Goal: Task Accomplishment & Management: Use online tool/utility

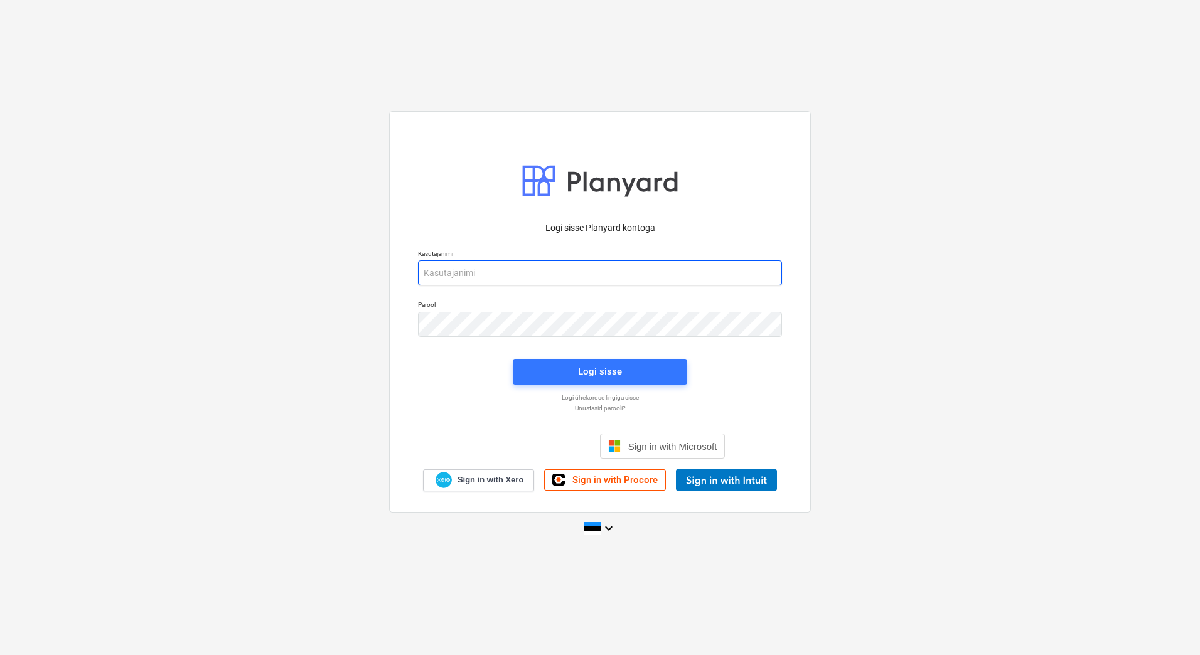
click at [474, 272] on input "email" at bounding box center [600, 273] width 364 height 25
type input "[PERSON_NAME][EMAIL_ADDRESS][PERSON_NAME][DOMAIN_NAME]"
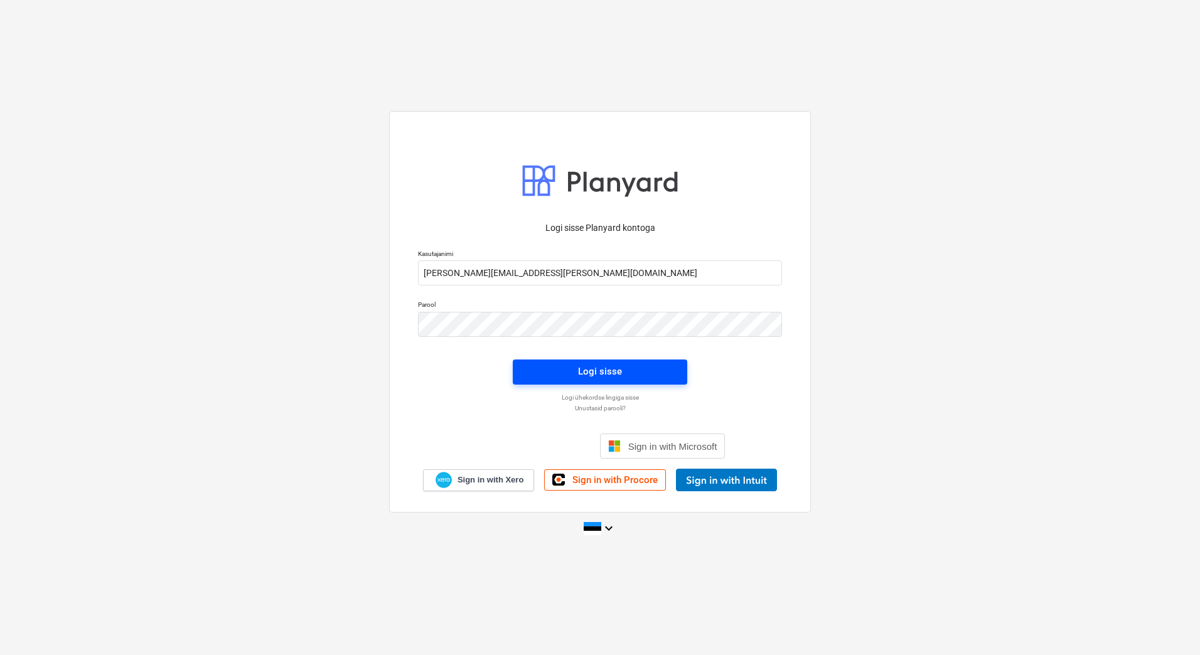
click at [542, 372] on span "Logi sisse" at bounding box center [600, 371] width 144 height 16
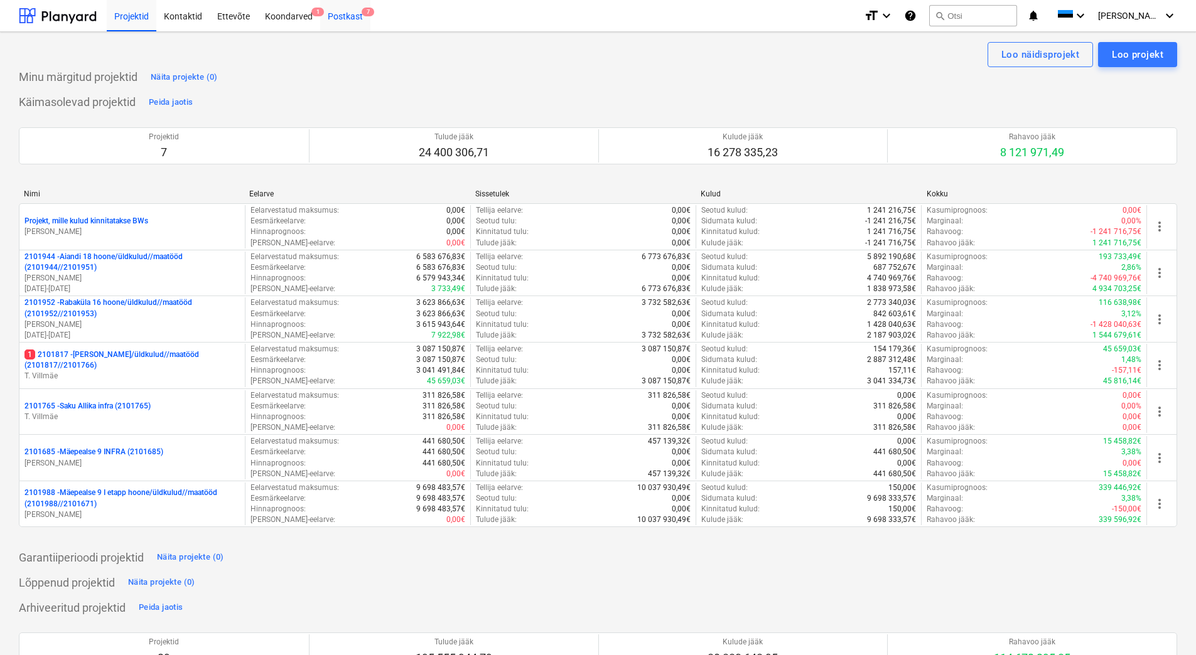
click at [354, 20] on div "Postkast 7" at bounding box center [345, 15] width 50 height 32
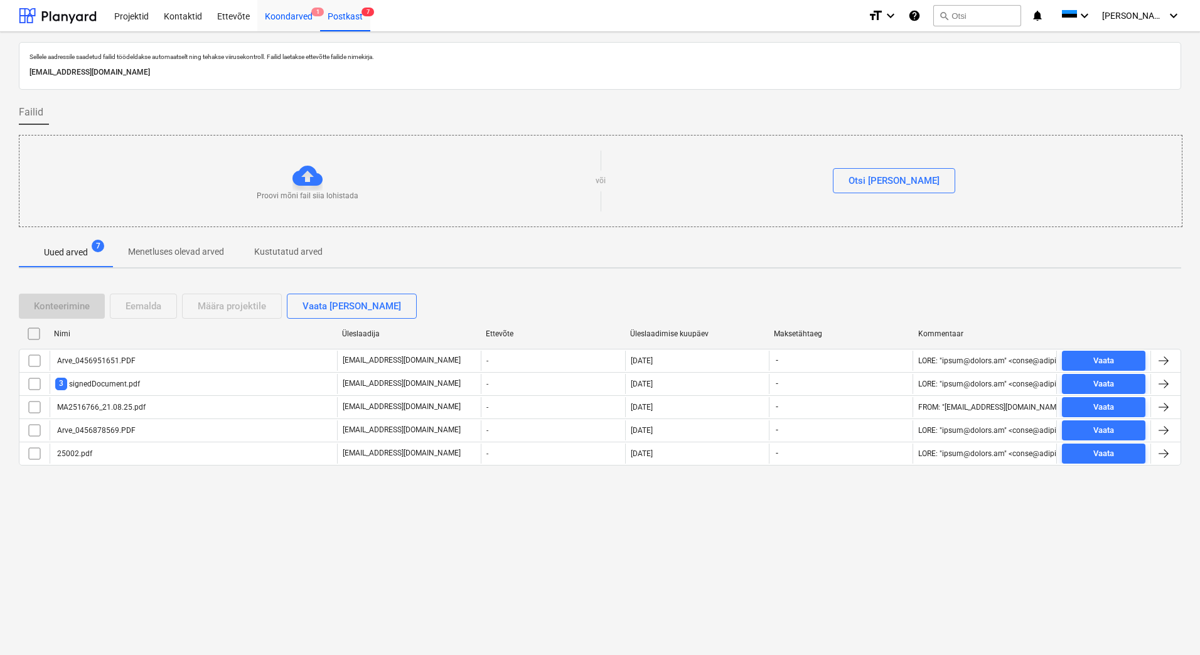
click at [304, 18] on div "Koondarved 1" at bounding box center [288, 15] width 63 height 32
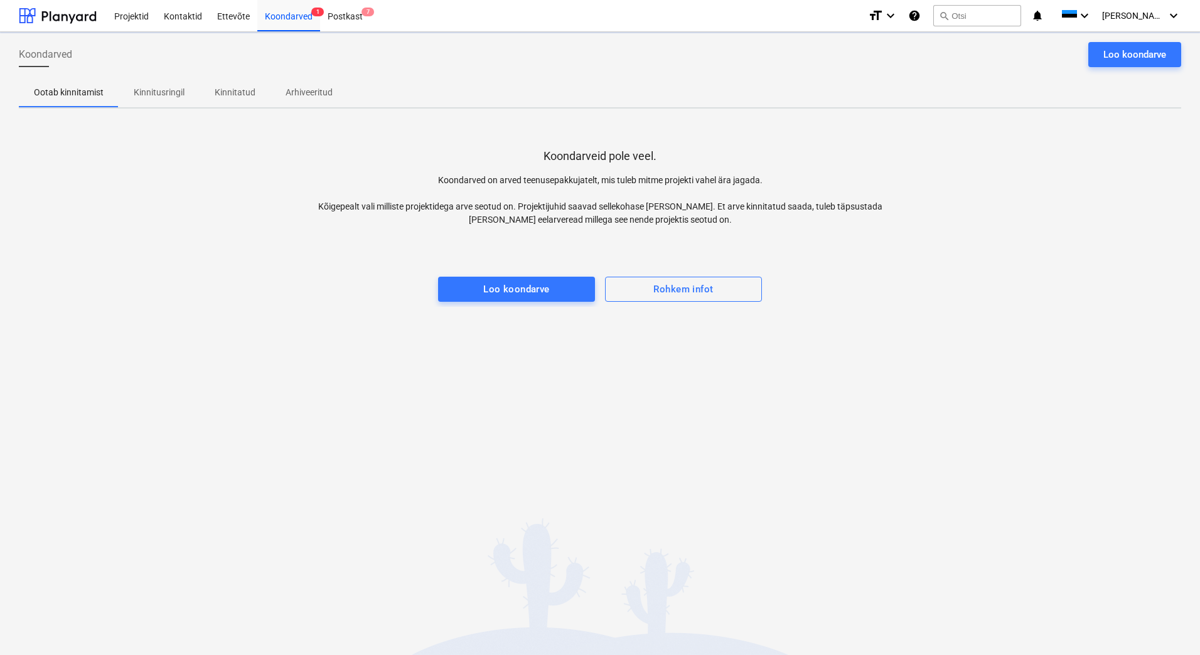
click at [171, 92] on p "Kinnitusringil" at bounding box center [159, 92] width 51 height 13
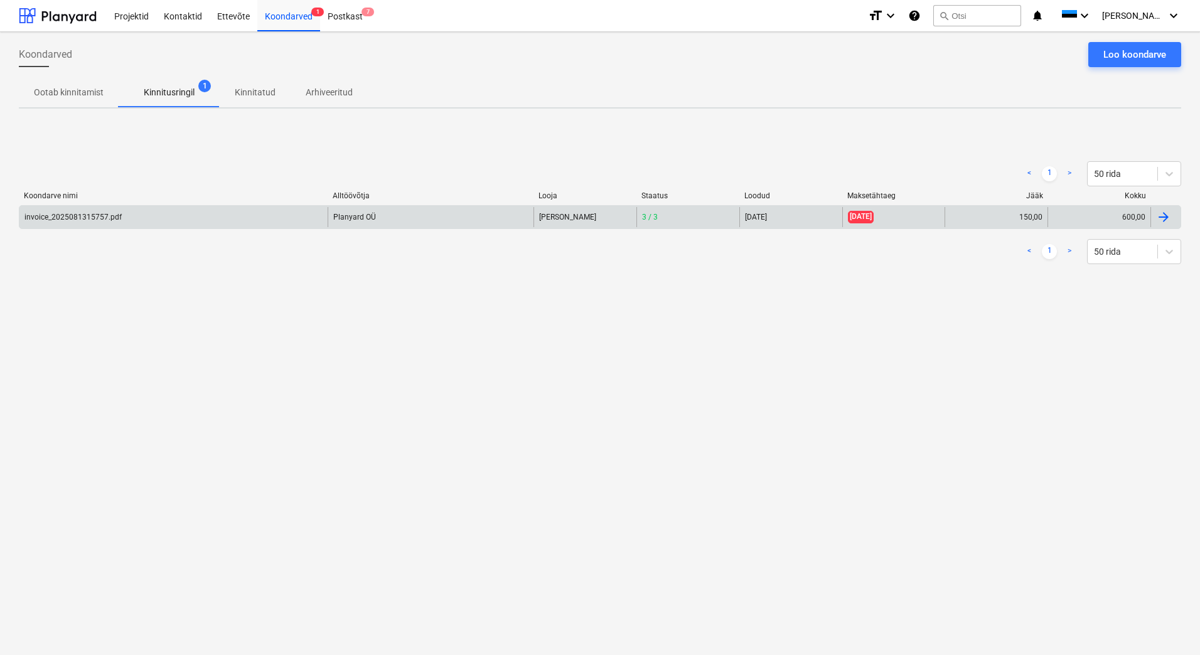
click at [460, 223] on div "Planyard OÜ" at bounding box center [431, 217] width 206 height 20
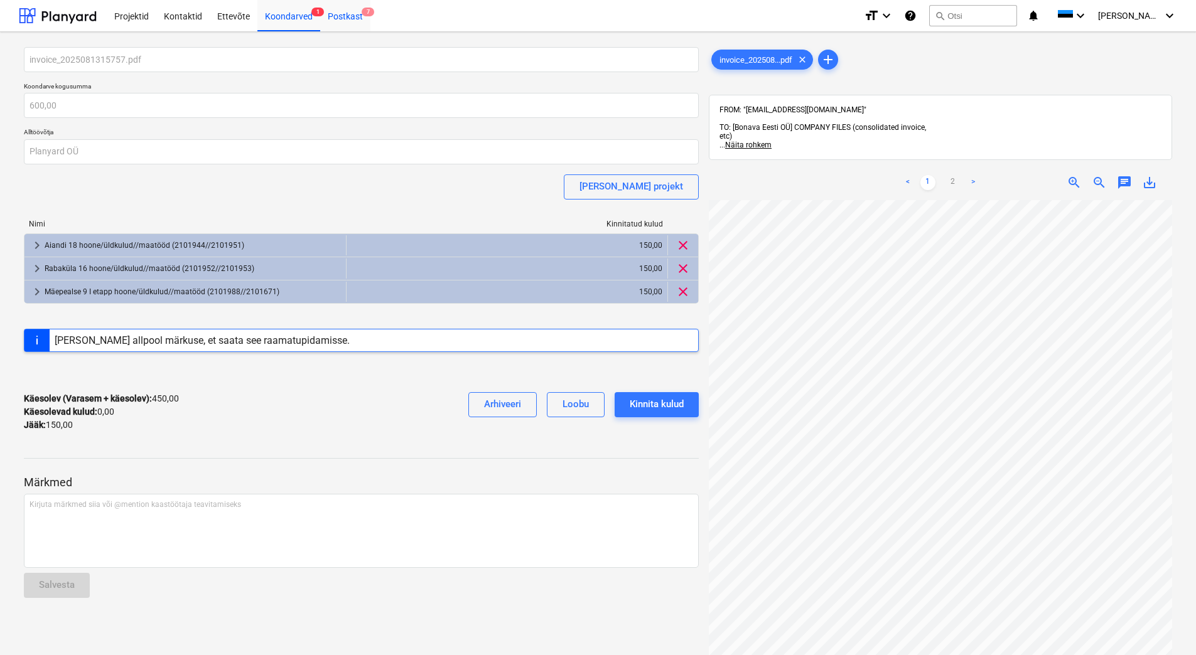
click at [345, 25] on div "Postkast 7" at bounding box center [345, 15] width 50 height 32
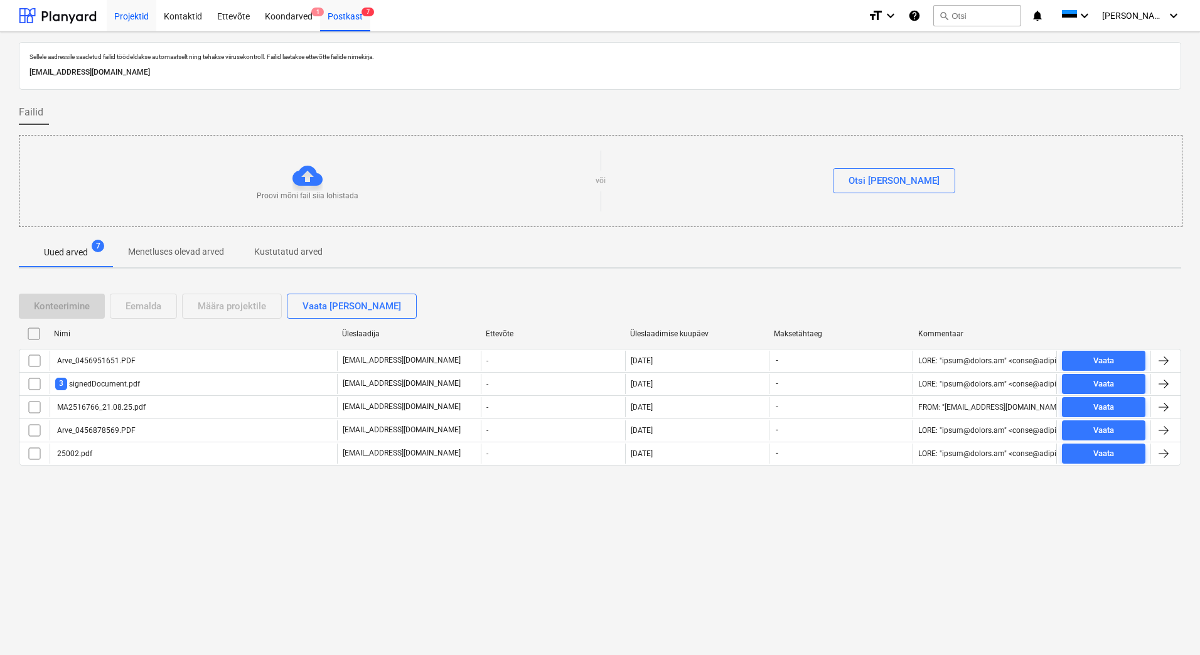
click at [134, 20] on div "Projektid" at bounding box center [132, 15] width 50 height 32
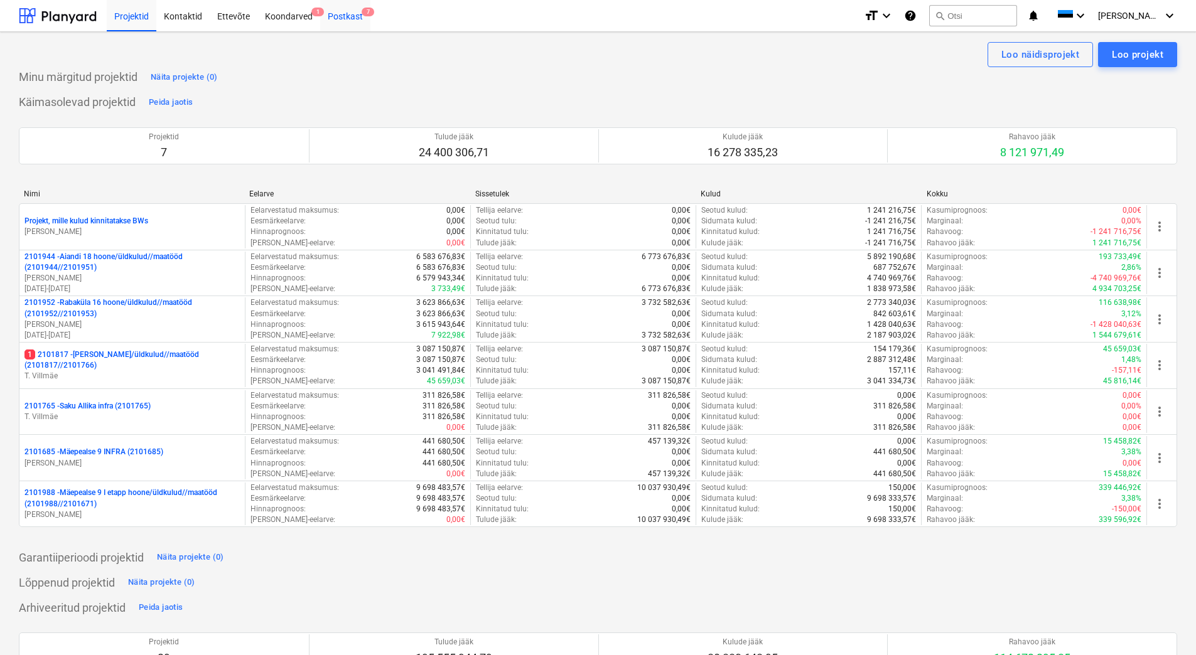
click at [338, 17] on div "Postkast 7" at bounding box center [345, 15] width 50 height 32
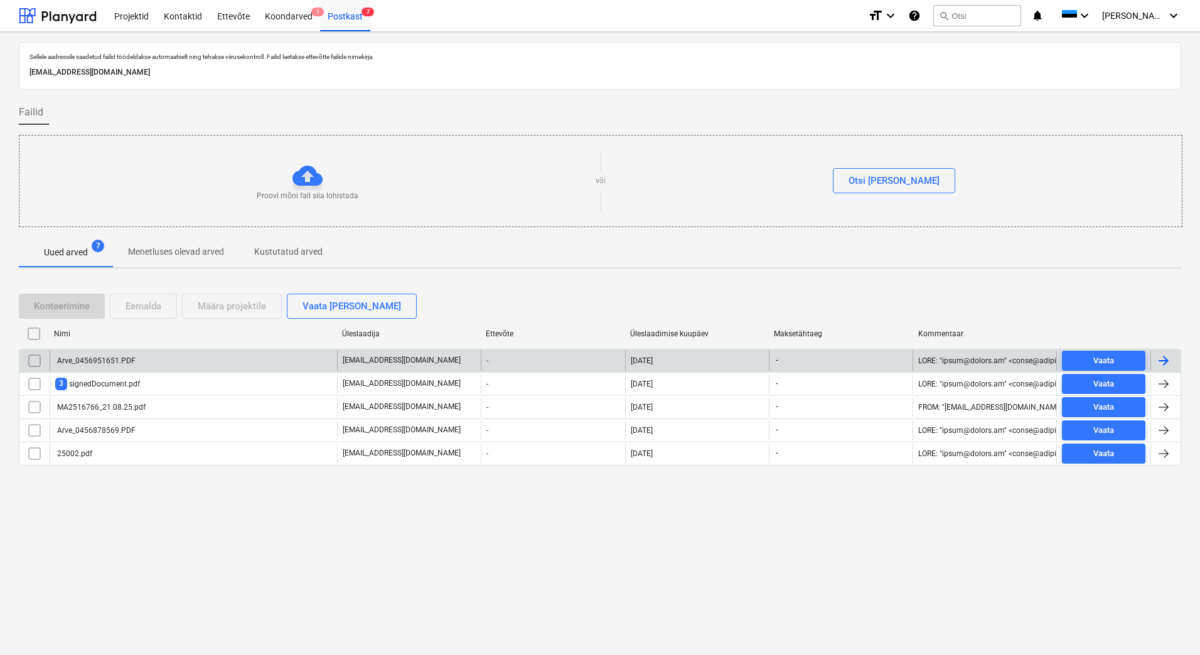
click at [406, 361] on div "[EMAIL_ADDRESS][DOMAIN_NAME]" at bounding box center [409, 361] width 144 height 20
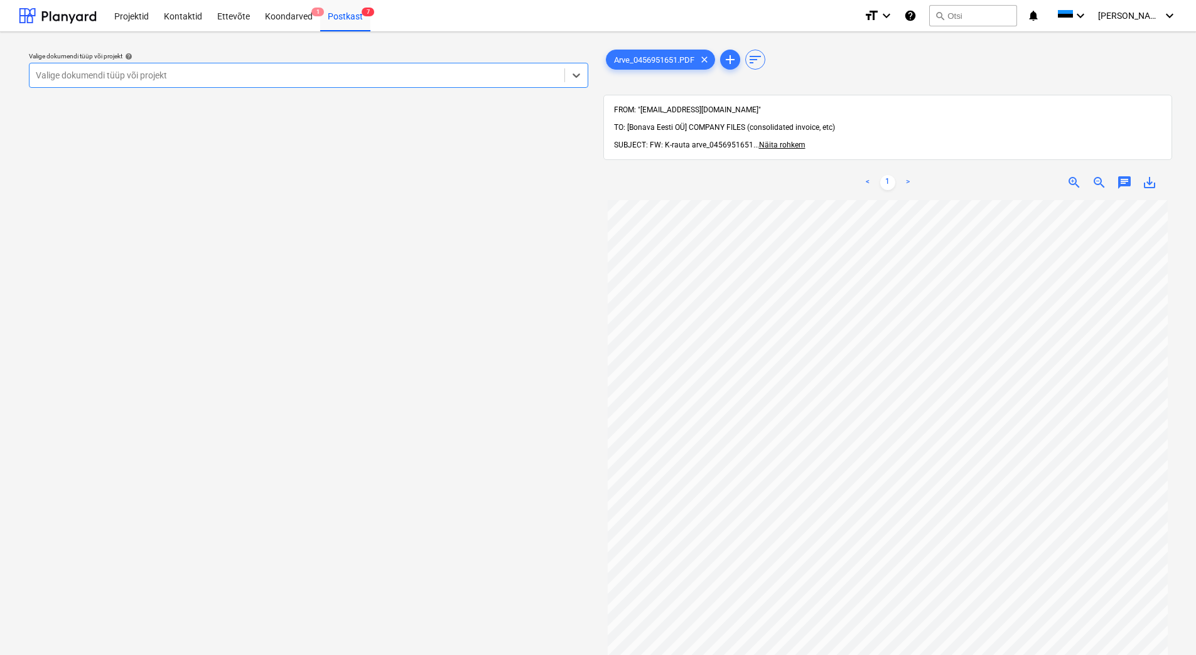
scroll to position [175, 0]
click at [367, 82] on div at bounding box center [297, 75] width 522 height 13
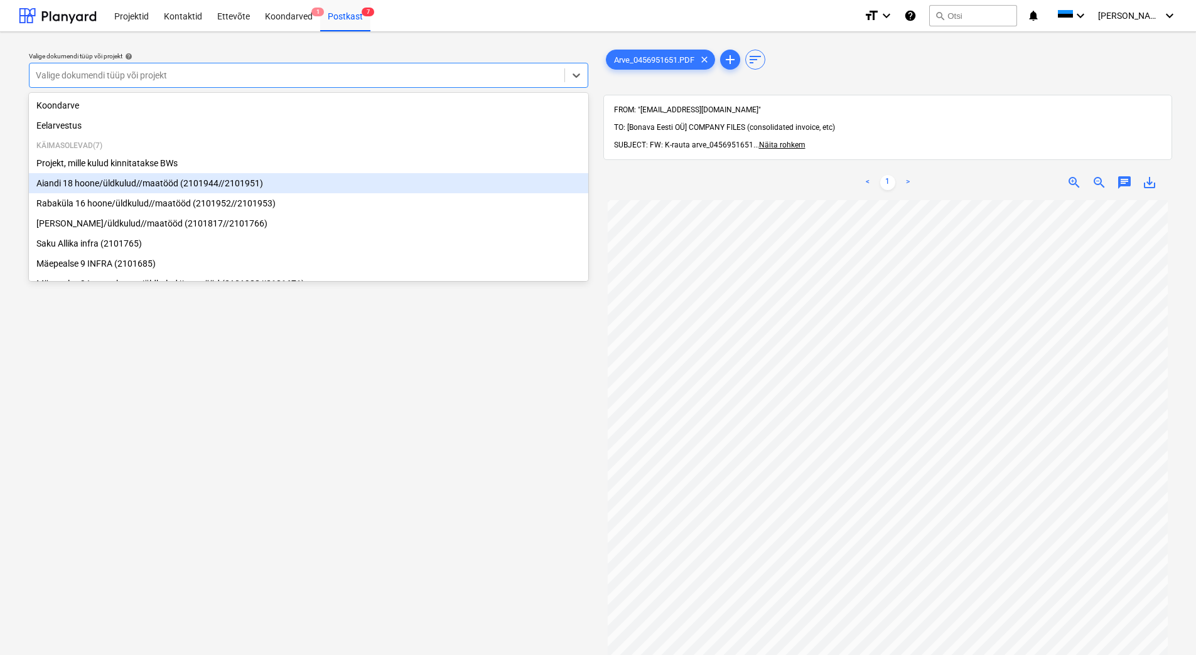
click at [316, 180] on div "Aiandi 18 hoone/üldkulud//maatööd (2101944//2101951)" at bounding box center [308, 183] width 559 height 20
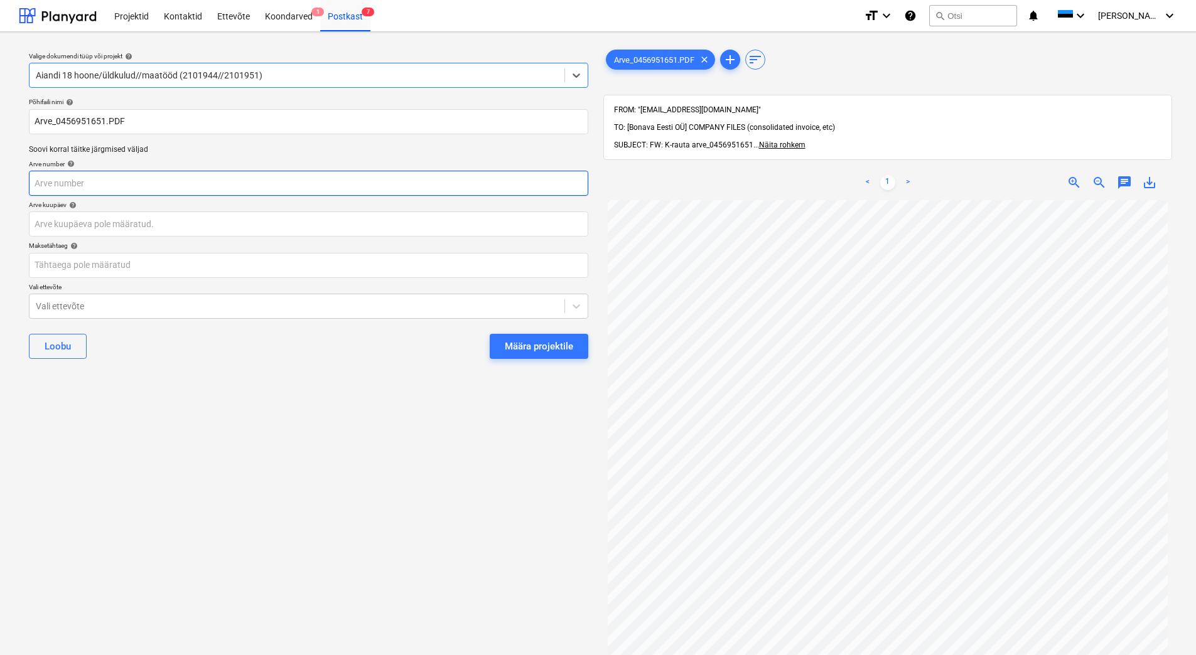
click at [148, 178] on input "text" at bounding box center [308, 183] width 559 height 25
type input "456951651"
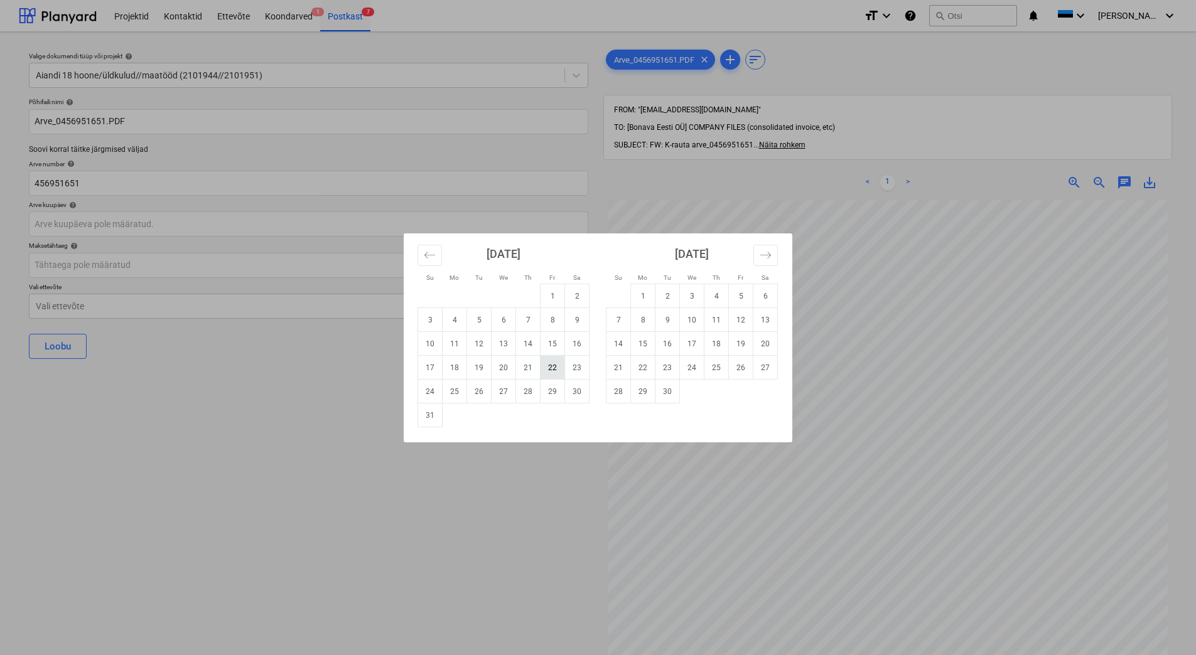
click at [553, 372] on td "22" at bounding box center [552, 368] width 24 height 24
type input "[DATE]"
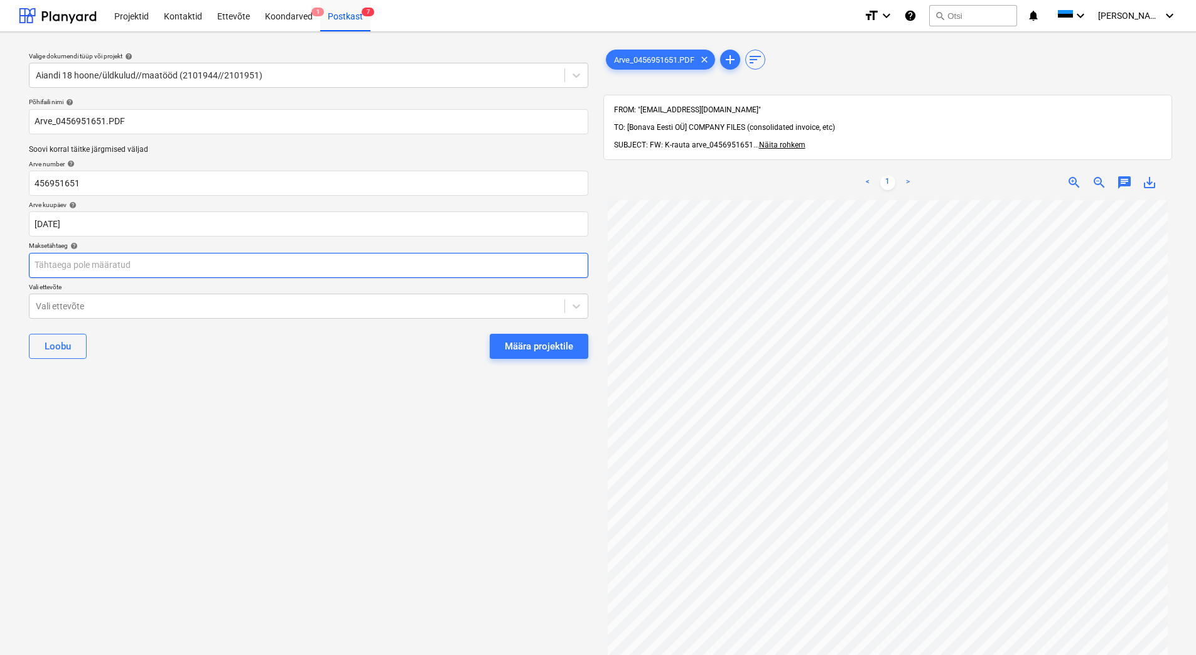
click at [298, 274] on body "Projektid Kontaktid Ettevõte Koondarved 1 Postkast 7 format_size keyboard_arrow…" at bounding box center [598, 327] width 1196 height 655
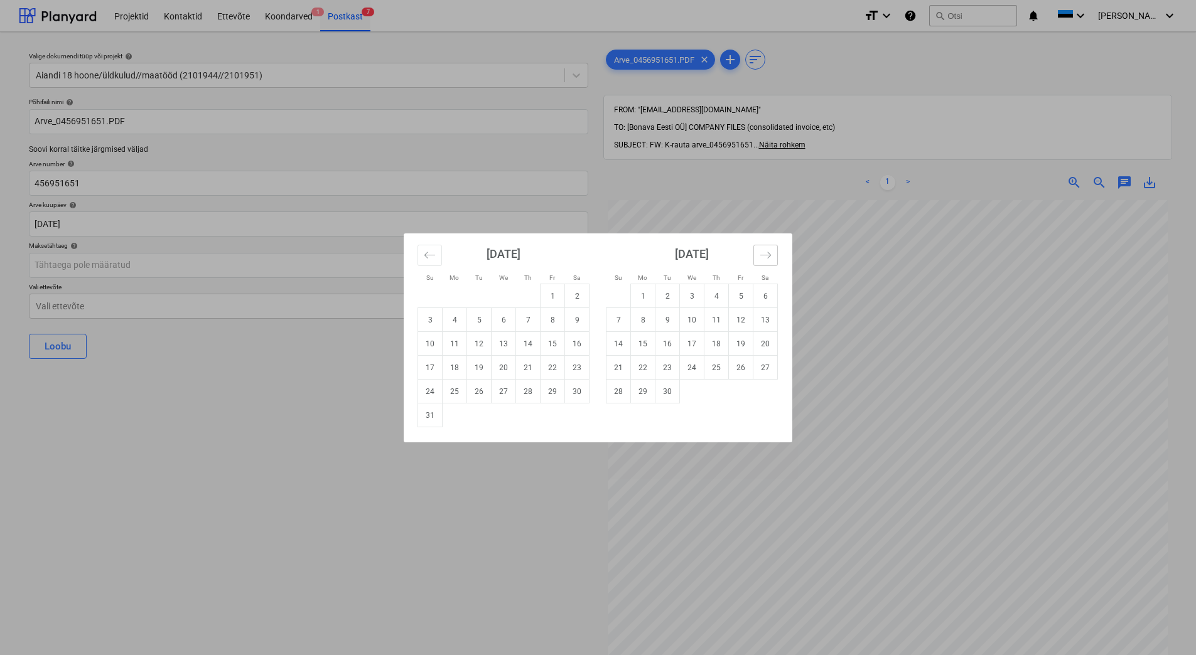
click at [766, 262] on button "Move forward to switch to the next month." at bounding box center [765, 255] width 24 height 21
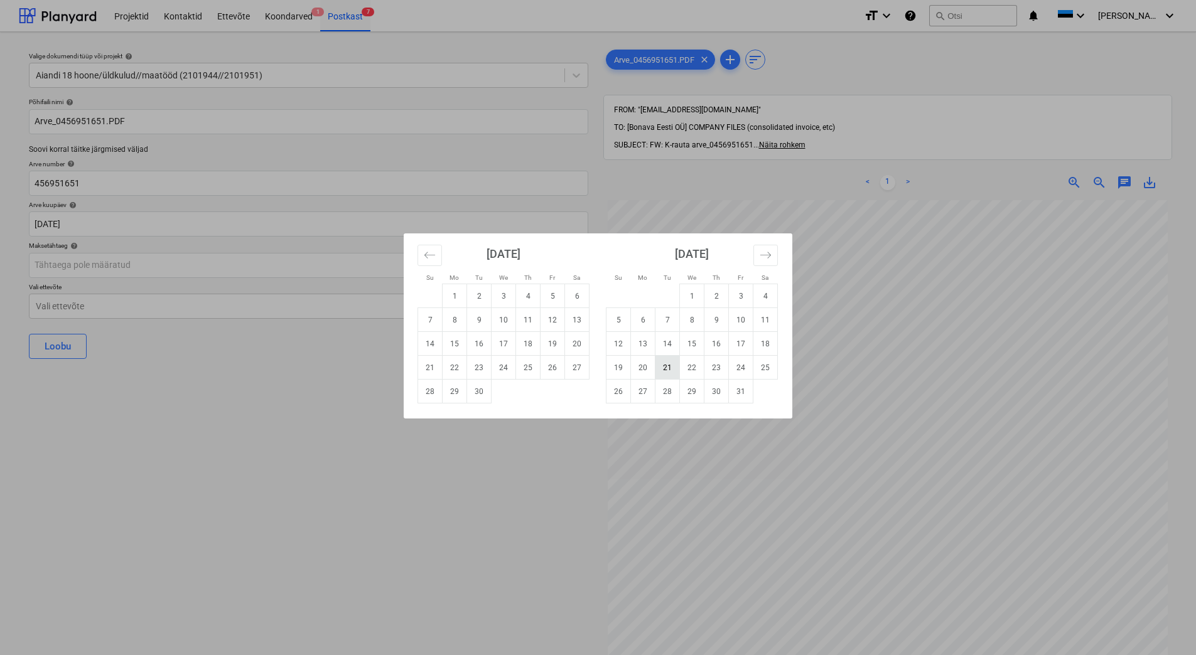
click at [664, 372] on td "21" at bounding box center [667, 368] width 24 height 24
type input "[DATE]"
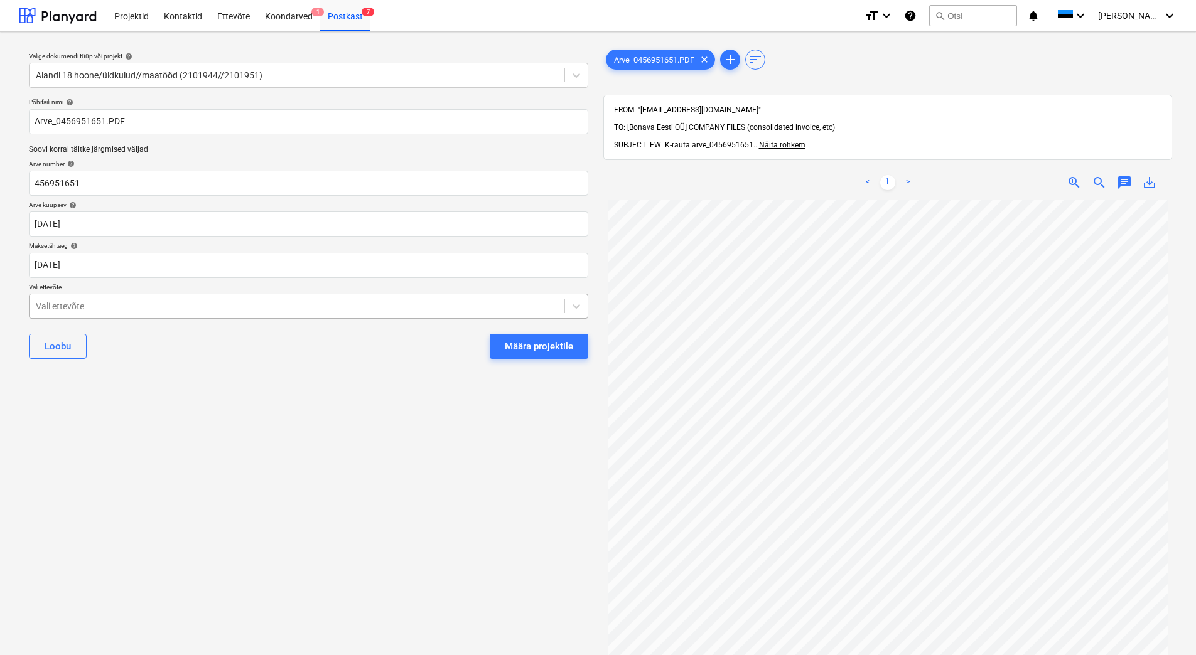
click at [340, 307] on div at bounding box center [297, 306] width 522 height 13
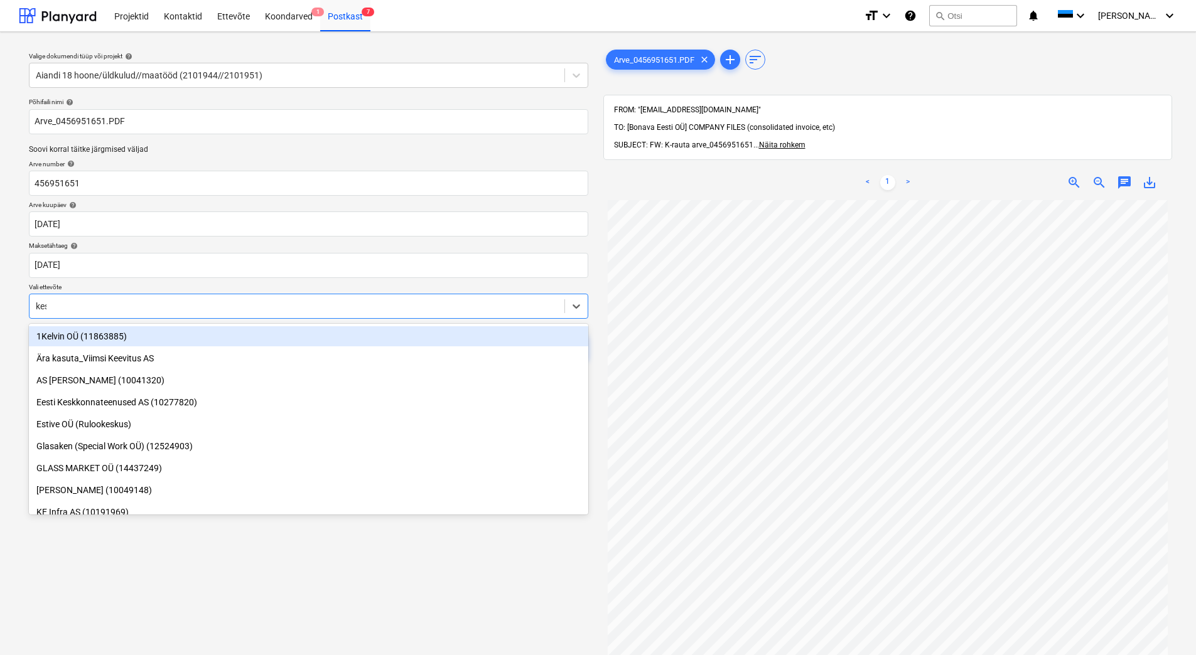
type input "kesko"
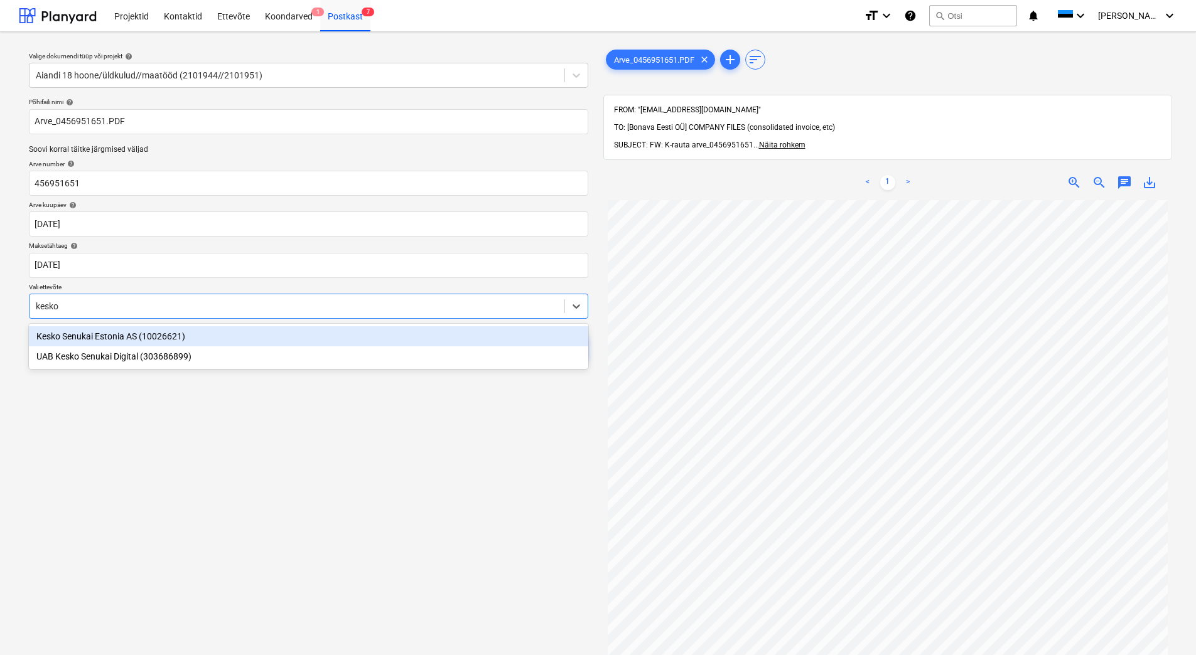
click at [321, 333] on div "Kesko Senukai Estonia AS (10026621)" at bounding box center [308, 336] width 559 height 20
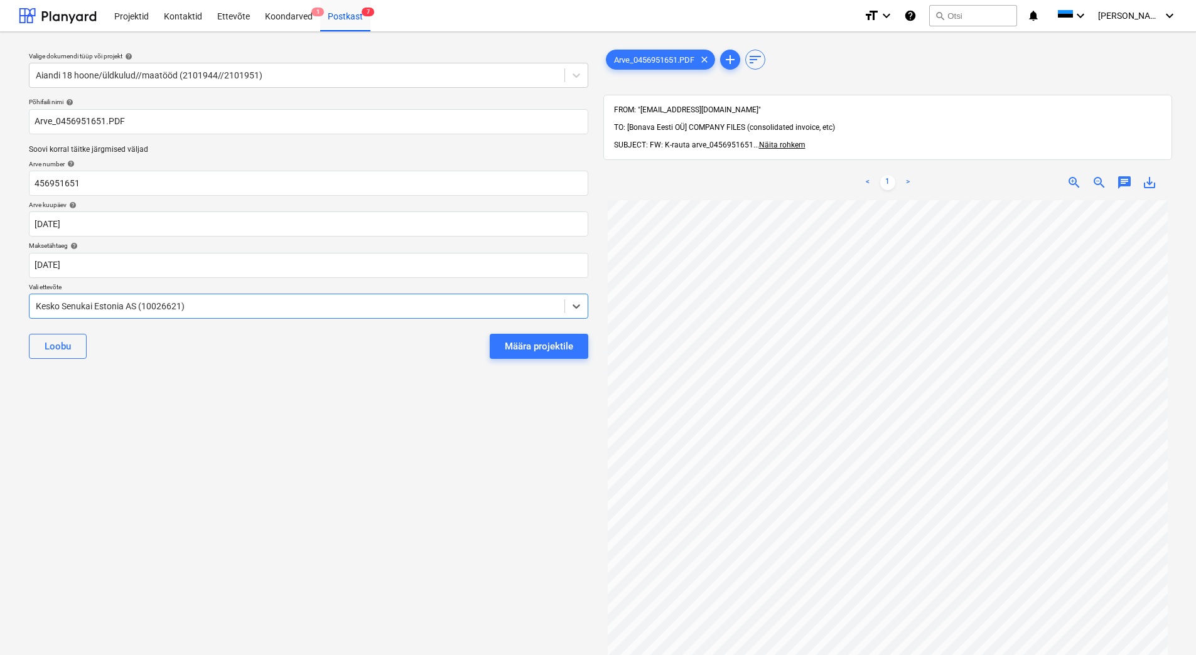
click at [323, 453] on div "Valige dokumendi tüüp või projekt help Aiandi 18 hoone/üldkulud//maatööd (21019…" at bounding box center [308, 433] width 579 height 783
click at [516, 339] on div "Määra projektile" at bounding box center [539, 346] width 68 height 16
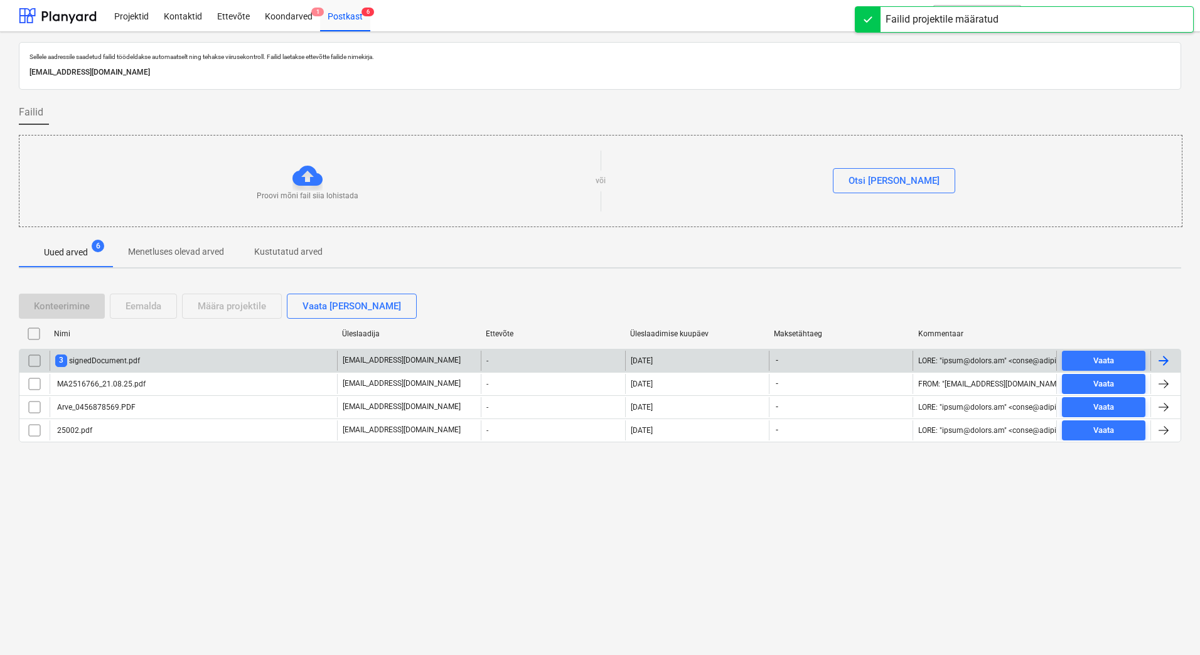
click at [1163, 361] on div at bounding box center [1163, 360] width 15 height 15
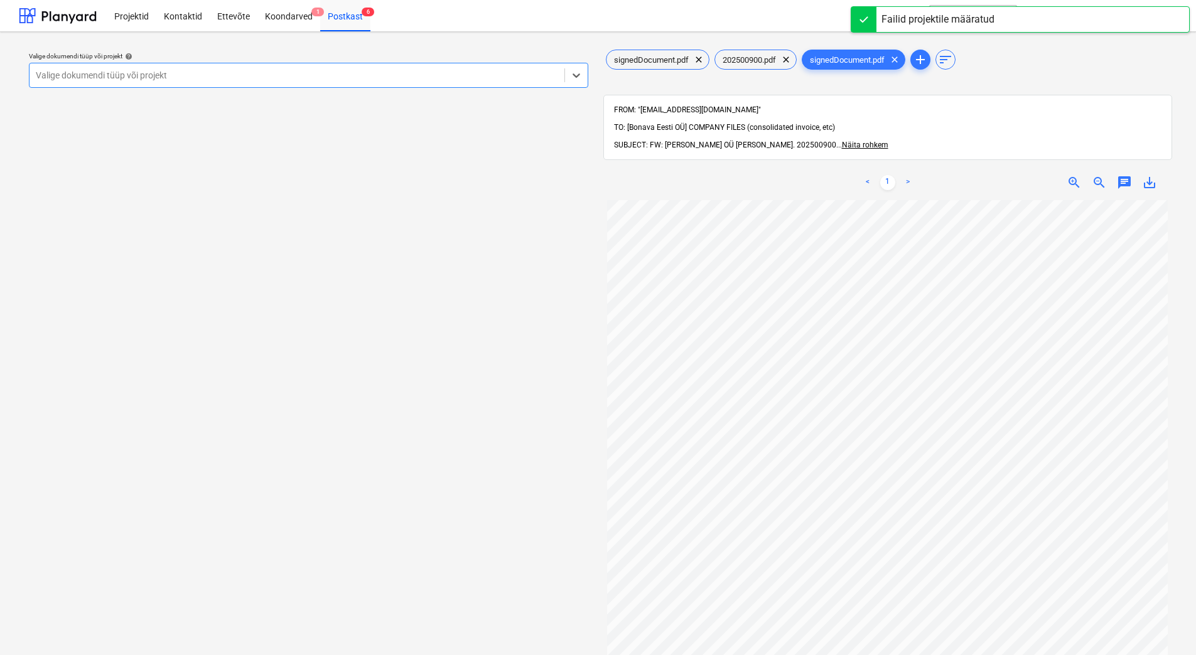
click at [368, 82] on div at bounding box center [297, 75] width 522 height 13
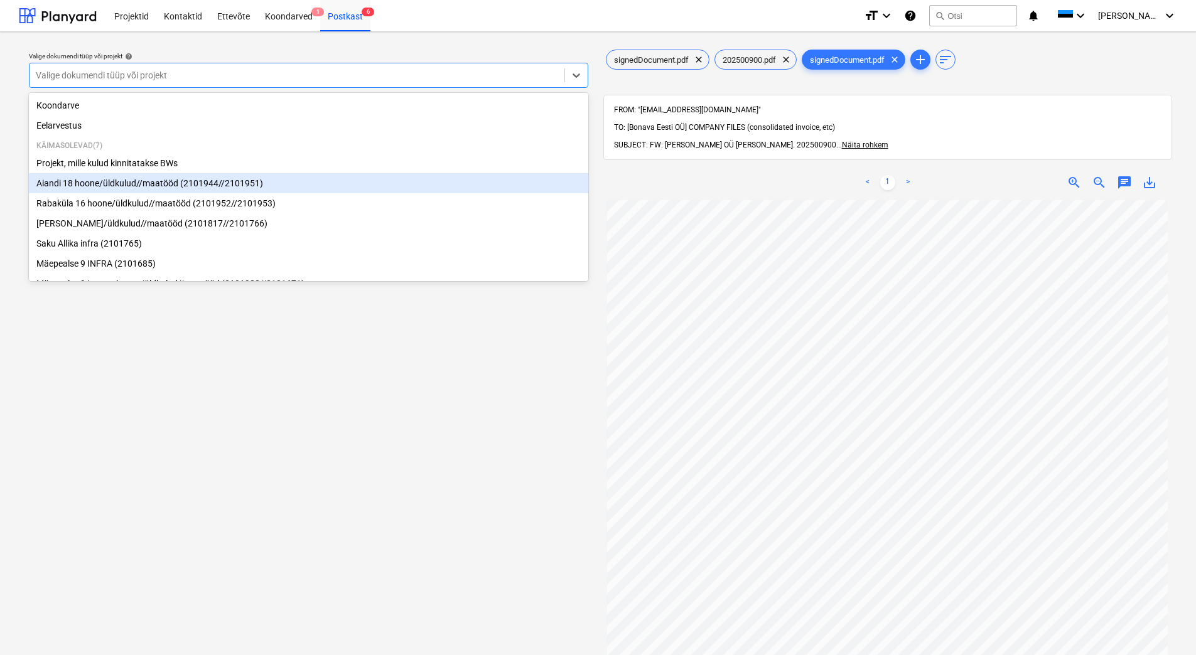
click at [307, 176] on div "Aiandi 18 hoone/üldkulud//maatööd (2101944//2101951)" at bounding box center [308, 183] width 559 height 20
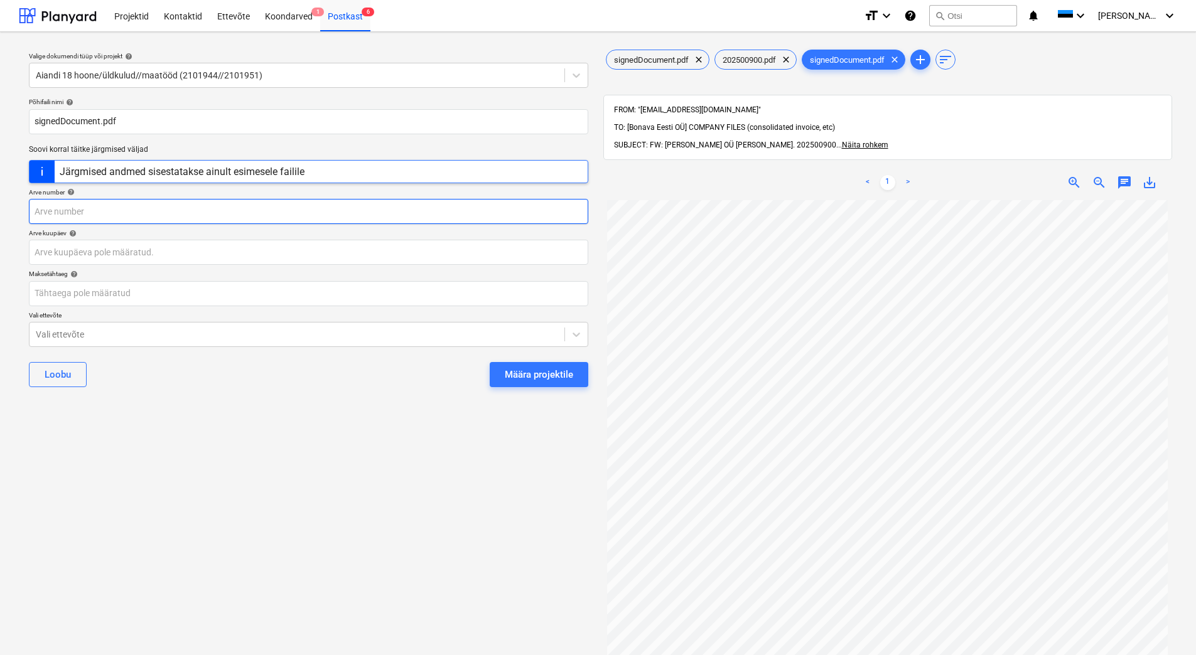
click at [197, 218] on input "text" at bounding box center [308, 211] width 559 height 25
type input "1759"
click at [765, 62] on span "202500900.pdf" at bounding box center [749, 59] width 68 height 9
click at [952, 64] on span "sort" at bounding box center [945, 59] width 15 height 15
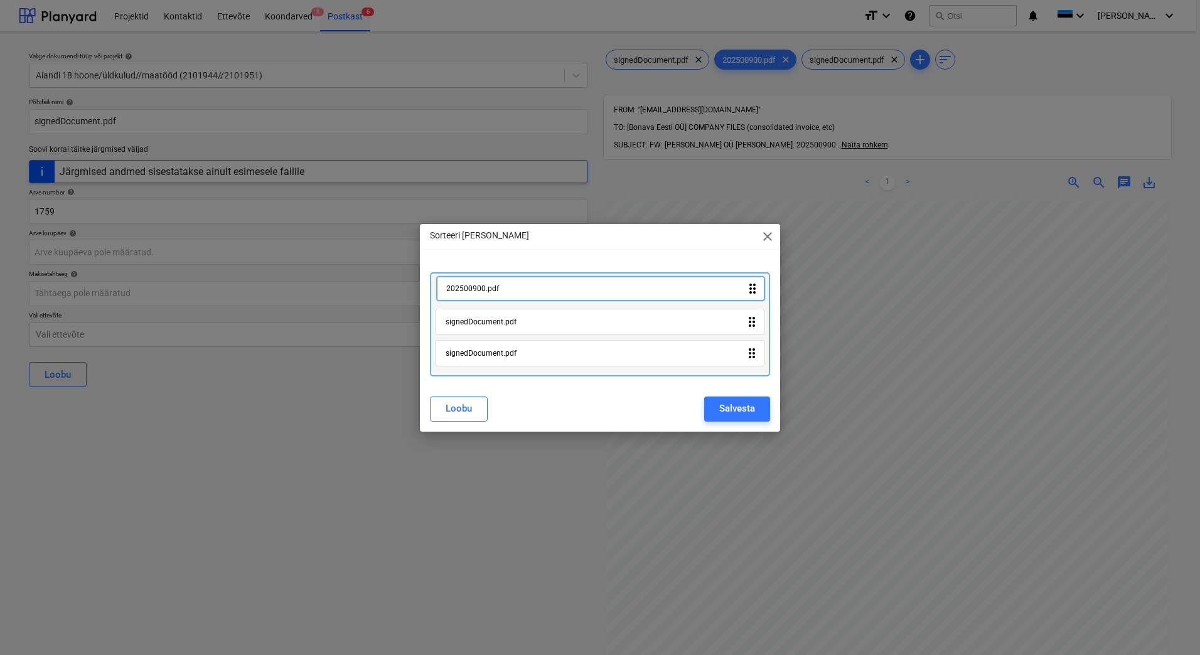
drag, startPoint x: 587, startPoint y: 328, endPoint x: 588, endPoint y: 290, distance: 37.7
click at [588, 290] on div "signedDocument.pdf drag_indicator 202500900.pdf drag_indicator signedDocument.p…" at bounding box center [600, 324] width 340 height 104
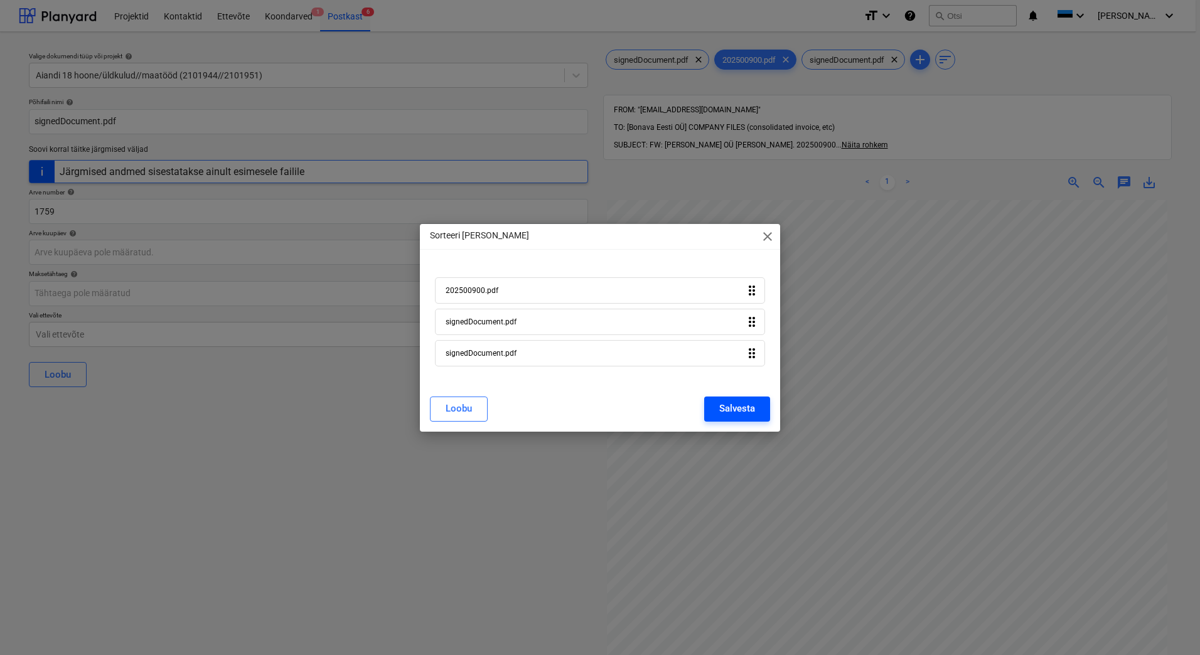
click at [729, 421] on button "Salvesta" at bounding box center [737, 409] width 66 height 25
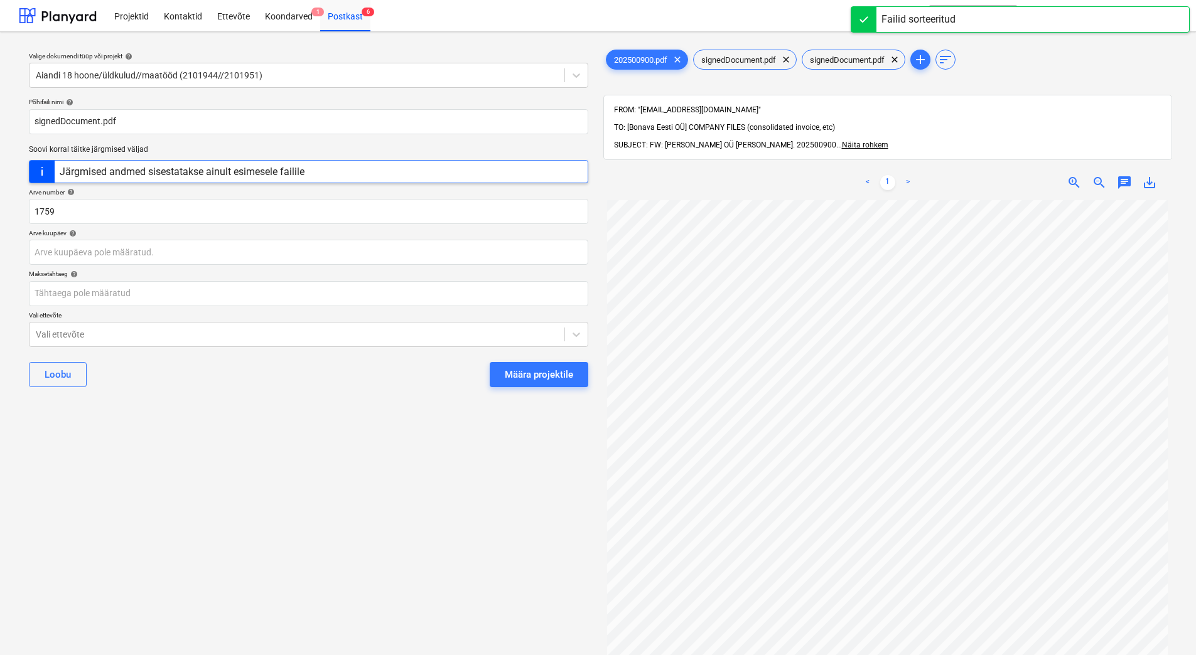
type input "202500900.pdf"
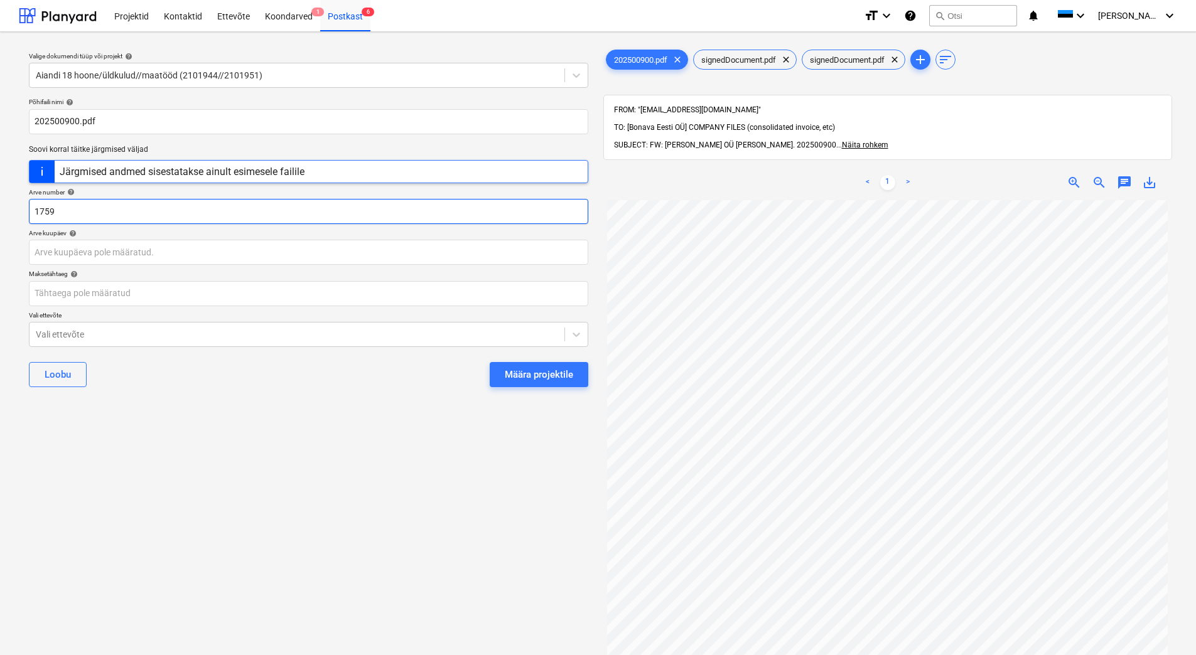
click at [62, 214] on input "1759" at bounding box center [308, 211] width 559 height 25
drag, startPoint x: 35, startPoint y: 215, endPoint x: 124, endPoint y: 215, distance: 88.5
click at [124, 215] on input "1759" at bounding box center [308, 211] width 559 height 25
type input "202500900"
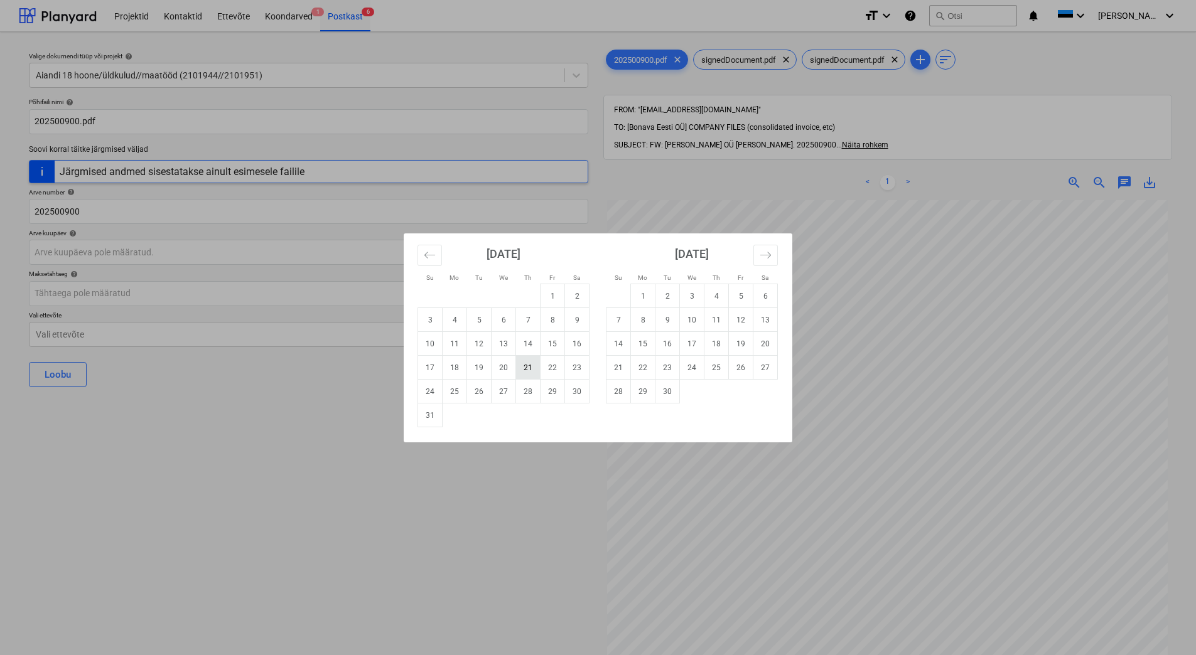
click at [527, 365] on td "21" at bounding box center [528, 368] width 24 height 24
type input "[DATE]"
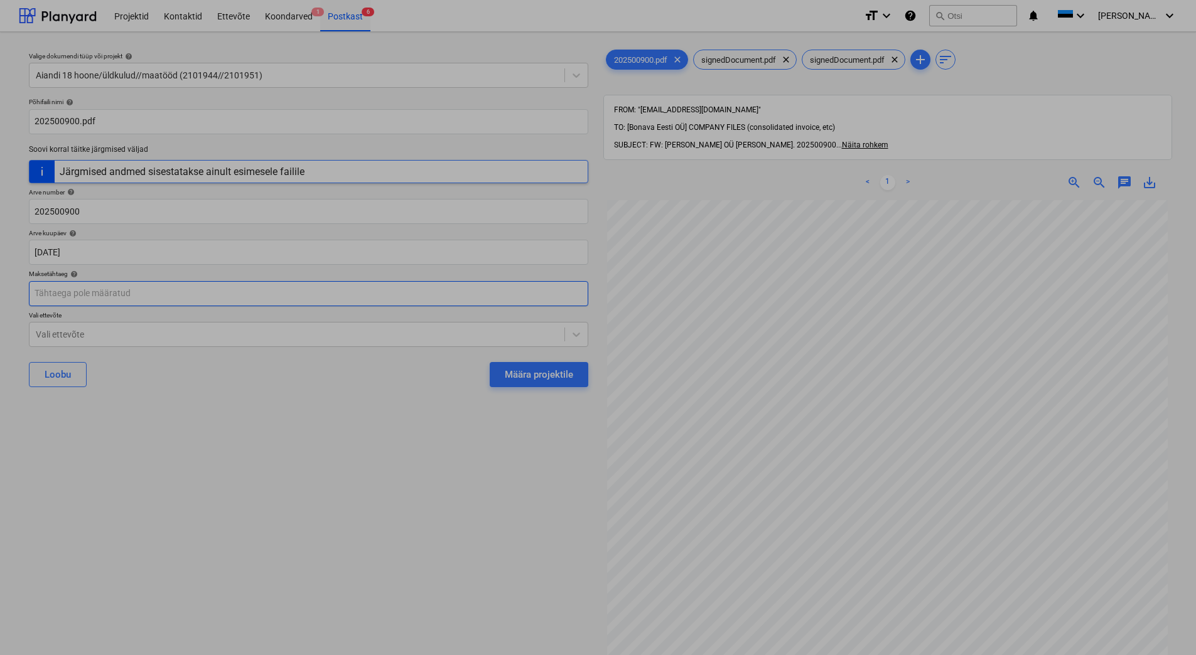
click at [267, 294] on body "Projektid Kontaktid Ettevõte Koondarved 1 Postkast 6 format_size keyboard_arrow…" at bounding box center [598, 327] width 1196 height 655
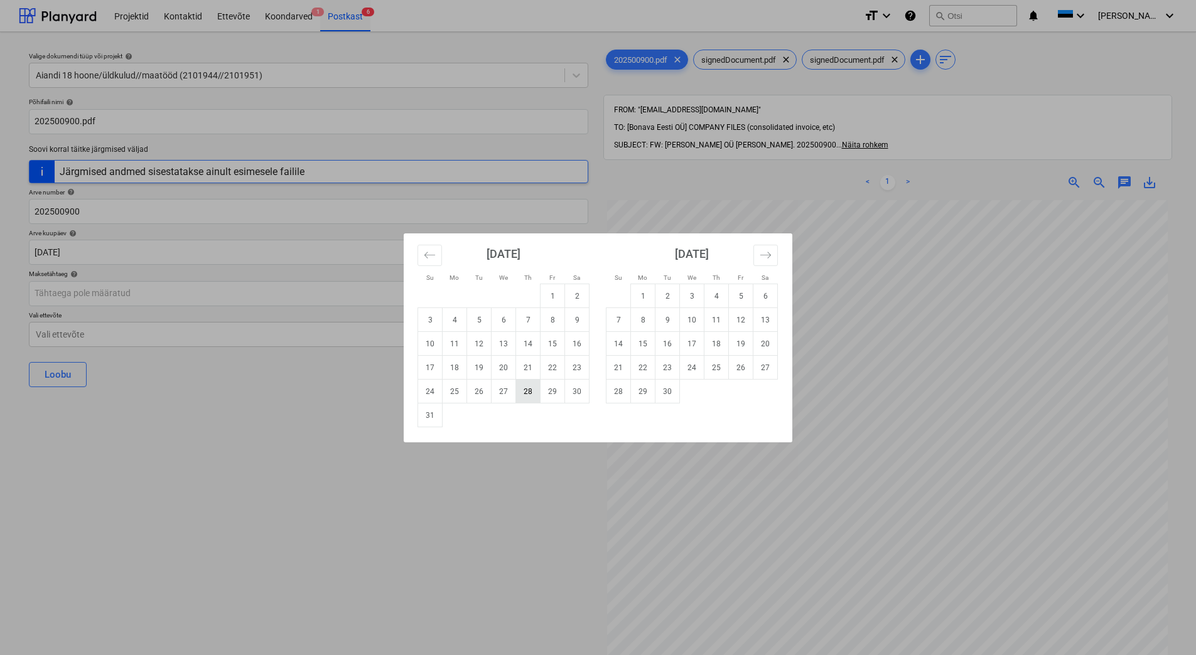
click at [527, 394] on td "28" at bounding box center [528, 392] width 24 height 24
type input "[DATE]"
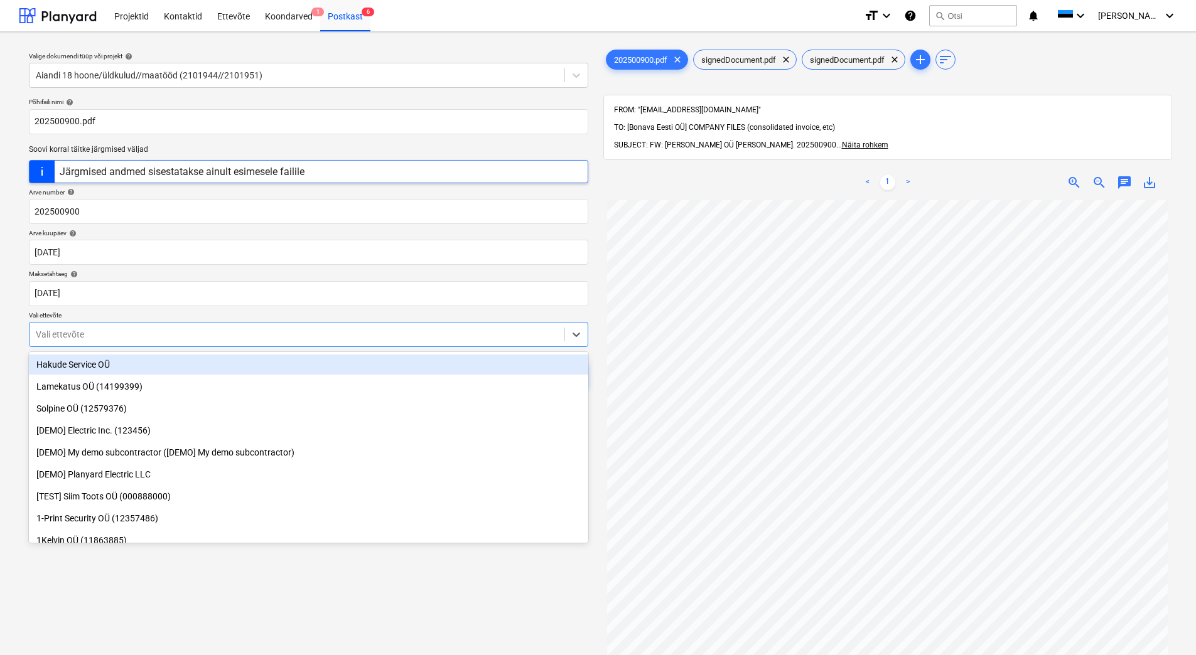
click at [229, 333] on div at bounding box center [297, 334] width 522 height 13
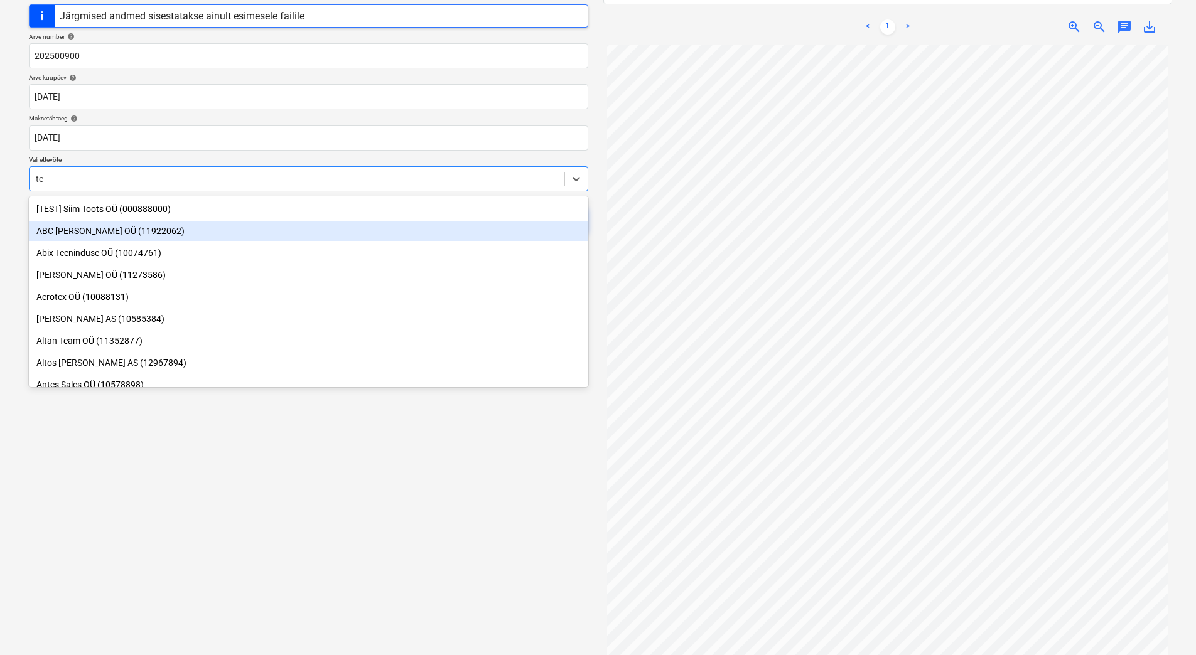
scroll to position [163, 0]
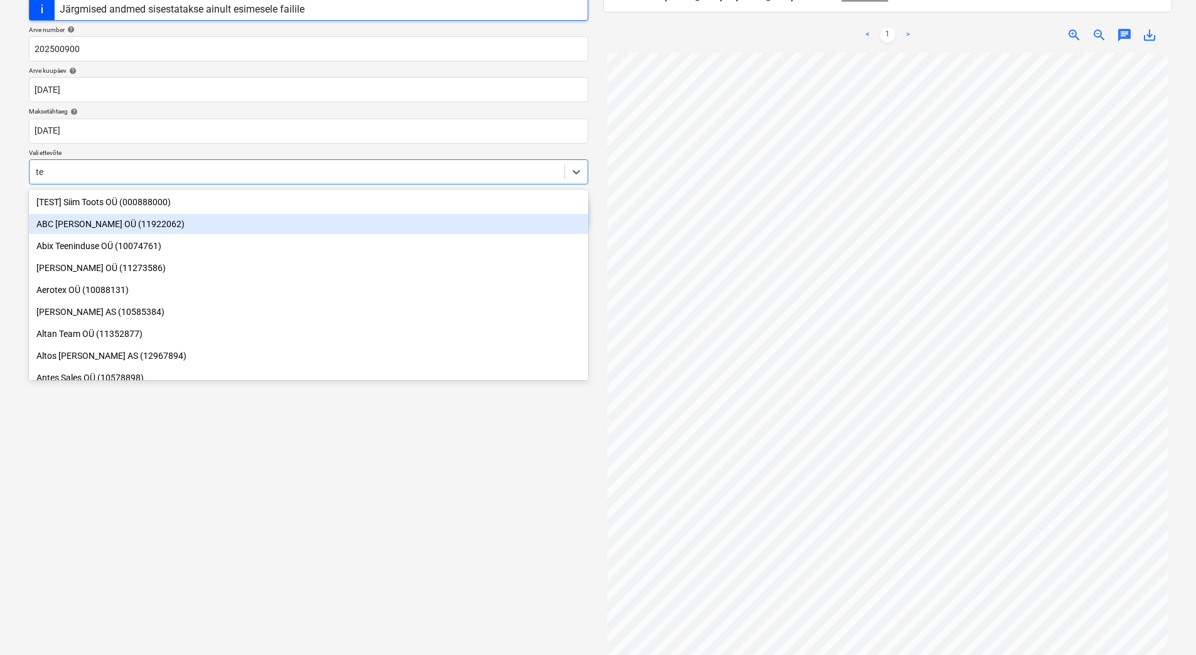
type input "t"
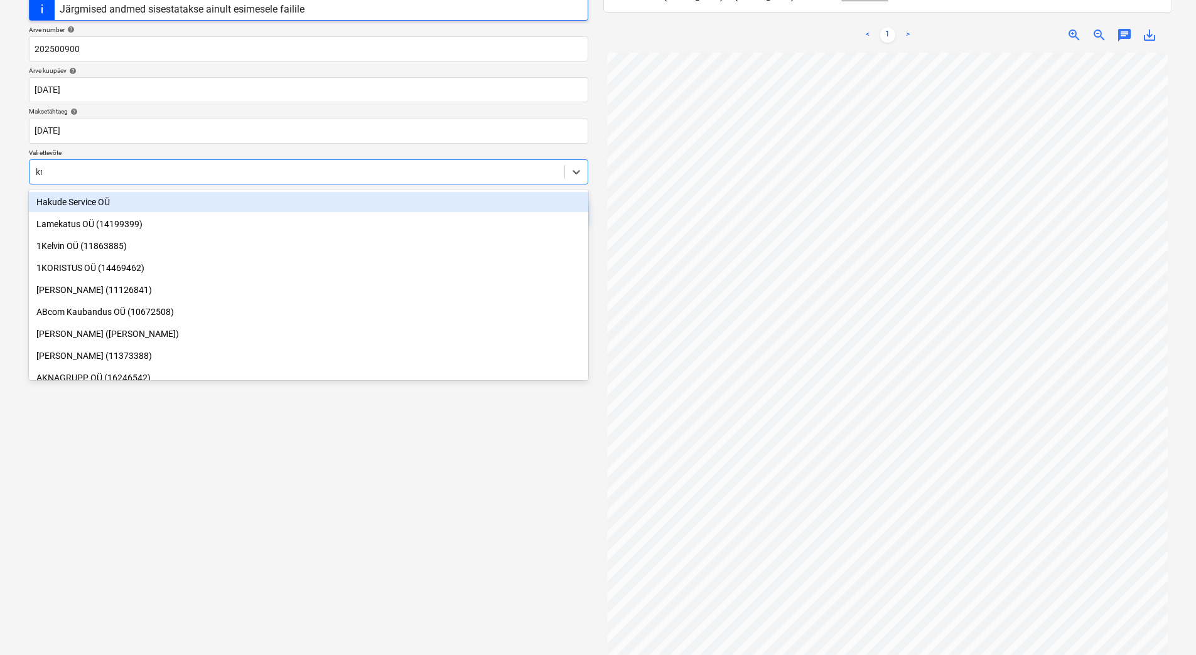
type input "[PERSON_NAME]"
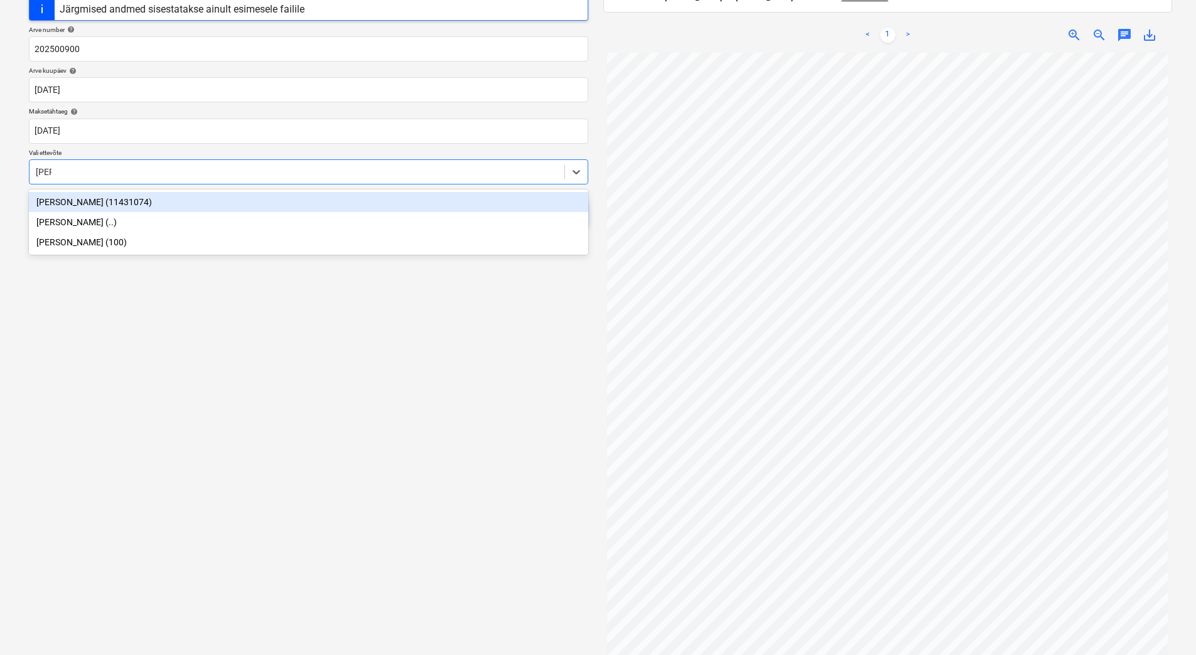
click at [434, 209] on div "[PERSON_NAME] (11431074)" at bounding box center [308, 202] width 559 height 20
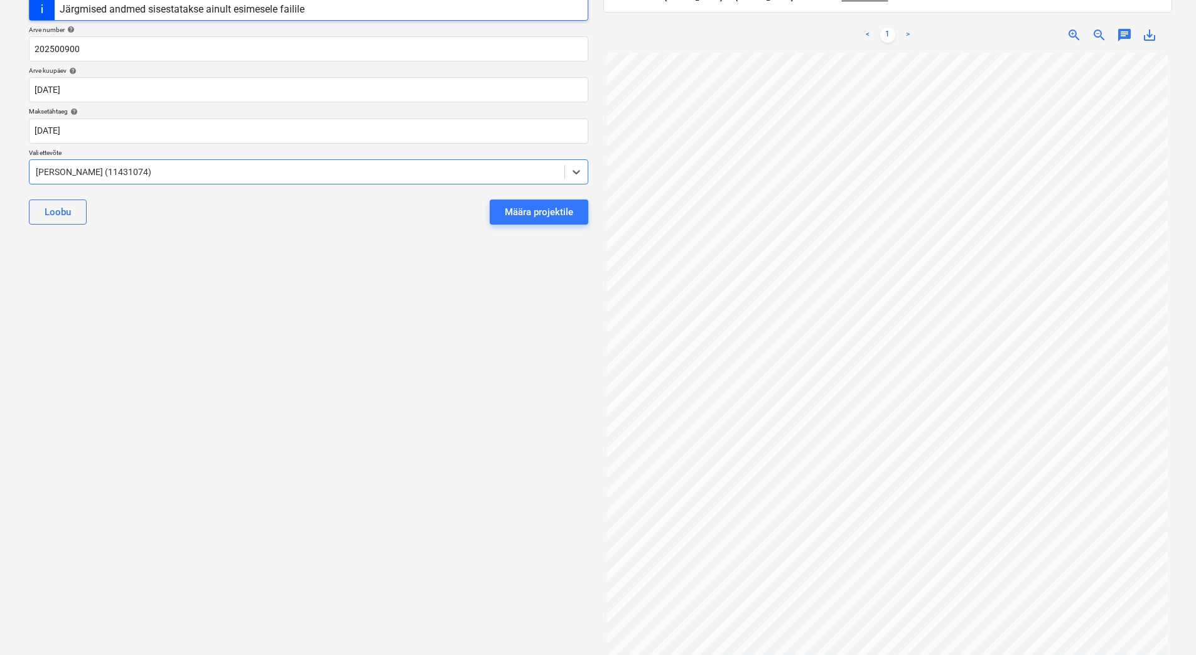
click at [409, 335] on div "Valige dokumendi tüüp või projekt help Aiandi 18 hoone/üldkulud//maatööd (21019…" at bounding box center [308, 262] width 579 height 766
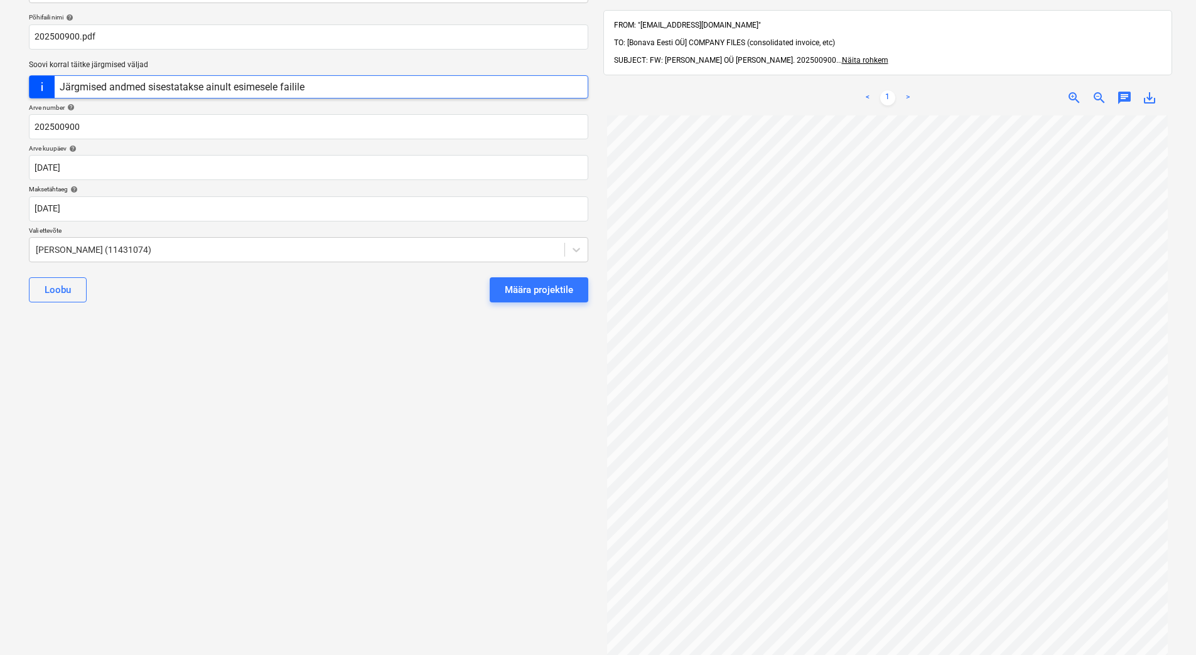
scroll to position [0, 0]
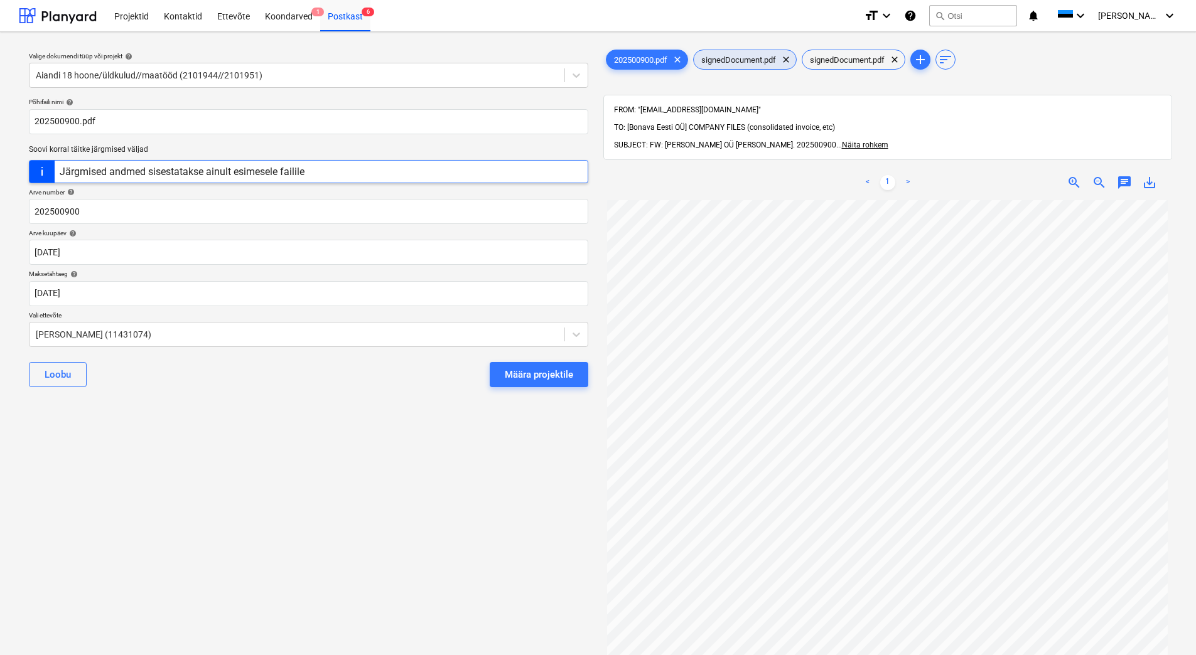
click at [743, 66] on div "signedDocument.pdf clear" at bounding box center [745, 60] width 104 height 20
click at [842, 67] on div "signedDocument.pdf clear" at bounding box center [854, 60] width 104 height 20
click at [718, 59] on span "signedDocument.pdf" at bounding box center [739, 59] width 90 height 9
click at [664, 62] on span "202500900.pdf" at bounding box center [640, 59] width 68 height 9
click at [240, 427] on div "Valige dokumendi tüüp või projekt help Aiandi 18 hoone/üldkulud//maatööd (21019…" at bounding box center [308, 433] width 579 height 783
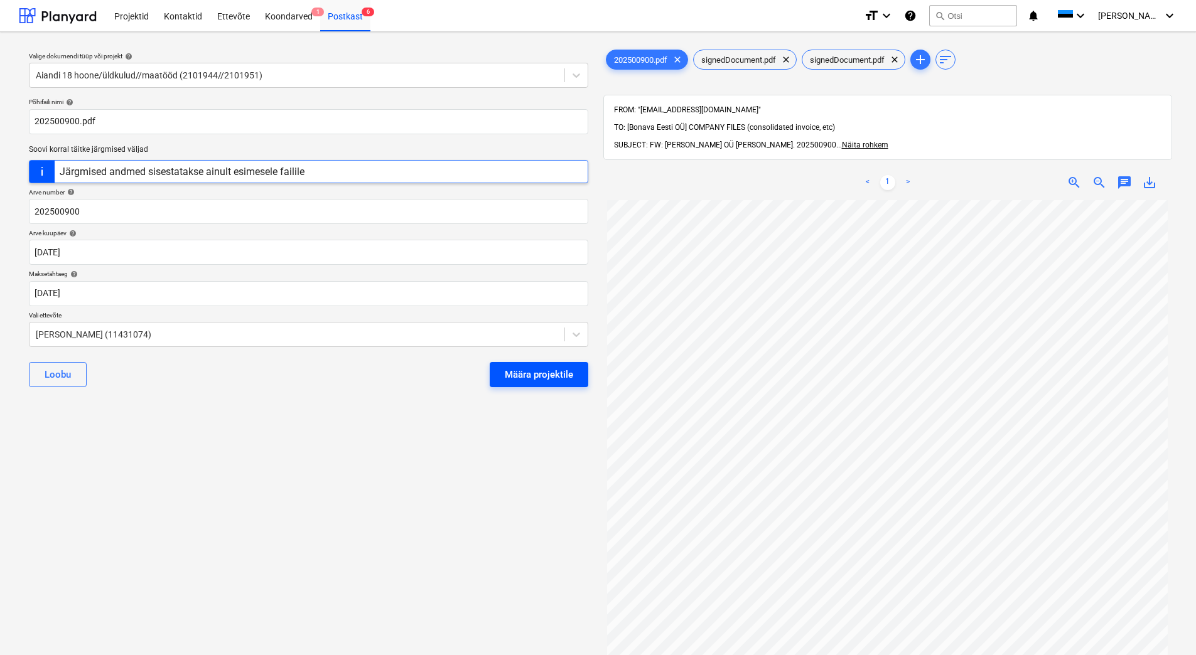
click at [544, 379] on div "Määra projektile" at bounding box center [539, 375] width 68 height 16
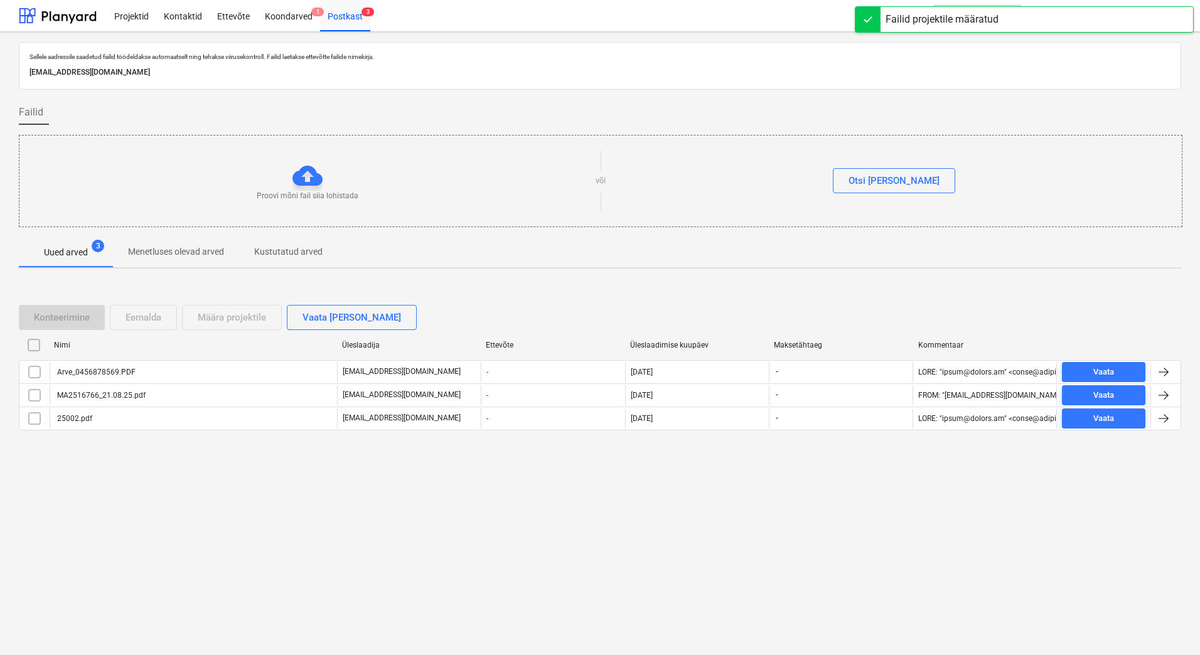
click at [544, 379] on div "-" at bounding box center [553, 372] width 144 height 20
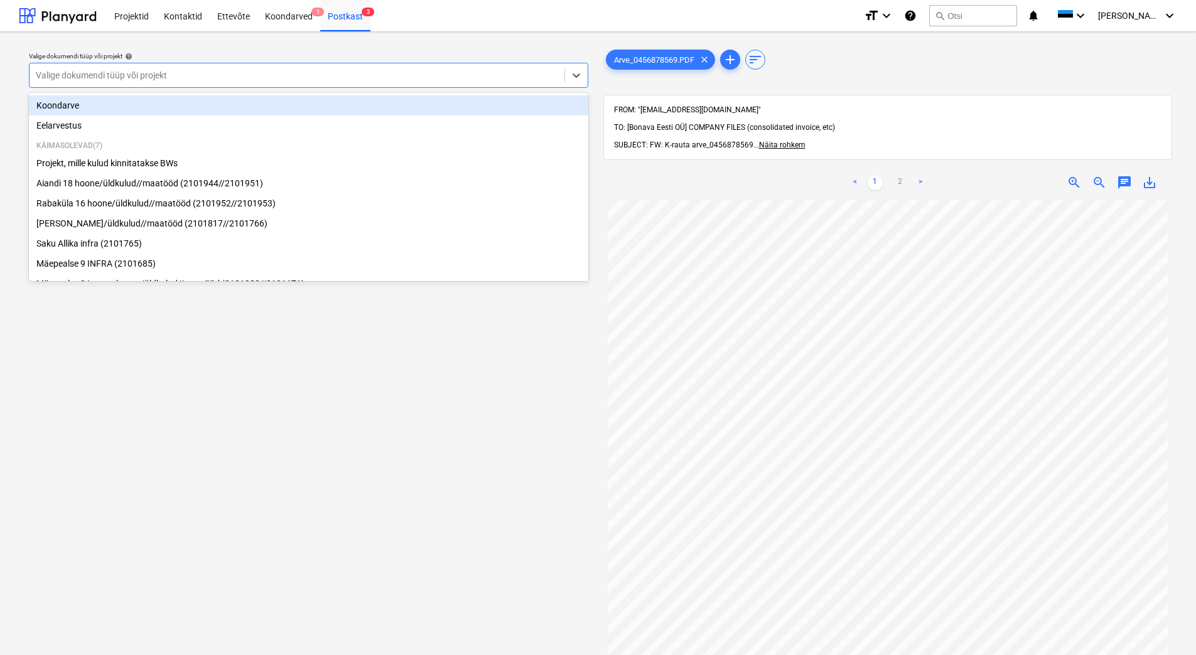
click at [354, 77] on div at bounding box center [297, 75] width 522 height 13
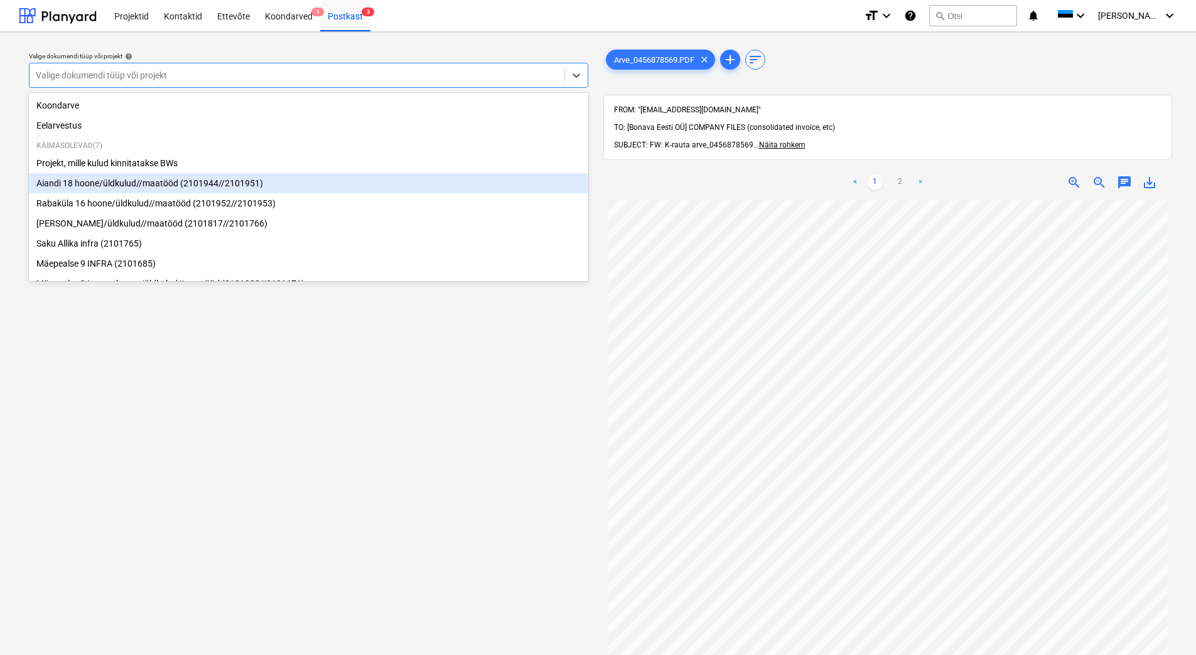
click at [295, 193] on div "Aiandi 18 hoone/üldkulud//maatööd (2101944//2101951)" at bounding box center [308, 183] width 559 height 20
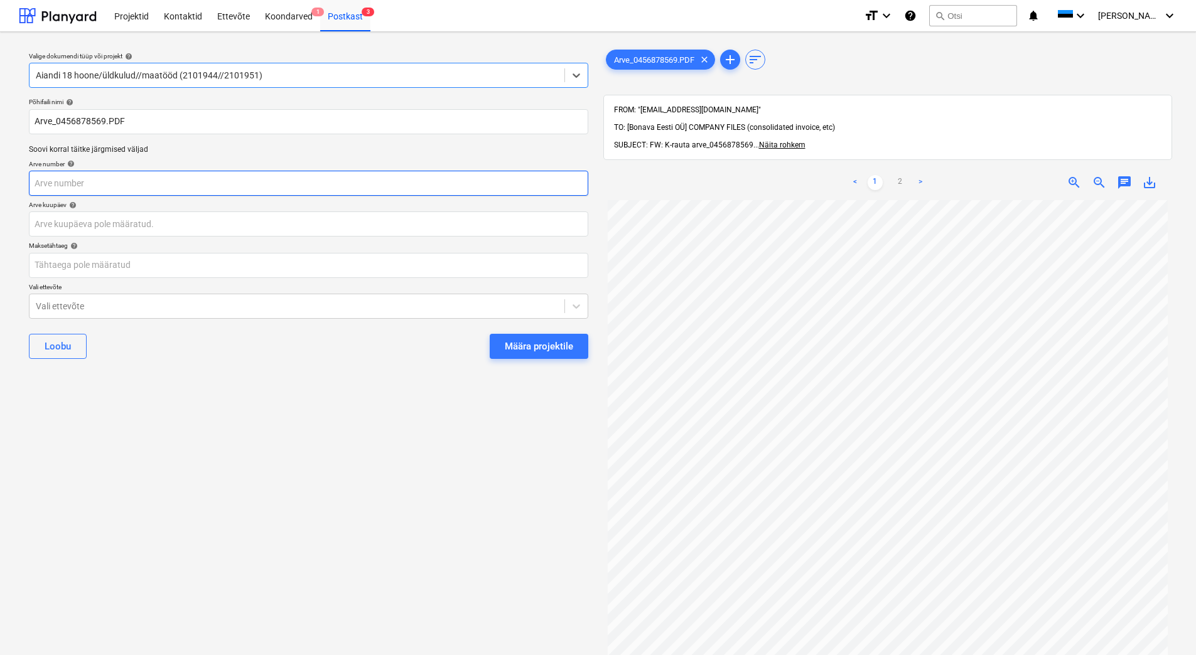
click at [144, 184] on input "text" at bounding box center [308, 183] width 559 height 25
type input "456878569"
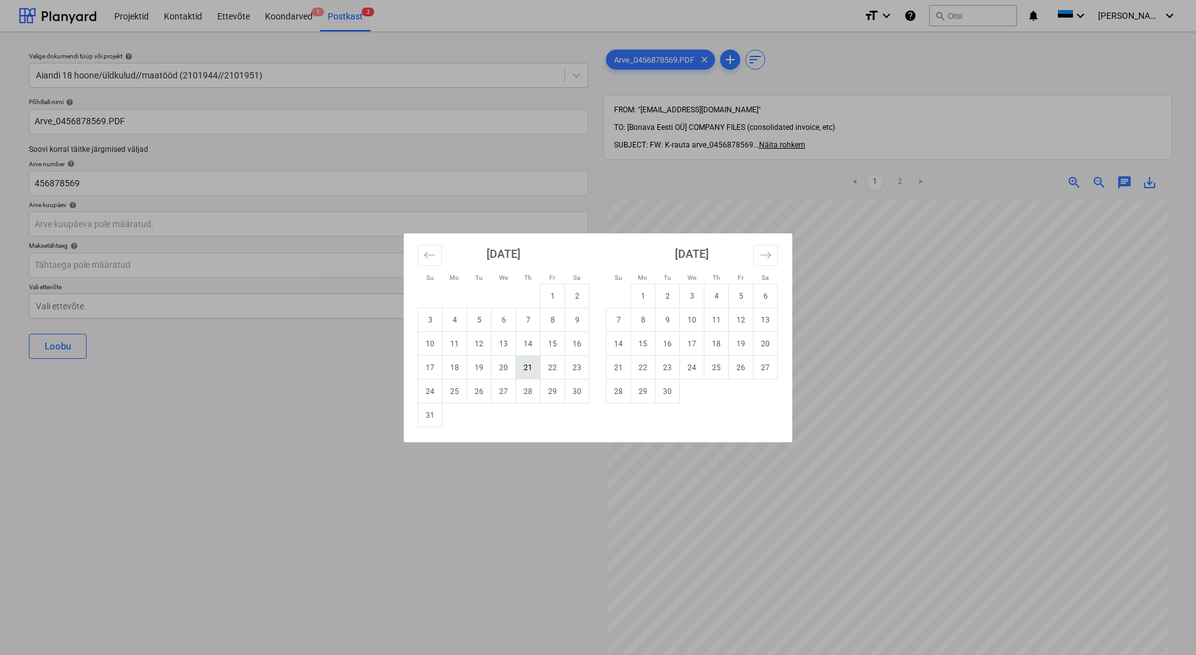
click at [522, 371] on td "21" at bounding box center [528, 368] width 24 height 24
type input "[DATE]"
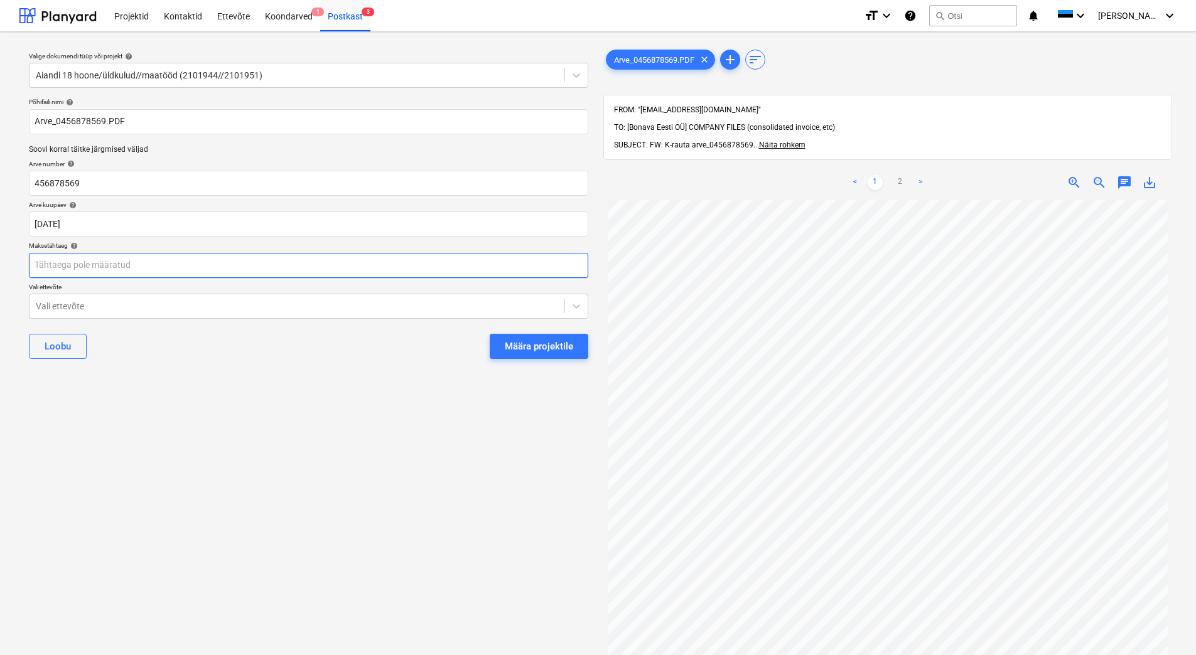
click at [296, 271] on body "Projektid Kontaktid Ettevõte Koondarved 1 Postkast 3 format_size keyboard_arrow…" at bounding box center [598, 327] width 1196 height 655
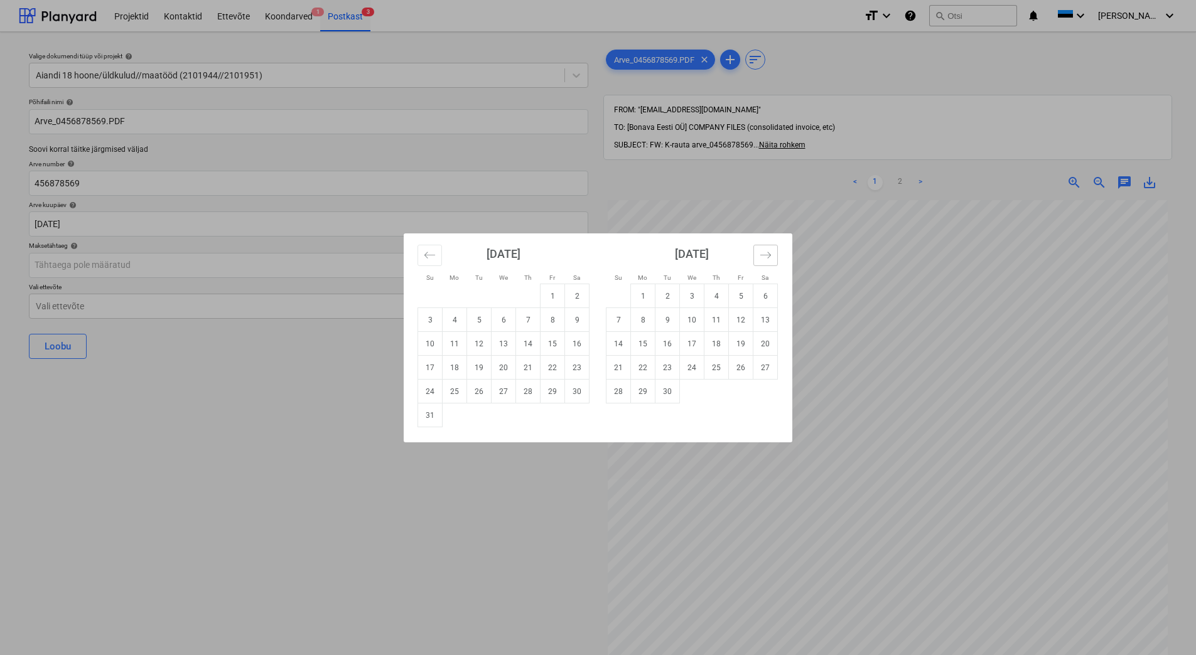
click at [766, 261] on icon "Move forward to switch to the next month." at bounding box center [766, 255] width 12 height 12
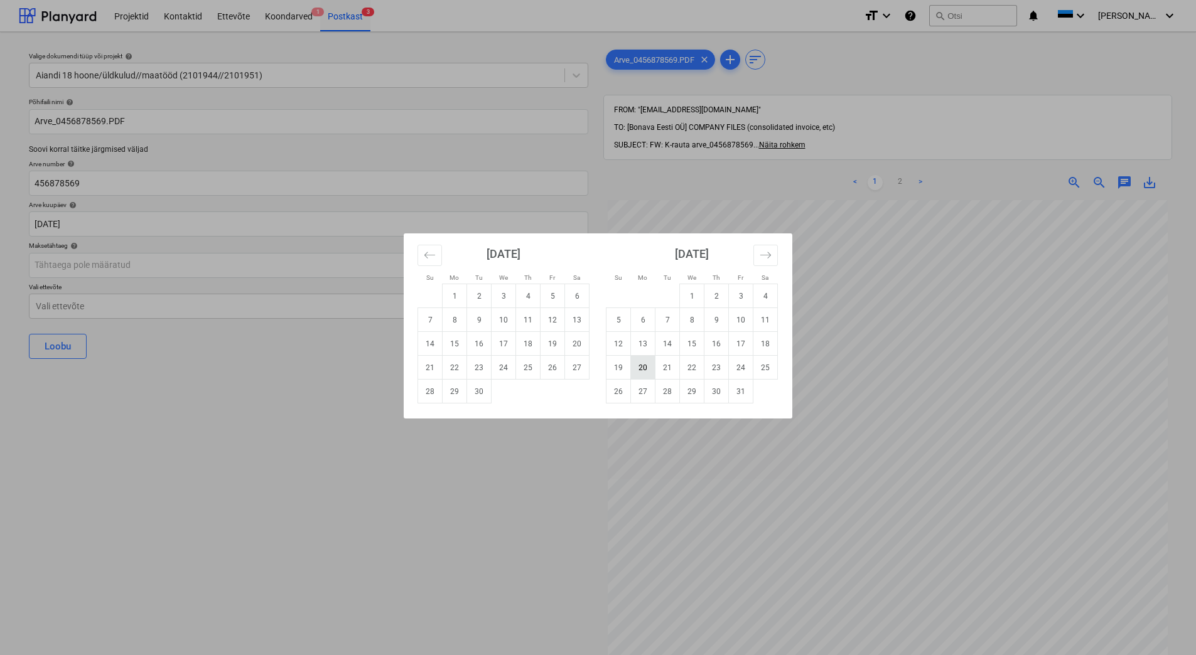
click at [646, 366] on td "20" at bounding box center [643, 368] width 24 height 24
type input "[DATE]"
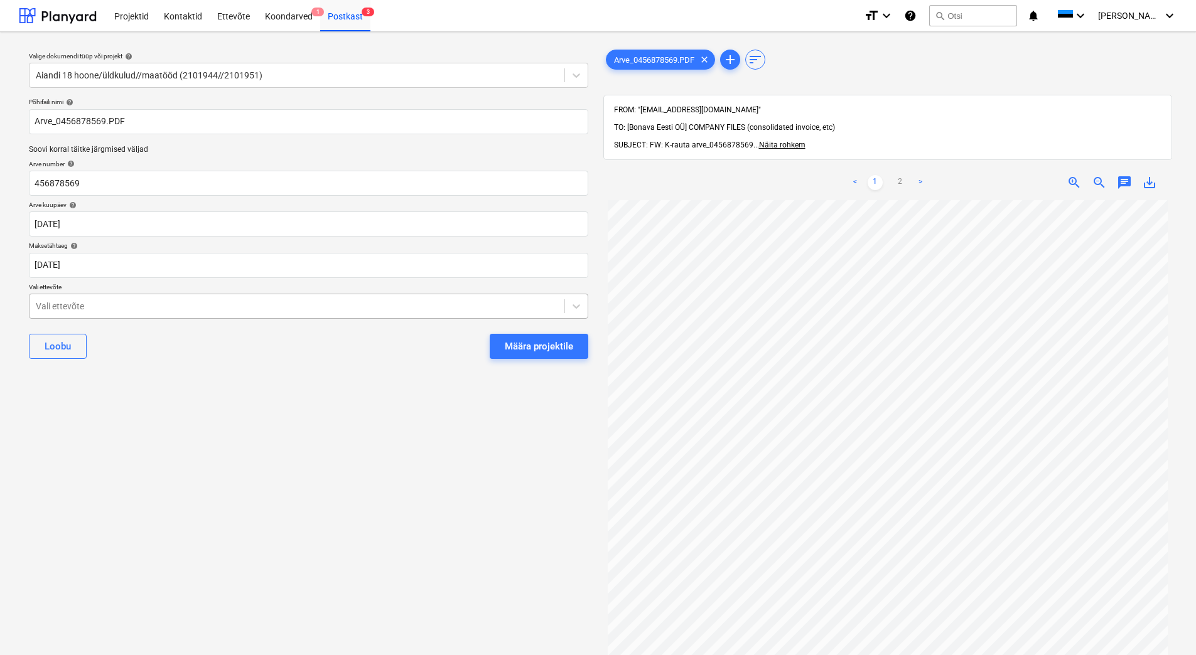
click at [286, 312] on div at bounding box center [297, 306] width 522 height 13
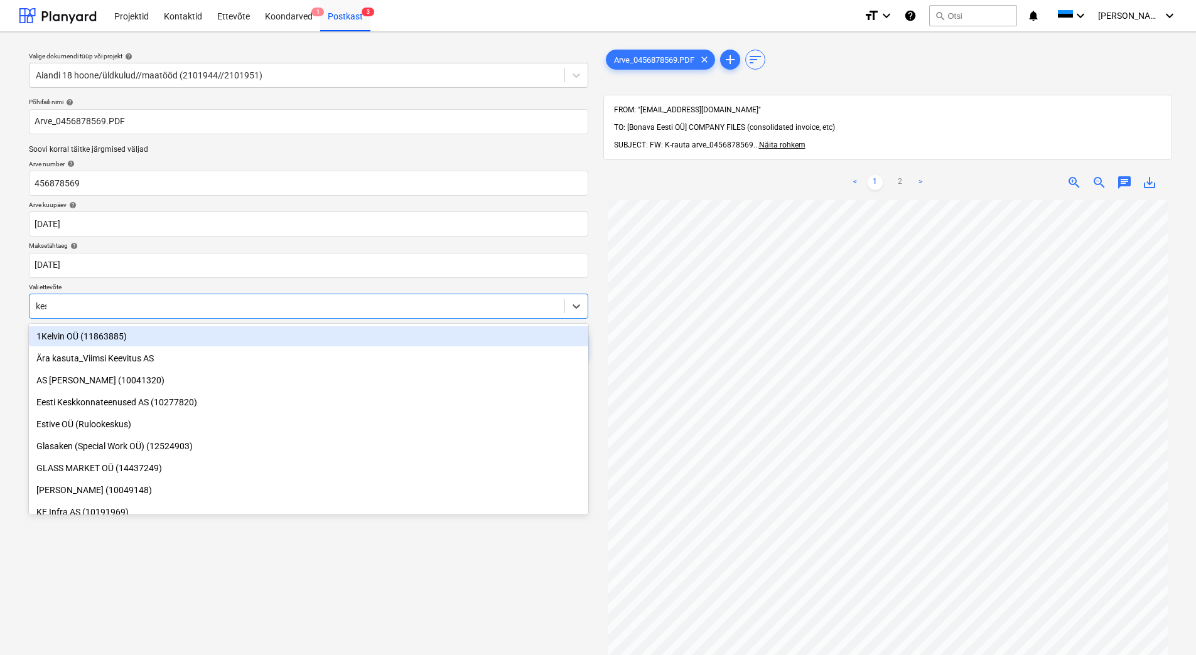
type input "kesko"
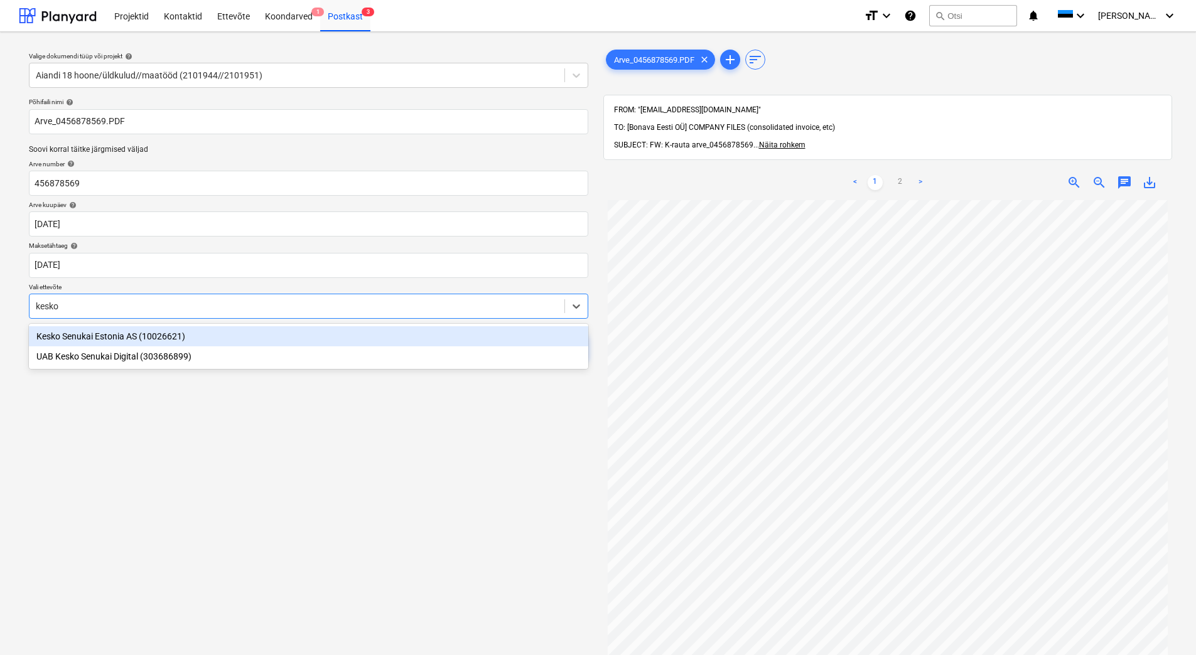
click at [281, 339] on div "Kesko Senukai Estonia AS (10026621)" at bounding box center [308, 336] width 559 height 20
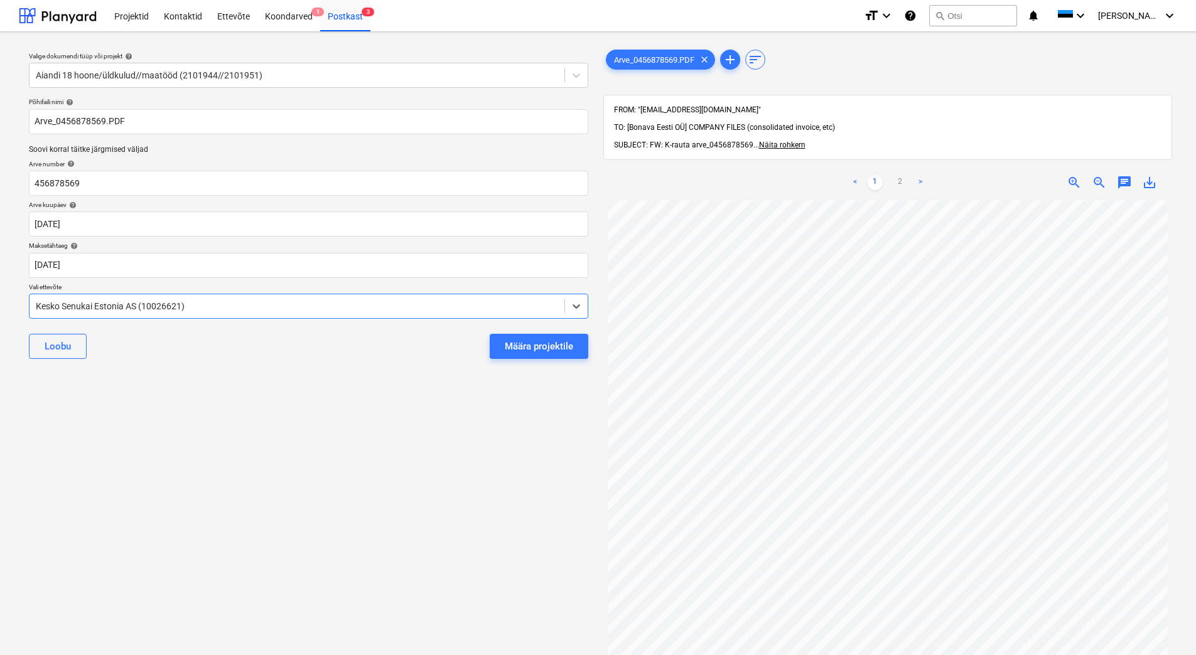
click at [293, 414] on div "Valige dokumendi tüüp või projekt help Aiandi 18 hoone/üldkulud//maatööd (21019…" at bounding box center [308, 433] width 579 height 783
click at [537, 347] on div "Määra projektile" at bounding box center [539, 346] width 68 height 16
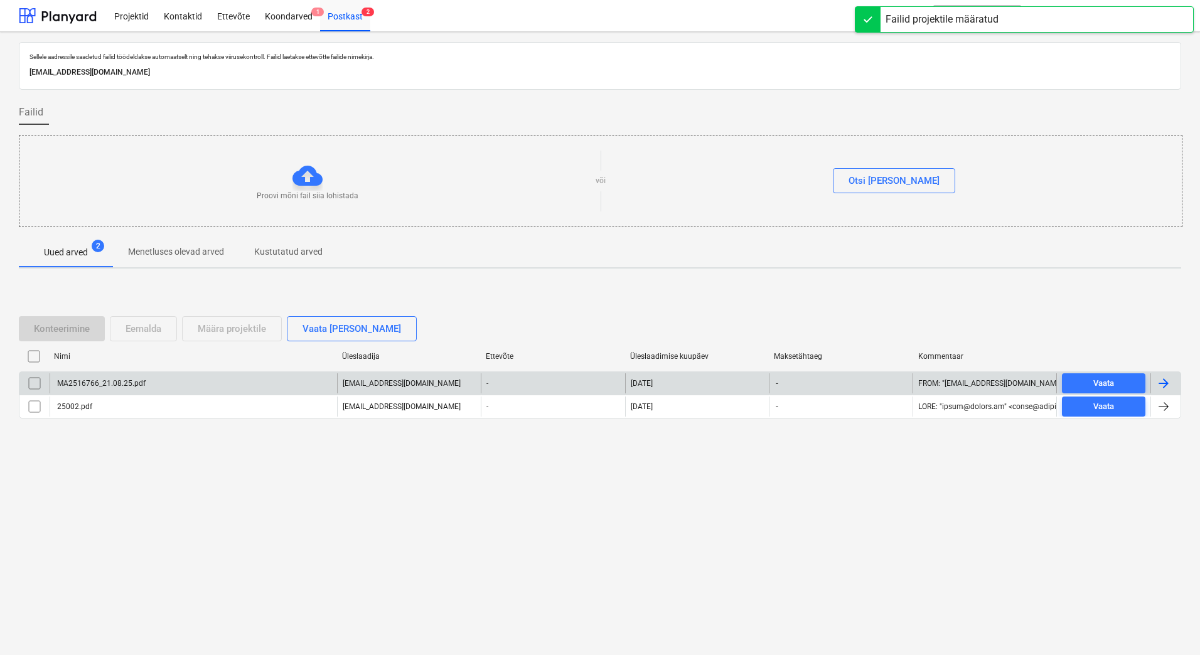
click at [536, 382] on div "-" at bounding box center [553, 384] width 144 height 20
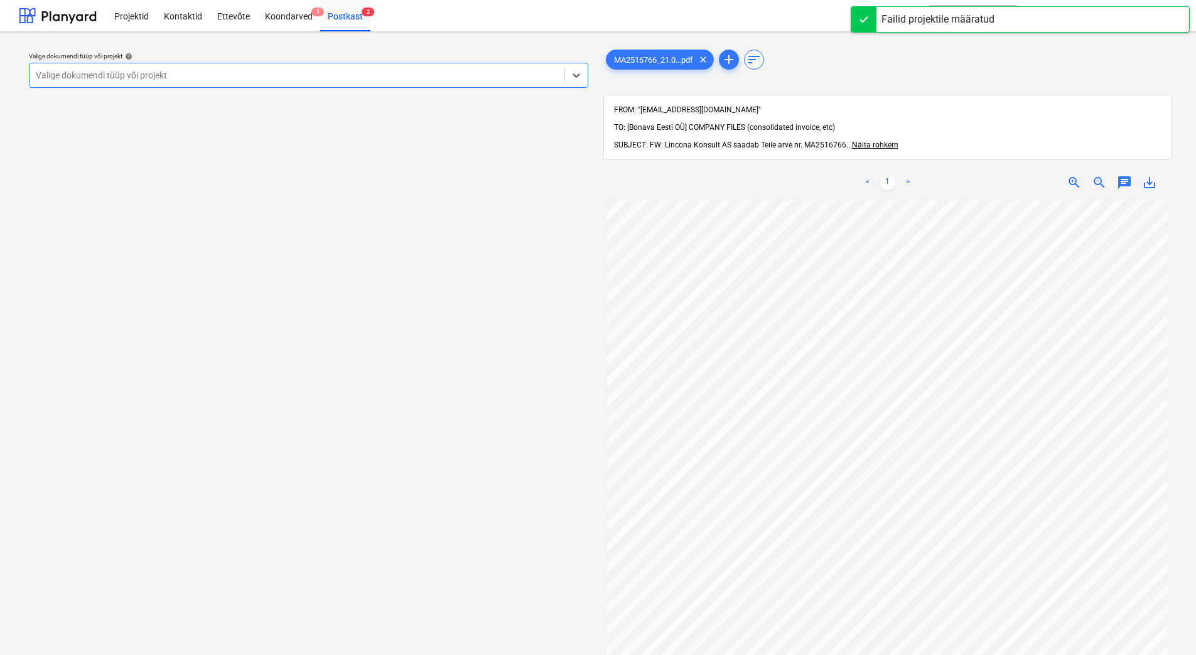
click at [368, 83] on div "Valige dokumendi tüüp või projekt" at bounding box center [297, 76] width 535 height 18
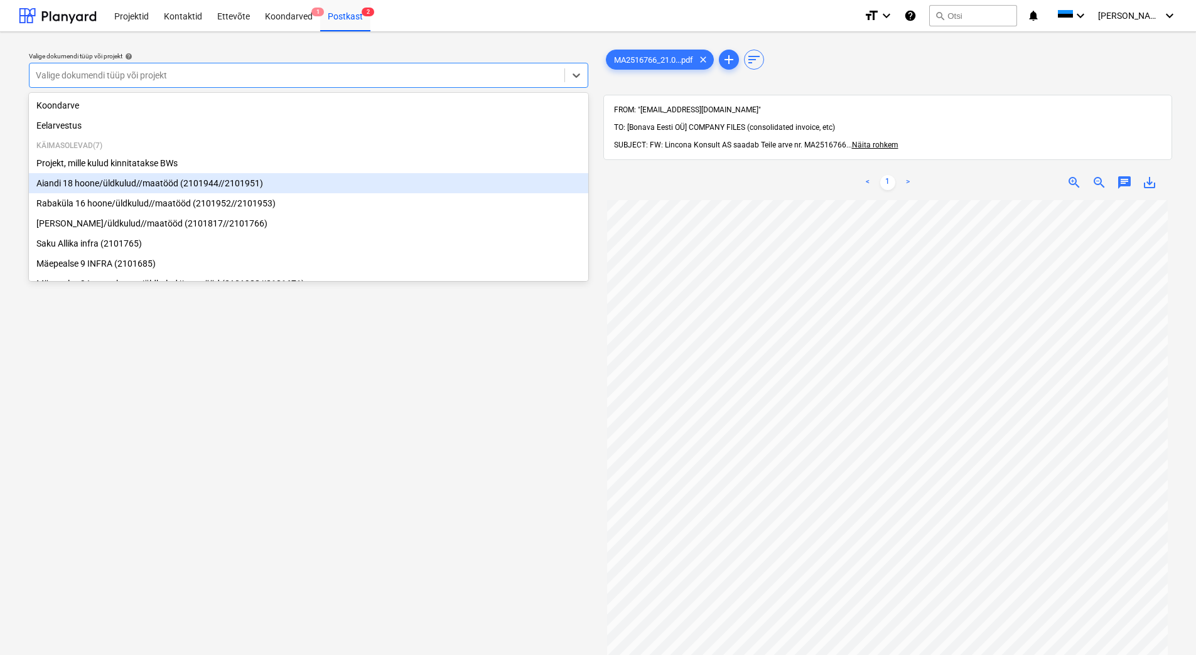
click at [328, 178] on div "Aiandi 18 hoone/üldkulud//maatööd (2101944//2101951)" at bounding box center [308, 183] width 559 height 20
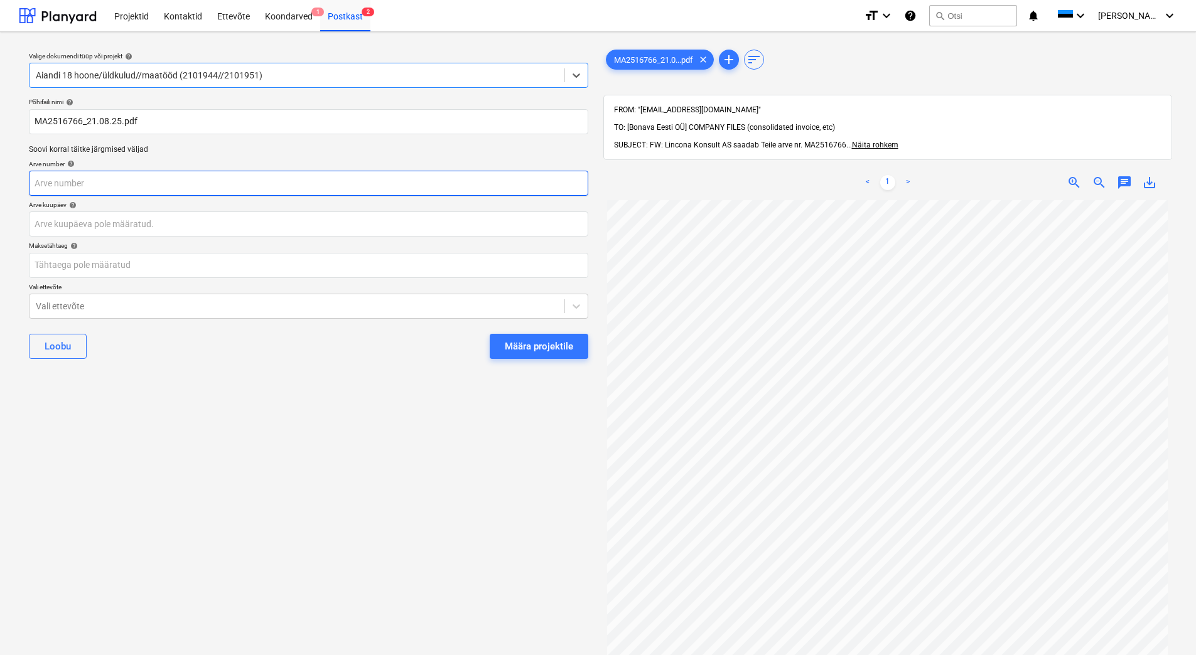
click at [222, 179] on input "text" at bounding box center [308, 183] width 559 height 25
type input "MA2516766"
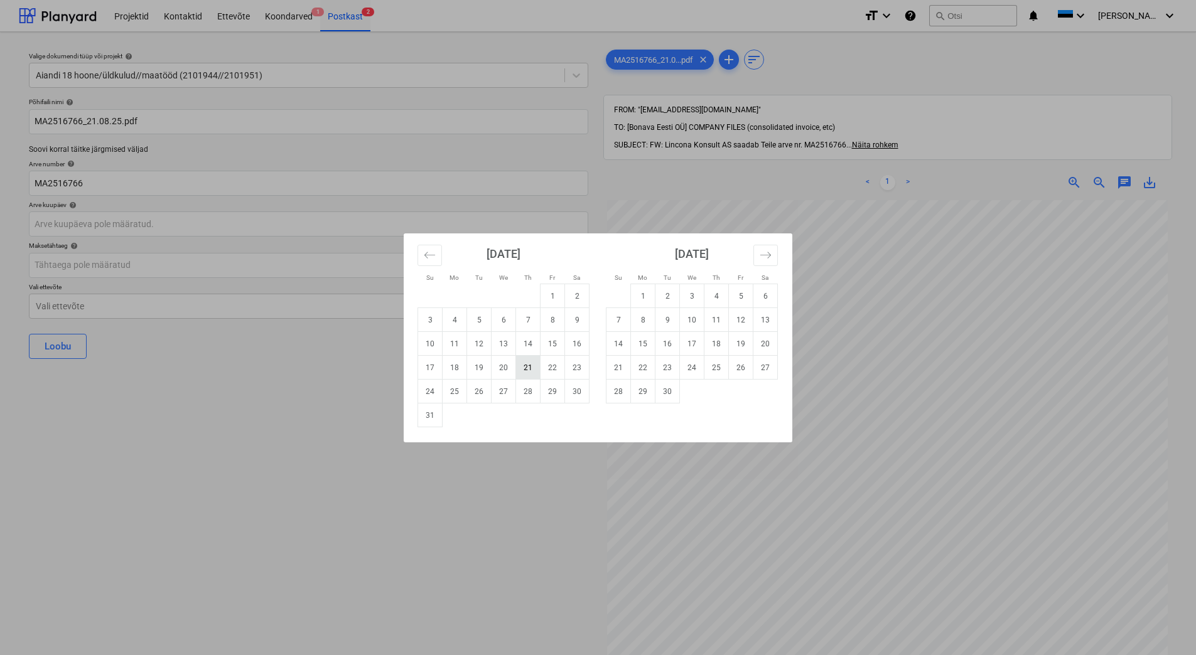
click at [524, 370] on td "21" at bounding box center [528, 368] width 24 height 24
type input "[DATE]"
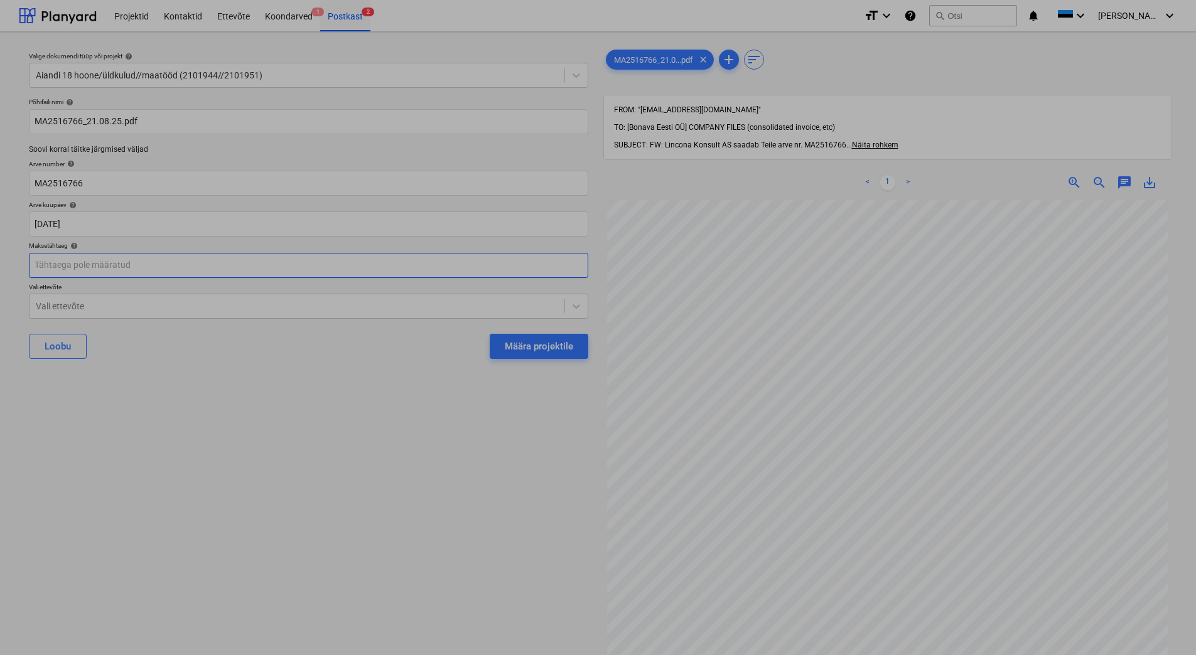
click at [281, 272] on body "Projektid Kontaktid Ettevõte Koondarved 1 Postkast 2 format_size keyboard_arrow…" at bounding box center [598, 327] width 1196 height 655
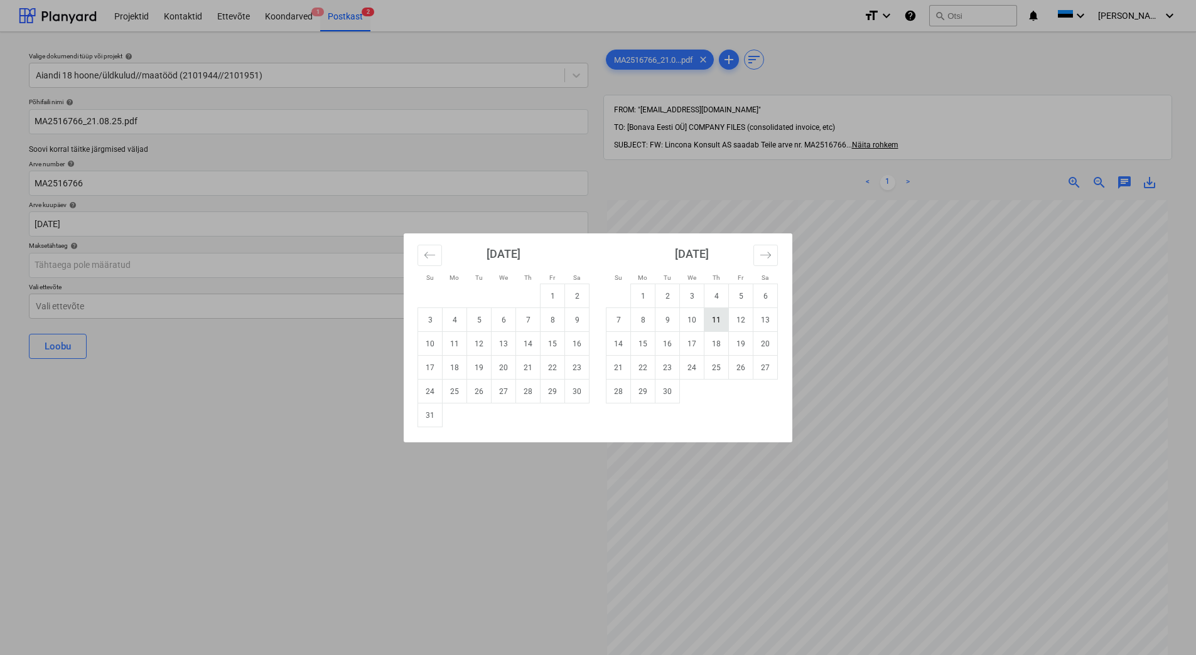
click at [712, 322] on td "11" at bounding box center [716, 320] width 24 height 24
type input "[DATE]"
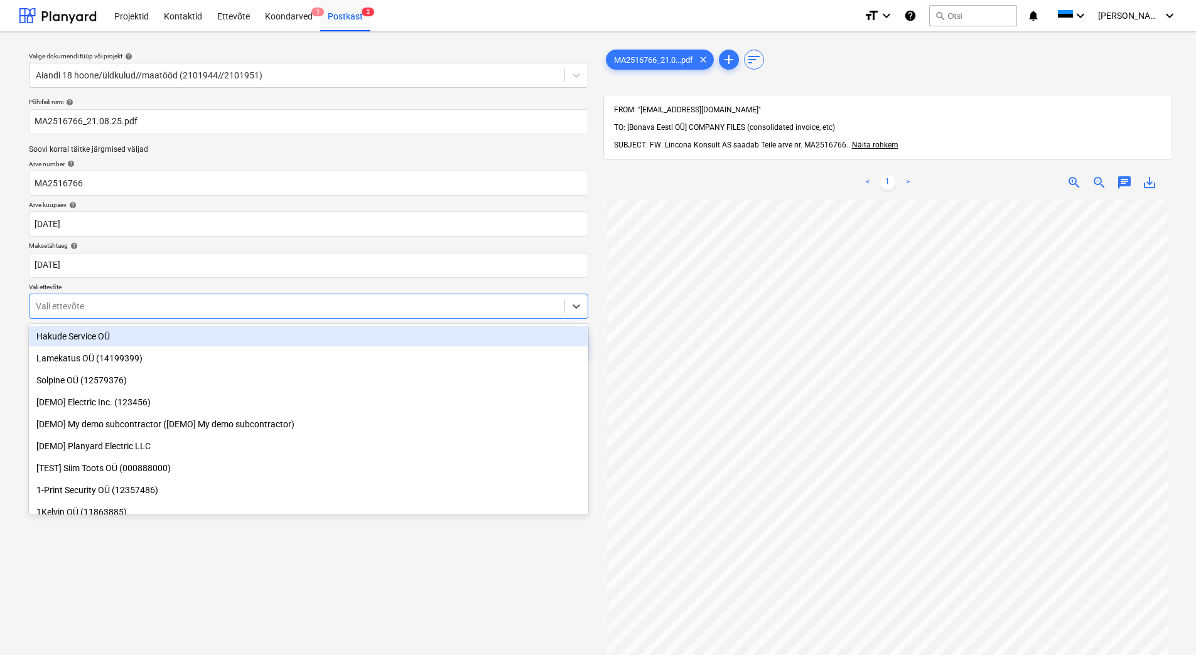
click at [321, 305] on div at bounding box center [297, 306] width 522 height 13
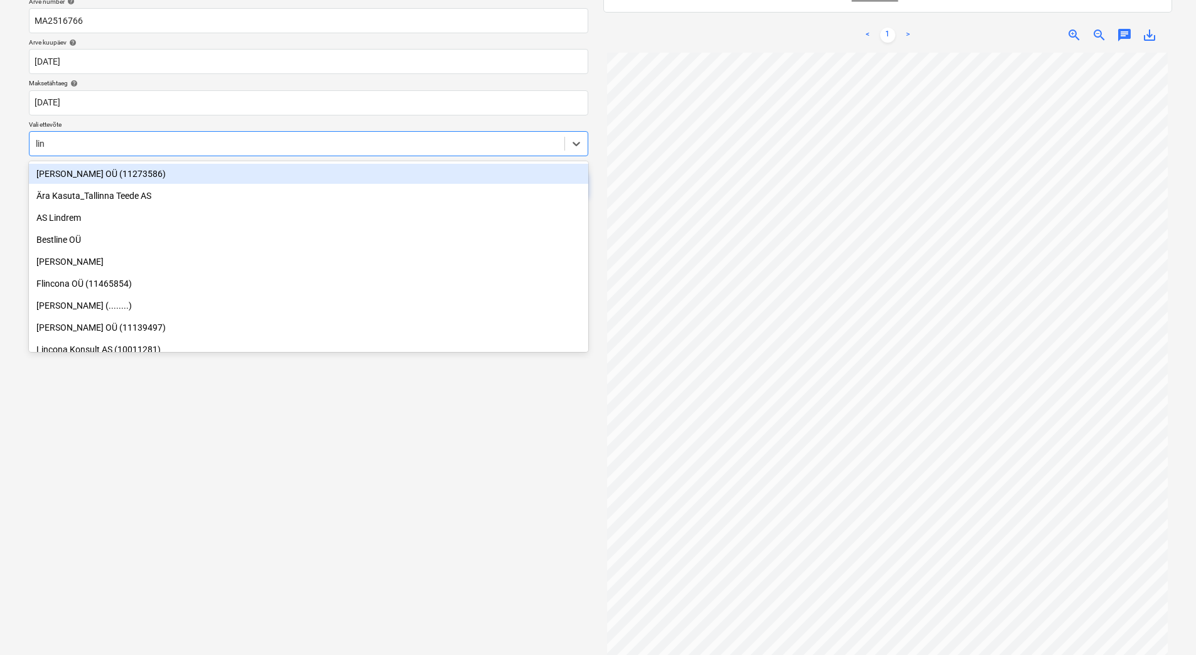
type input "linc"
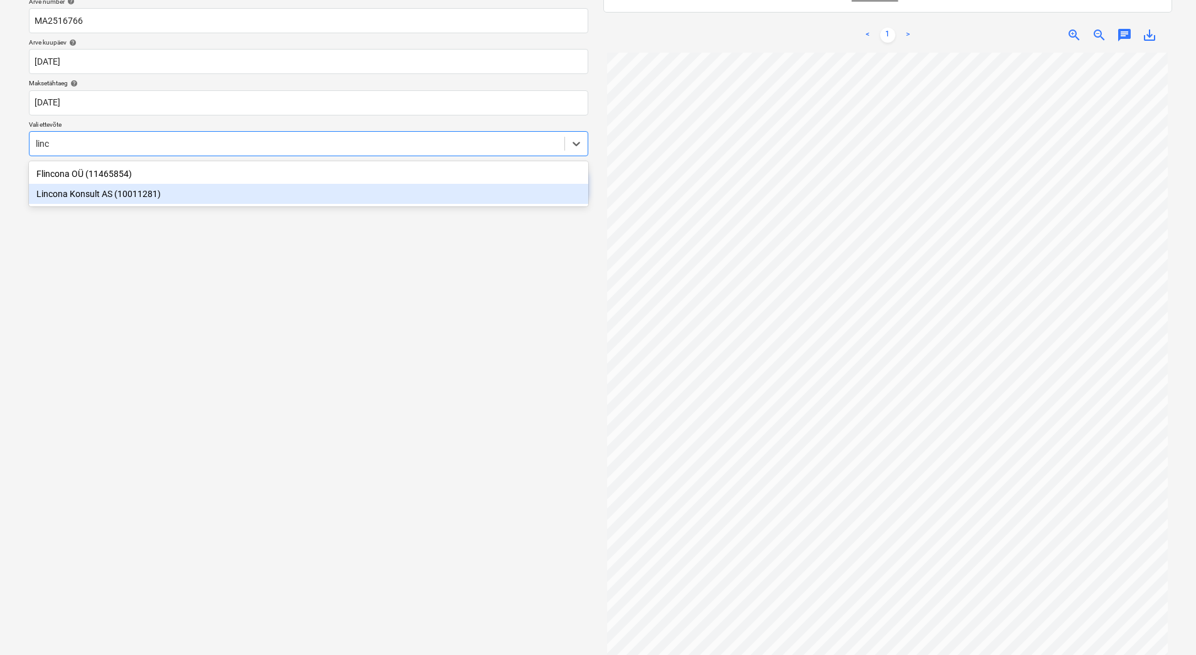
drag, startPoint x: 95, startPoint y: 190, endPoint x: 107, endPoint y: 203, distance: 18.2
click at [95, 191] on div "Lincona Konsult AS (10011281)" at bounding box center [308, 194] width 559 height 20
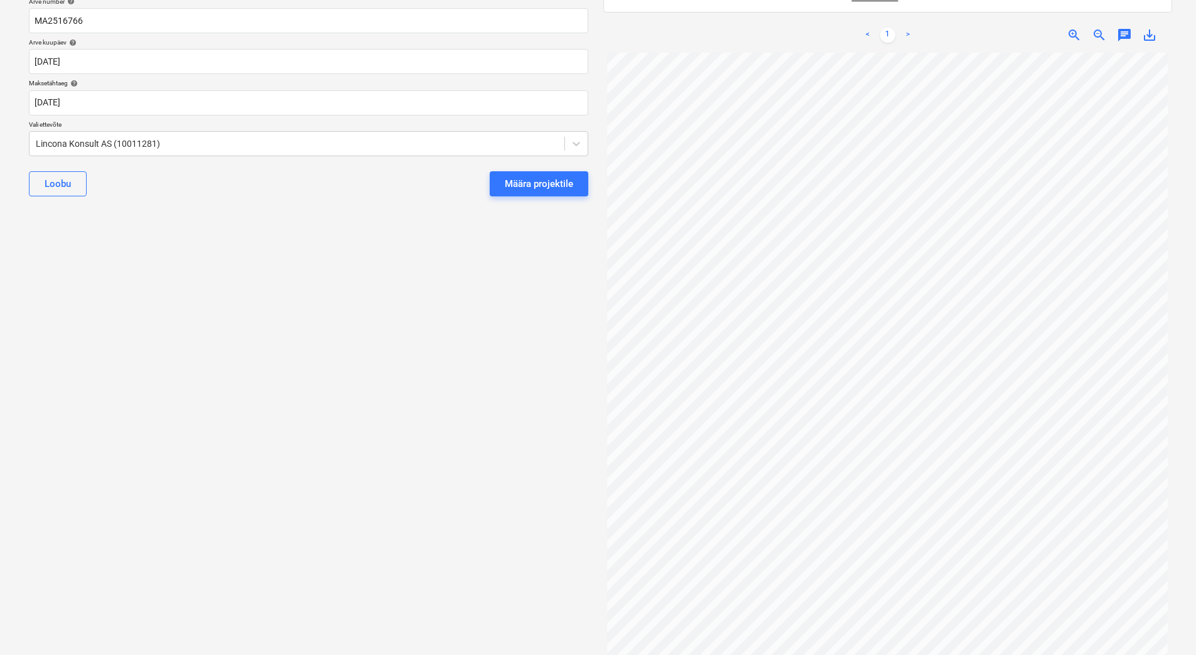
click at [175, 266] on div "Valige dokumendi tüüp või projekt help Aiandi 18 hoone/üldkulud//maatööd (21019…" at bounding box center [308, 262] width 579 height 766
click at [513, 188] on div "Määra projektile" at bounding box center [539, 184] width 68 height 16
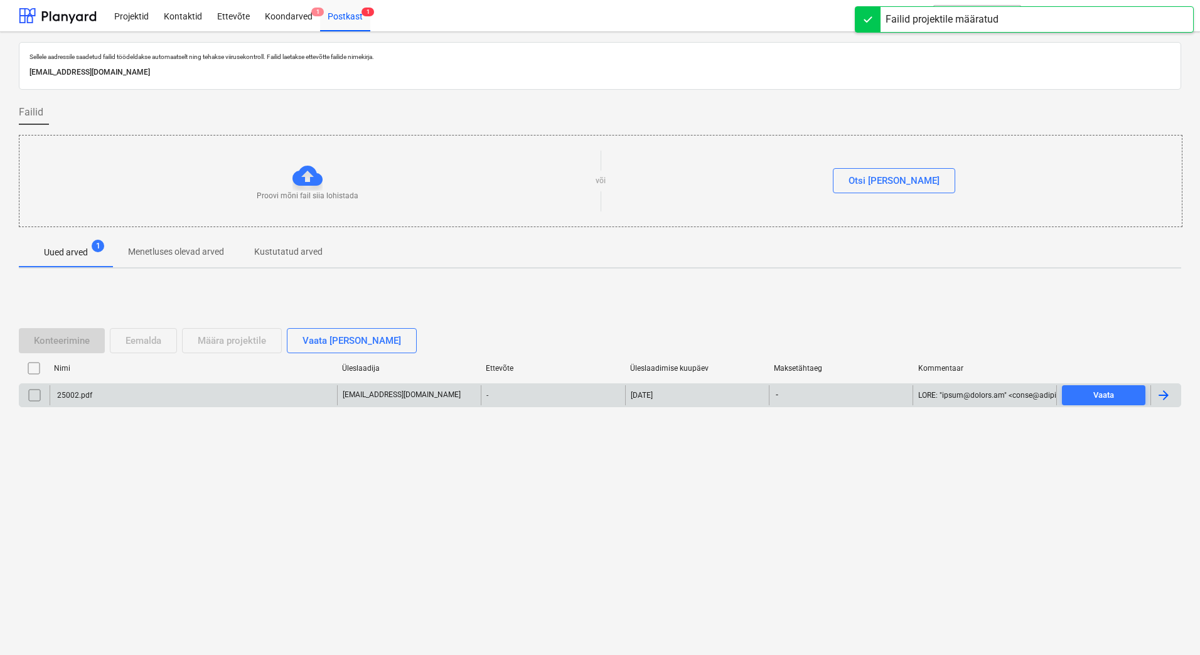
click at [509, 400] on div "-" at bounding box center [553, 395] width 144 height 20
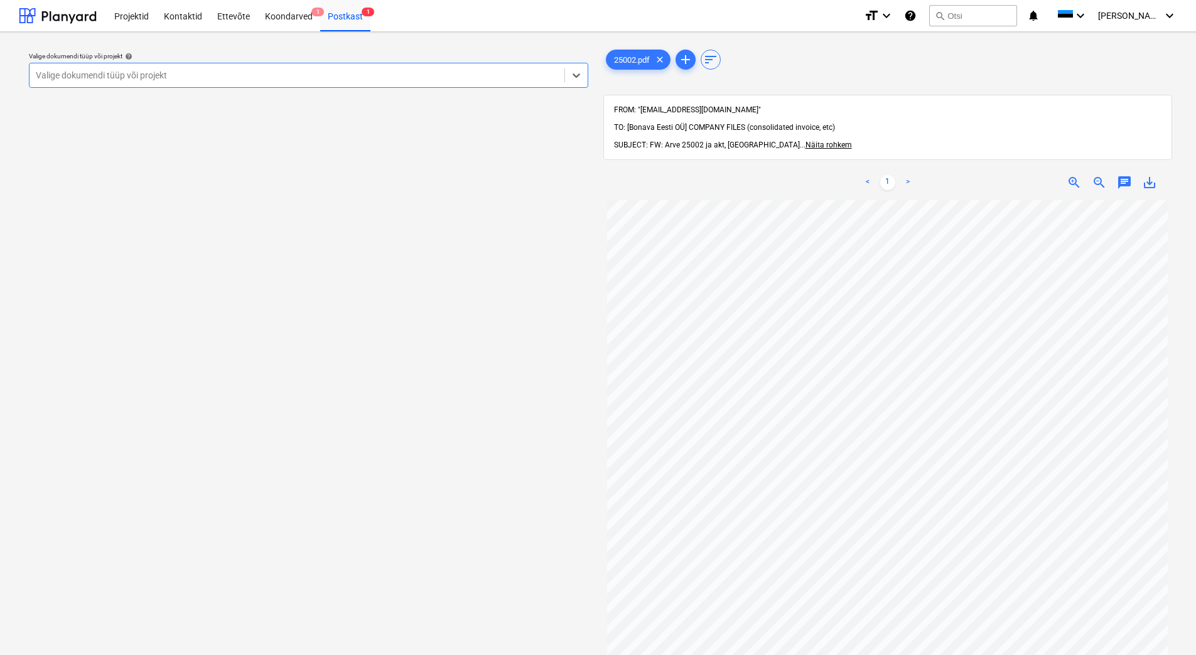
click at [386, 74] on div at bounding box center [297, 75] width 522 height 13
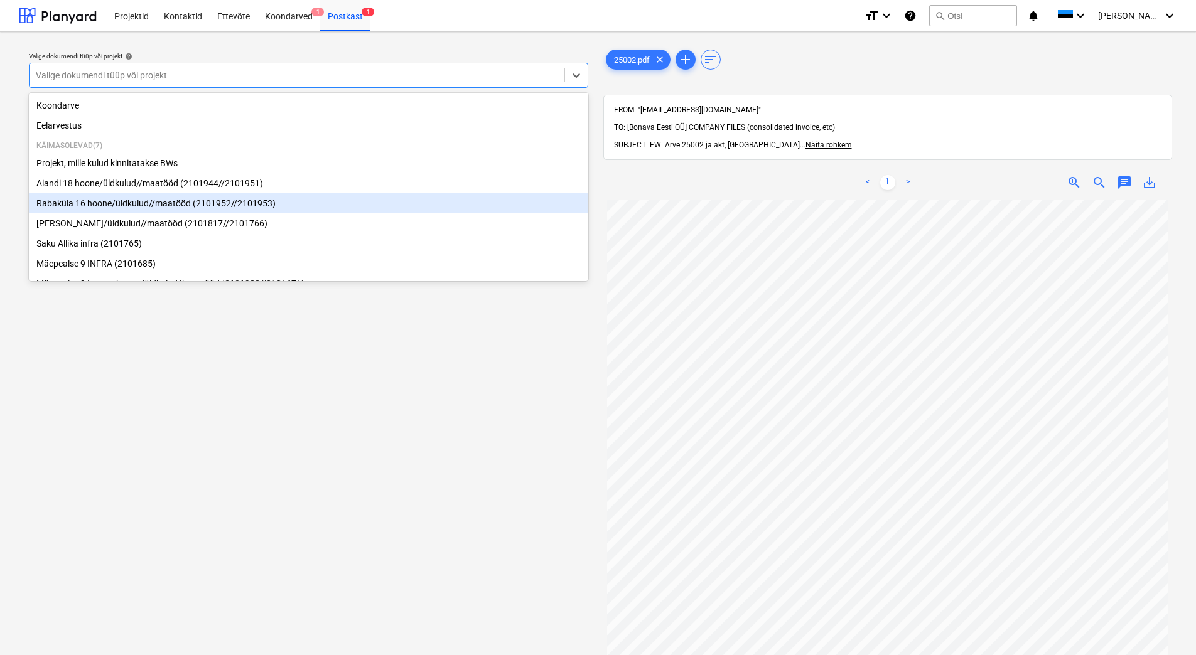
click at [304, 204] on div "Rabaküla 16 hoone/üldkulud//maatööd (2101952//2101953)" at bounding box center [308, 203] width 559 height 20
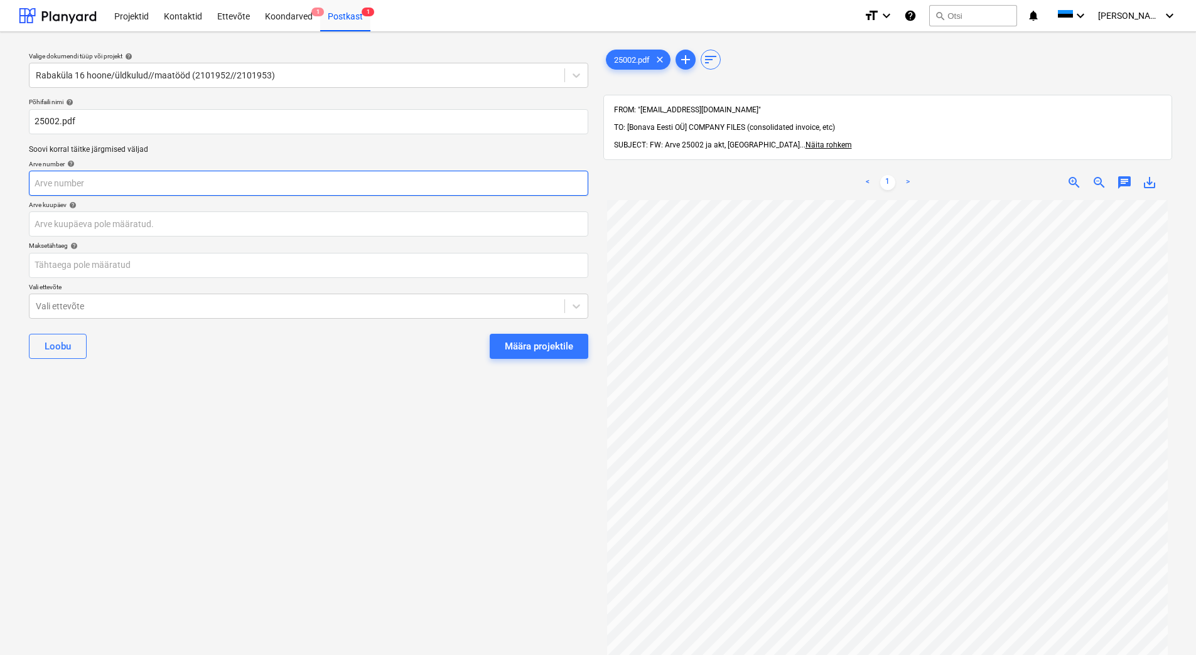
click at [225, 181] on input "text" at bounding box center [308, 183] width 559 height 25
type input "25002"
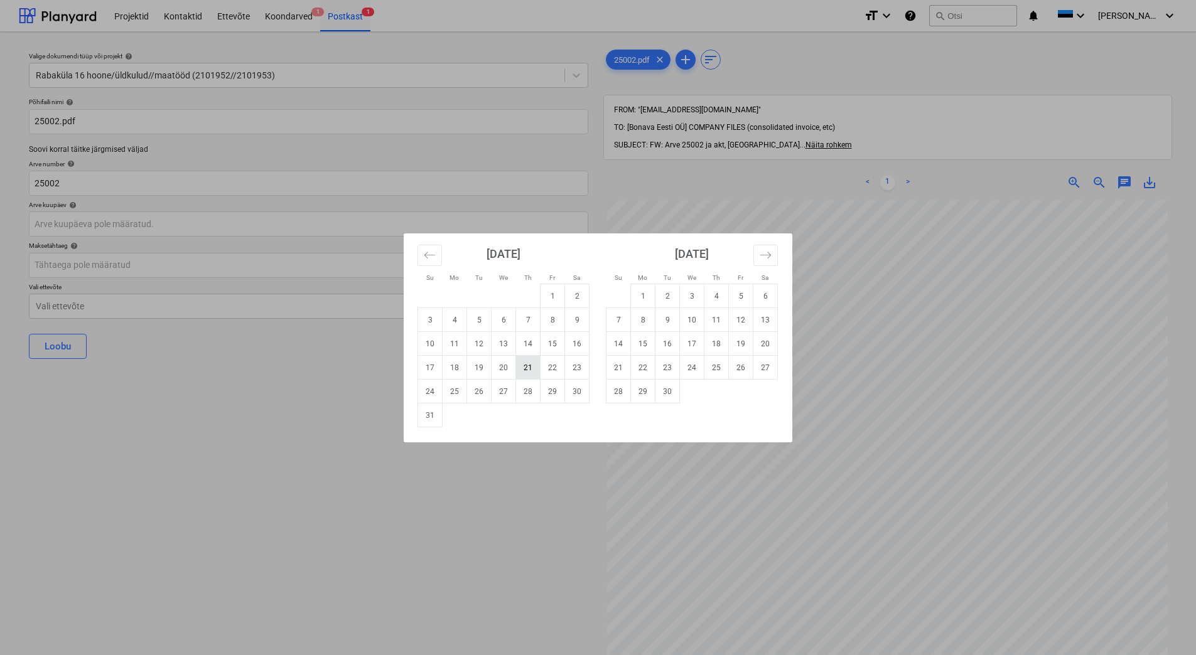
click at [520, 371] on td "21" at bounding box center [528, 368] width 24 height 24
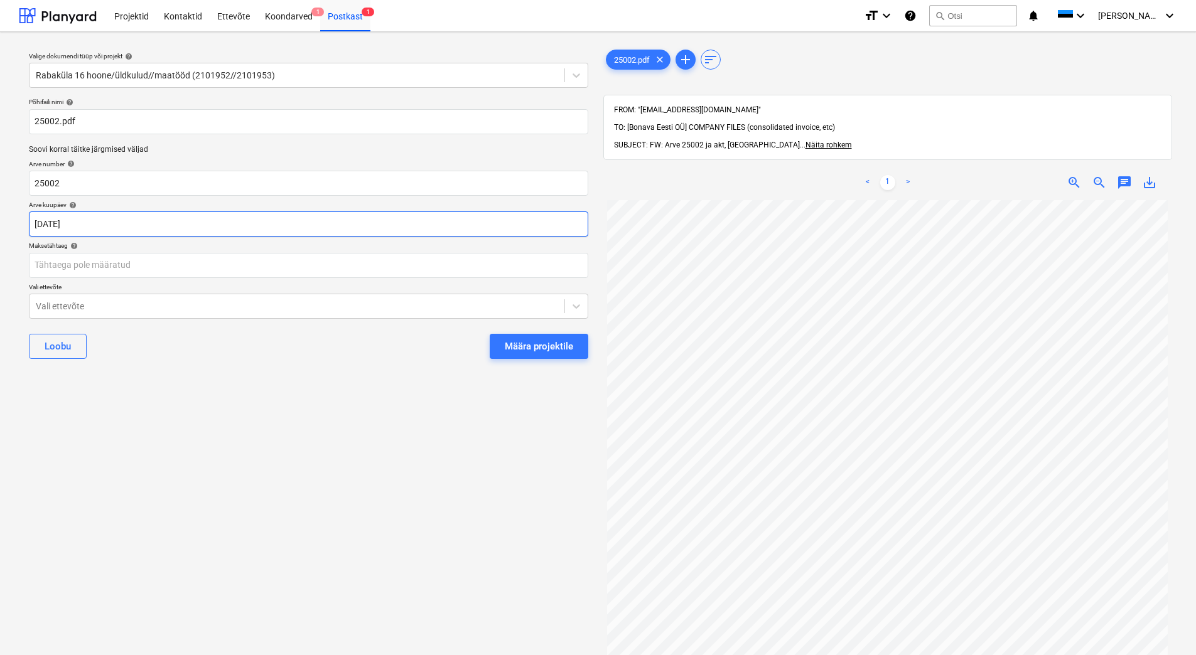
click at [196, 225] on body "Projektid Kontaktid Ettevõte Koondarved 1 Postkast 1 format_size keyboard_arrow…" at bounding box center [598, 327] width 1196 height 655
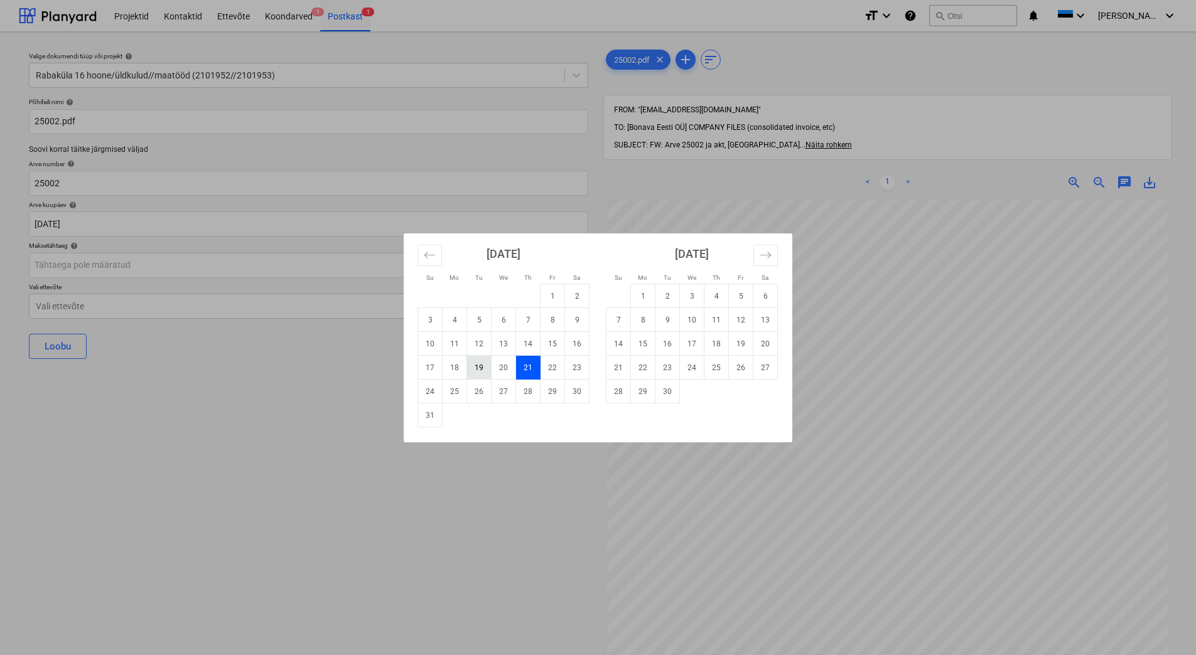
click at [485, 369] on td "19" at bounding box center [479, 368] width 24 height 24
type input "[DATE]"
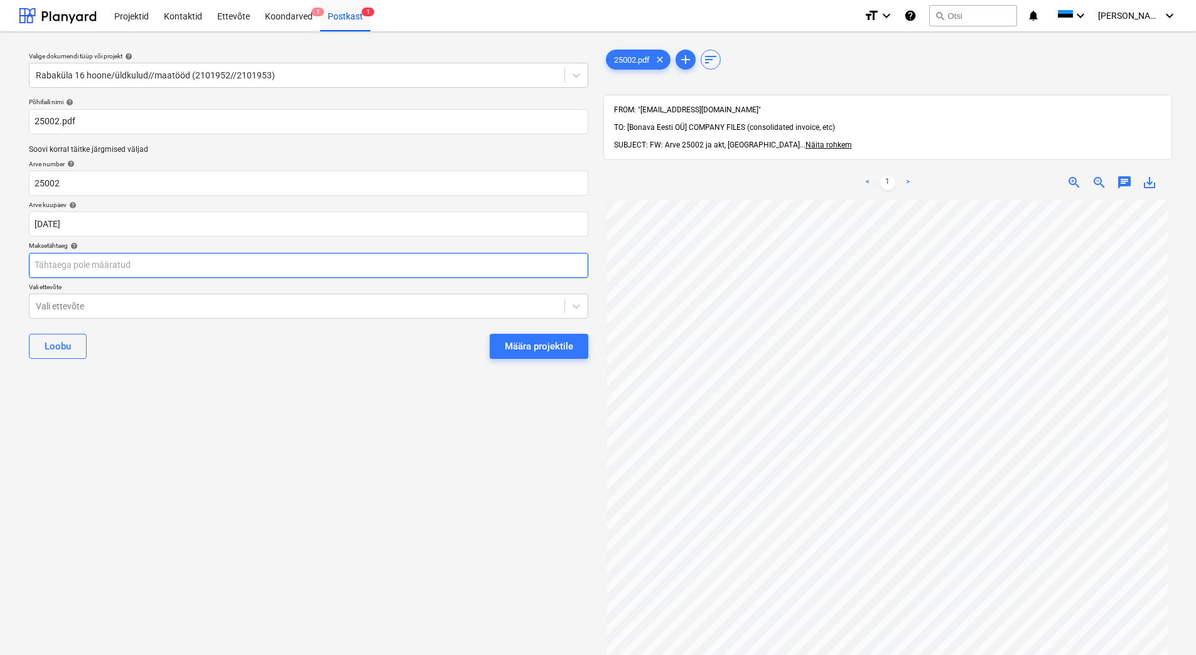
click at [291, 265] on body "Projektid Kontaktid Ettevõte Koondarved 1 Postkast 1 format_size keyboard_arrow…" at bounding box center [598, 327] width 1196 height 655
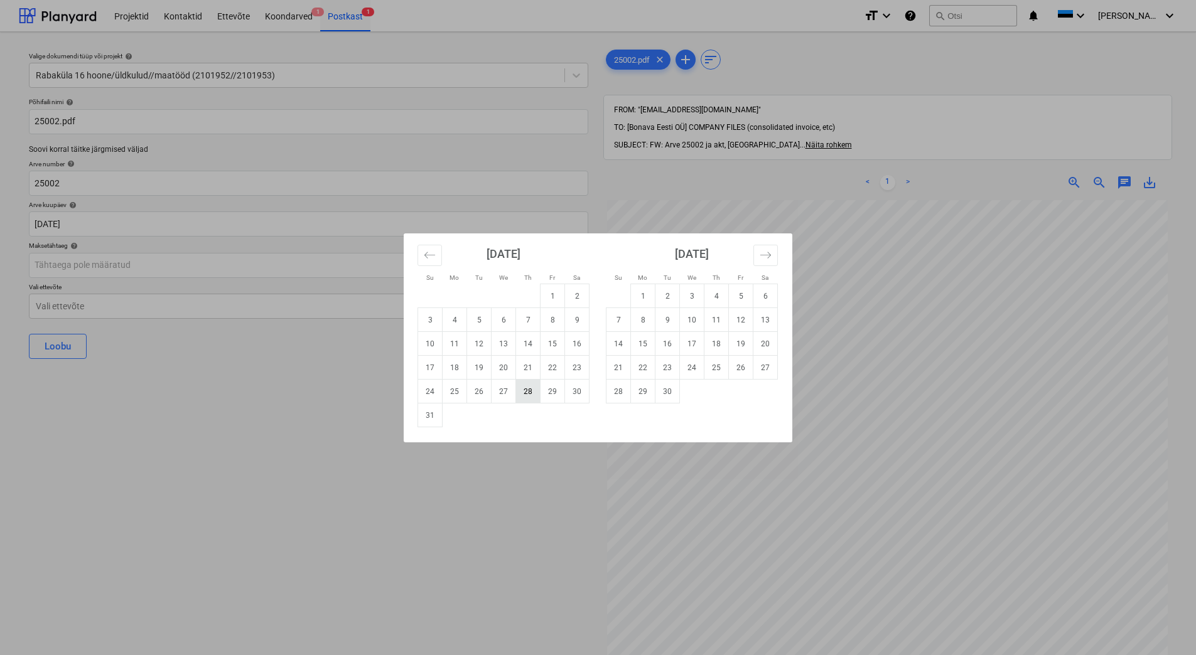
click at [530, 387] on td "28" at bounding box center [528, 392] width 24 height 24
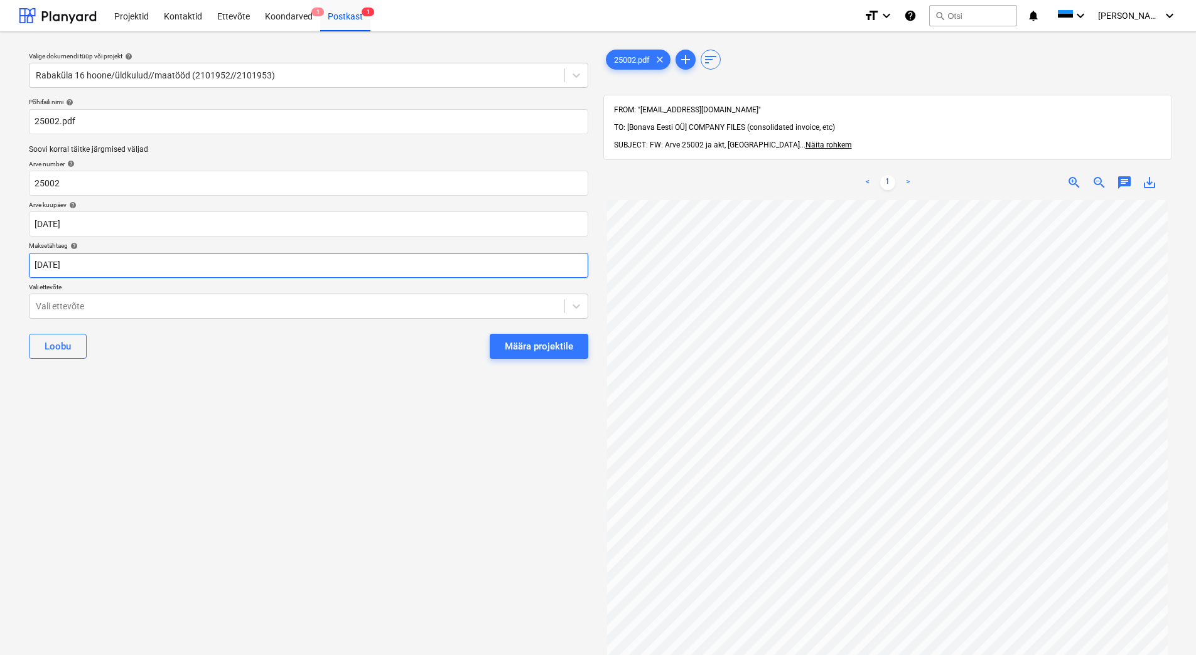
click at [293, 262] on body "Projektid Kontaktid Ettevõte Koondarved 1 Postkast 1 format_size keyboard_arrow…" at bounding box center [598, 327] width 1196 height 655
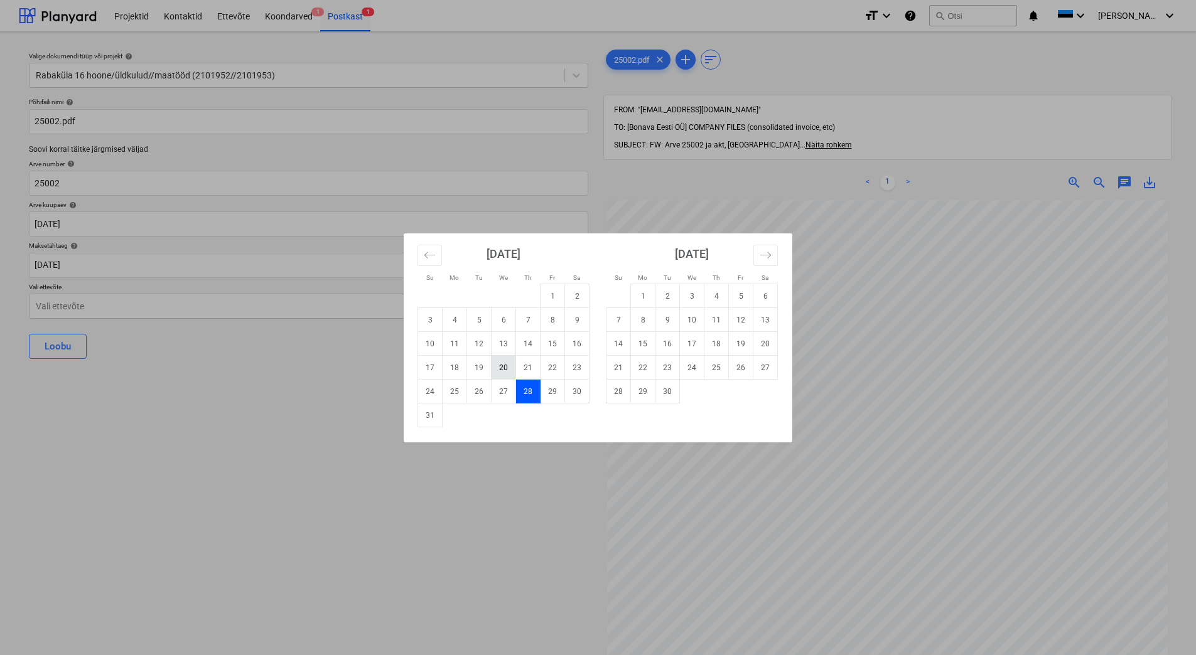
click at [507, 370] on td "20" at bounding box center [504, 368] width 24 height 24
type input "[DATE]"
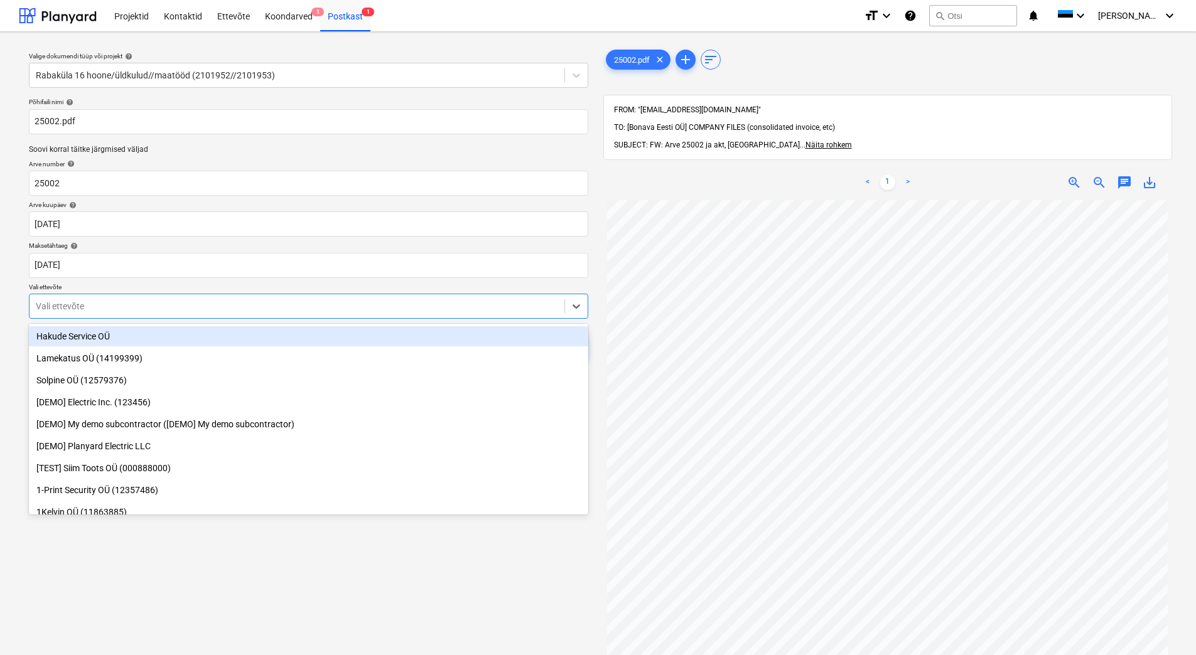
click at [232, 306] on div at bounding box center [297, 306] width 522 height 13
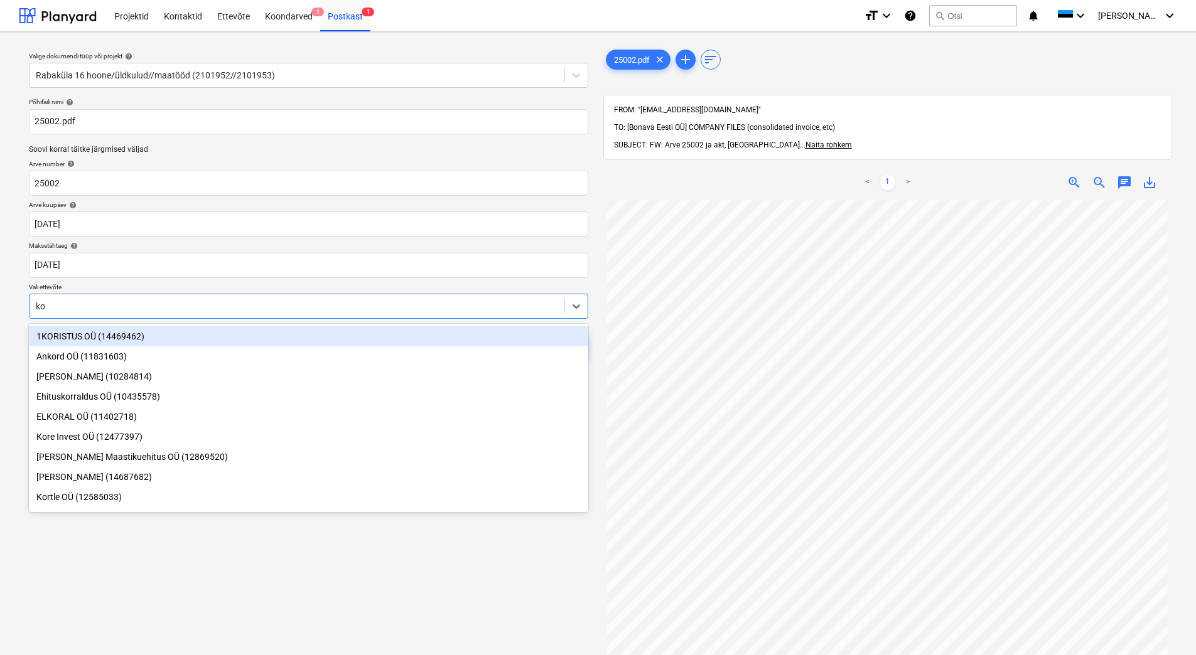
type input "k"
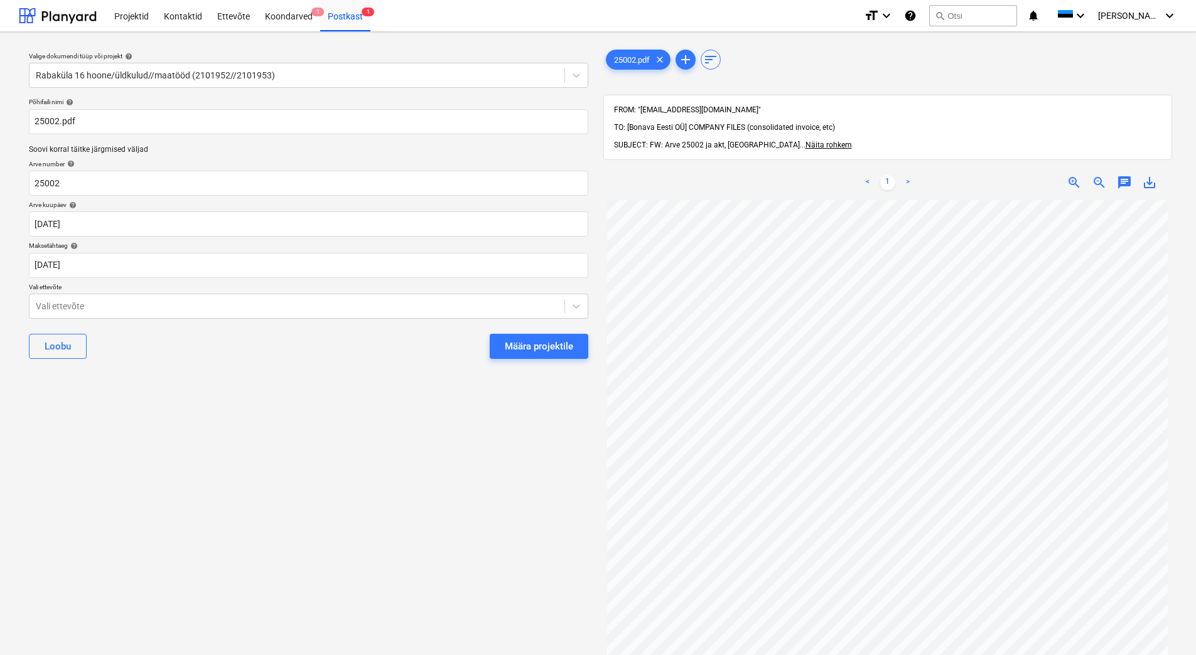
drag, startPoint x: 387, startPoint y: 579, endPoint x: 394, endPoint y: 580, distance: 7.6
click at [387, 579] on div "Valige dokumendi tüüp või projekt help Rabaküla 16 hoone/üldkulud//maatööd (210…" at bounding box center [308, 433] width 579 height 783
click at [159, 309] on div at bounding box center [297, 306] width 522 height 13
type input "korvi"
click at [215, 318] on div "Vali ettevõte" at bounding box center [308, 306] width 559 height 25
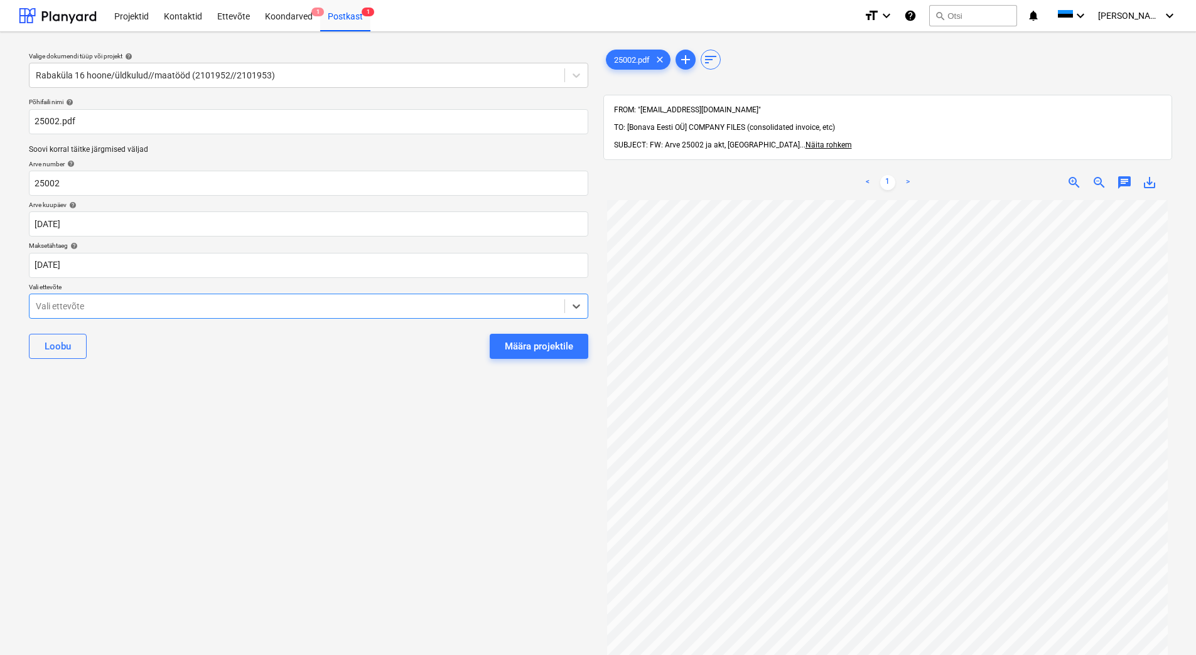
click at [134, 305] on div at bounding box center [297, 306] width 522 height 13
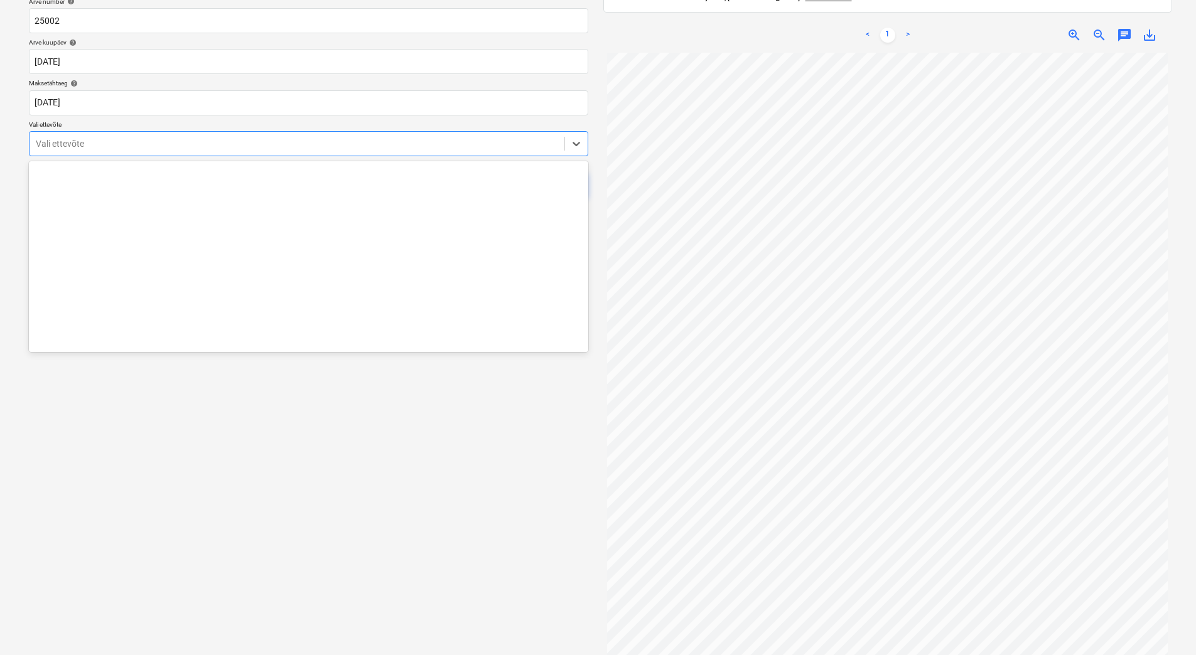
scroll to position [25760, 0]
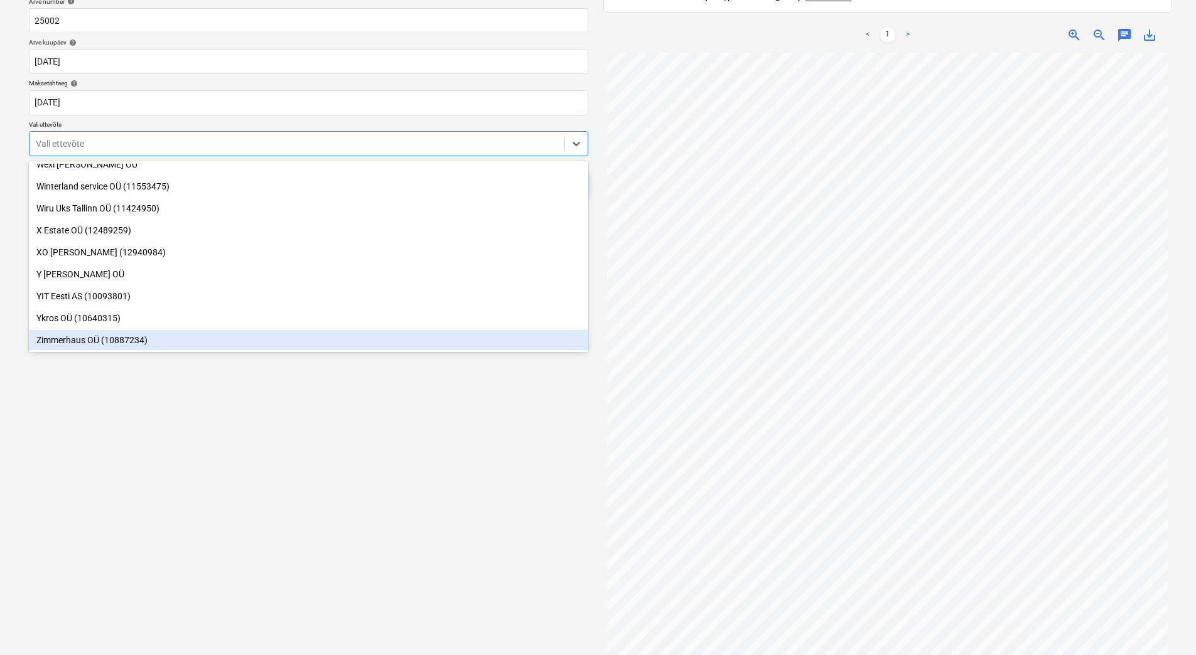
click at [402, 455] on div "Valige dokumendi tüüp või projekt help Rabaküla 16 hoone/üldkulud//maatööd (210…" at bounding box center [308, 262] width 579 height 766
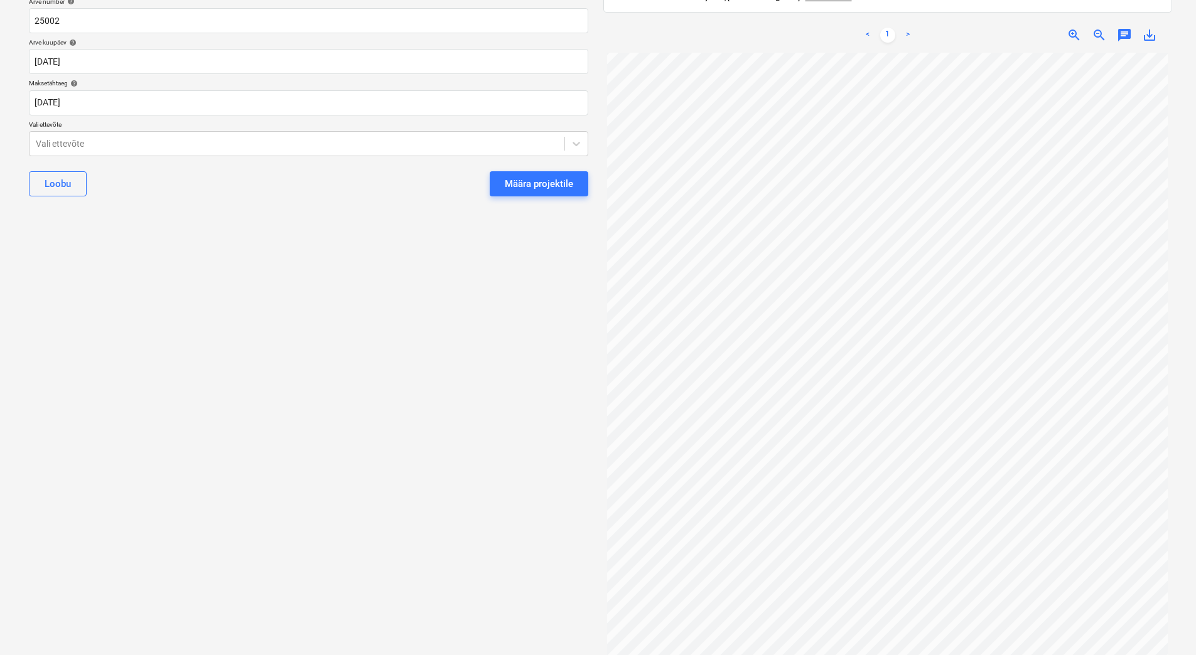
scroll to position [0, 0]
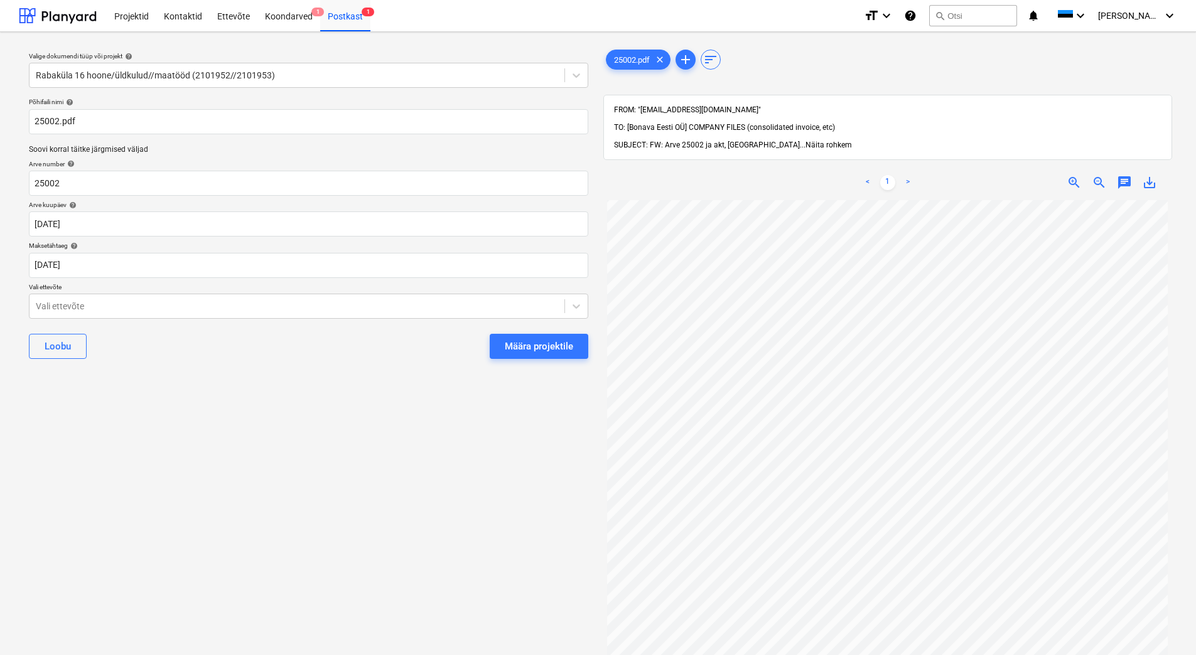
click at [805, 141] on span "Näita rohkem" at bounding box center [828, 145] width 46 height 9
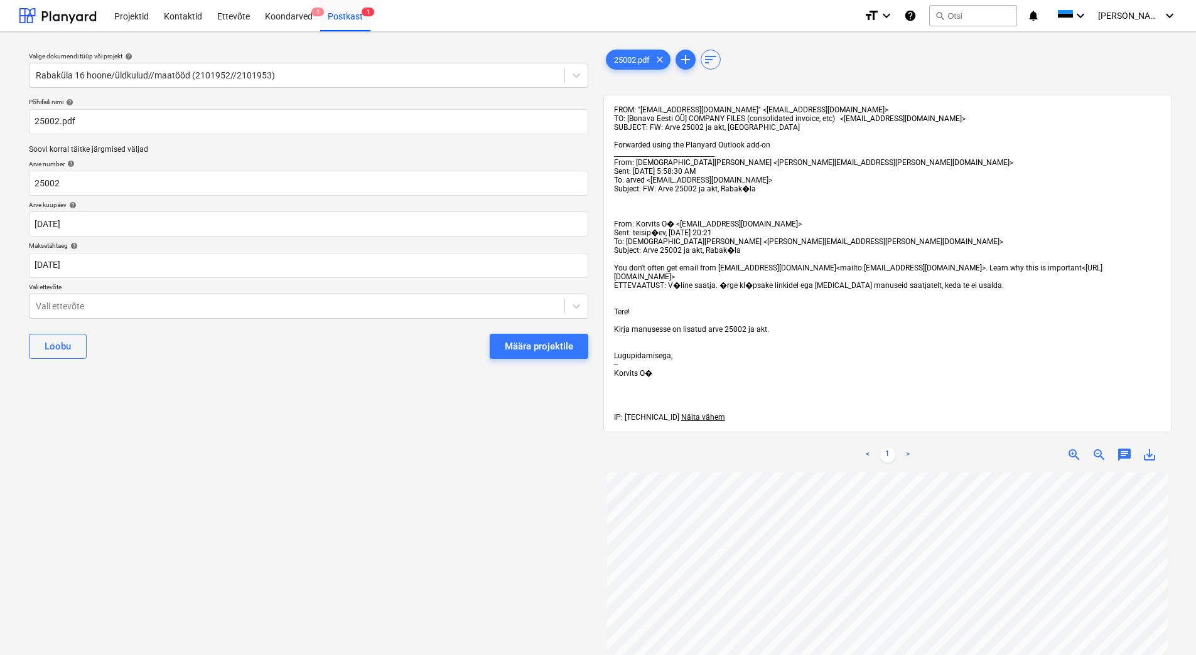
click at [258, 492] on div "Valige dokumendi tüüp või projekt help Rabaküla 16 hoone/üldkulud//maatööd (210…" at bounding box center [308, 570] width 579 height 1056
click at [412, 80] on div at bounding box center [297, 75] width 522 height 13
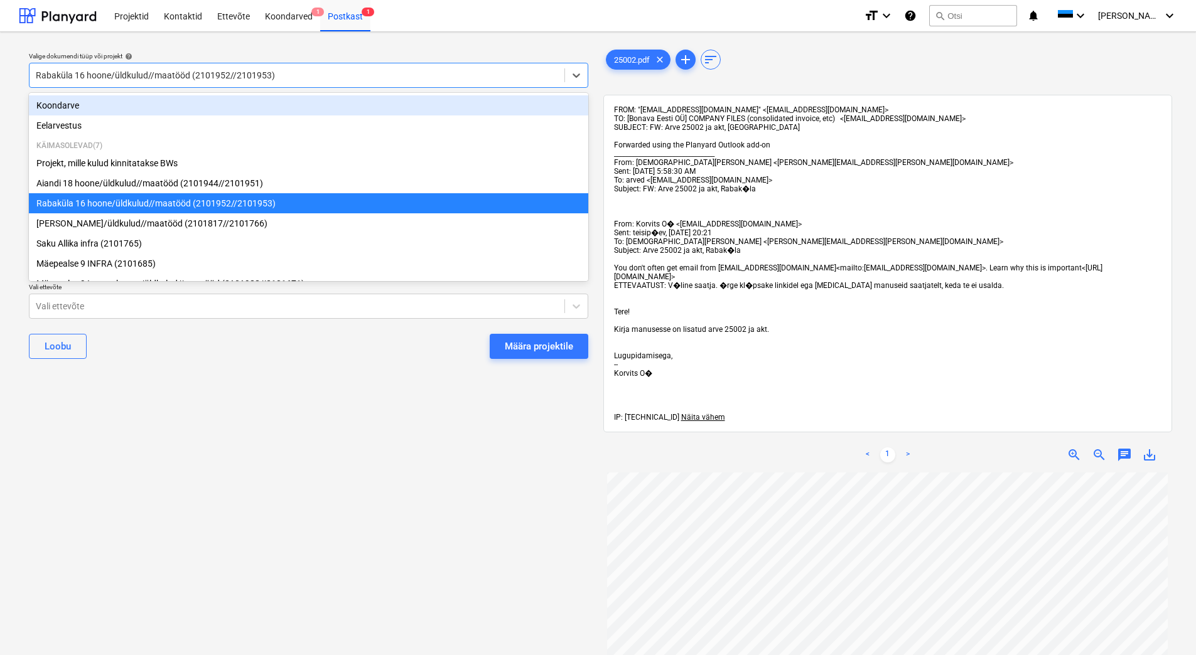
click at [344, 115] on div "Koondarve" at bounding box center [308, 105] width 559 height 20
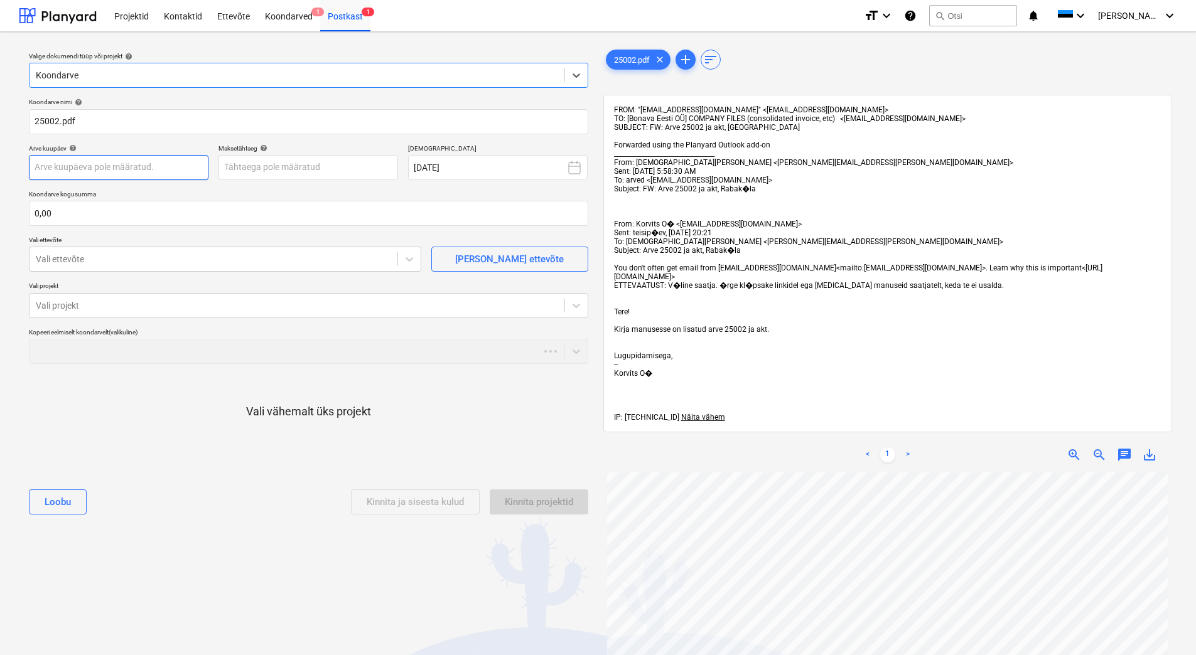
click at [147, 173] on body "Projektid Kontaktid Ettevõte Koondarved 1 Postkast 1 format_size keyboard_arrow…" at bounding box center [598, 327] width 1196 height 655
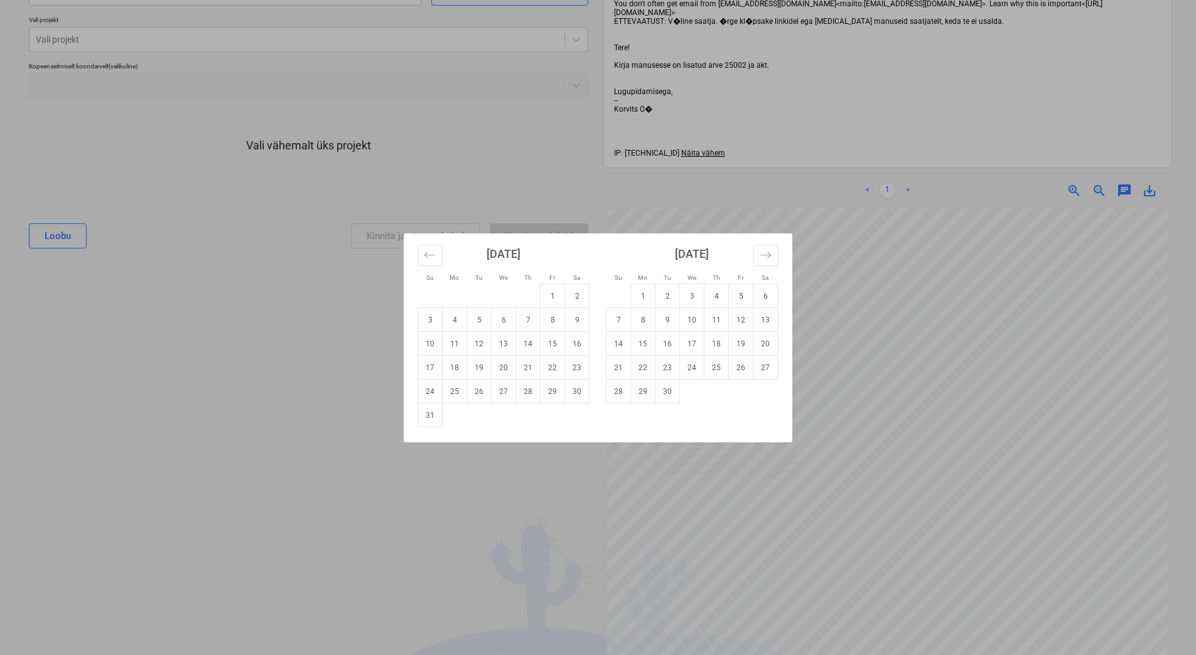
scroll to position [251, 0]
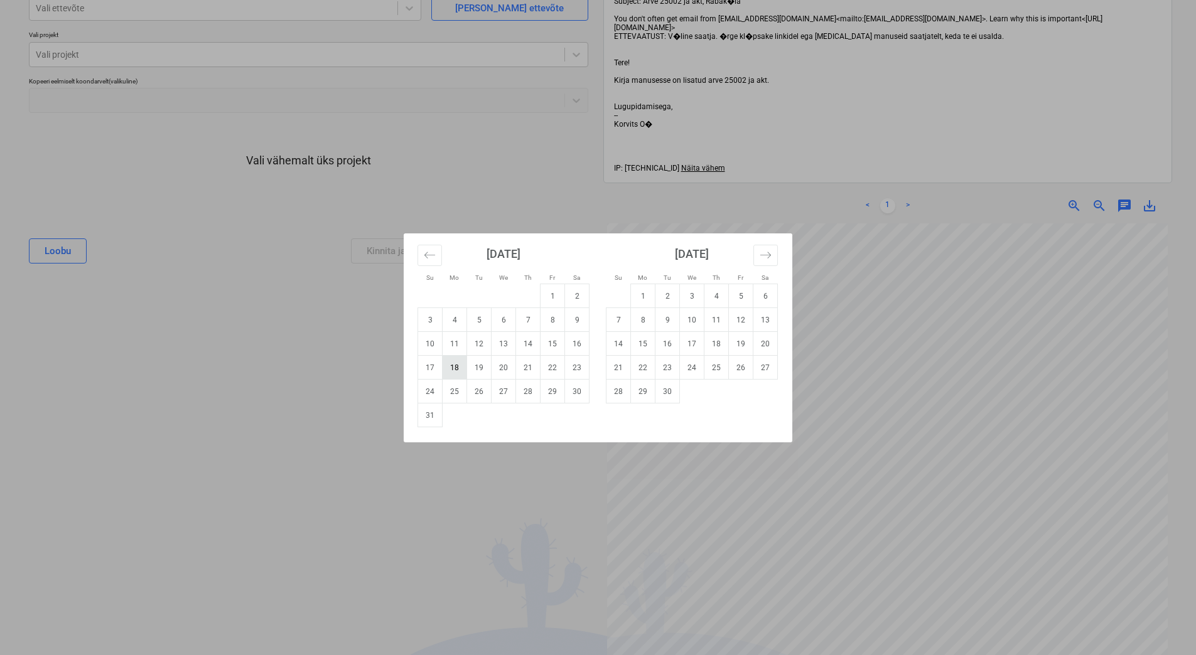
click at [460, 369] on td "18" at bounding box center [455, 368] width 24 height 24
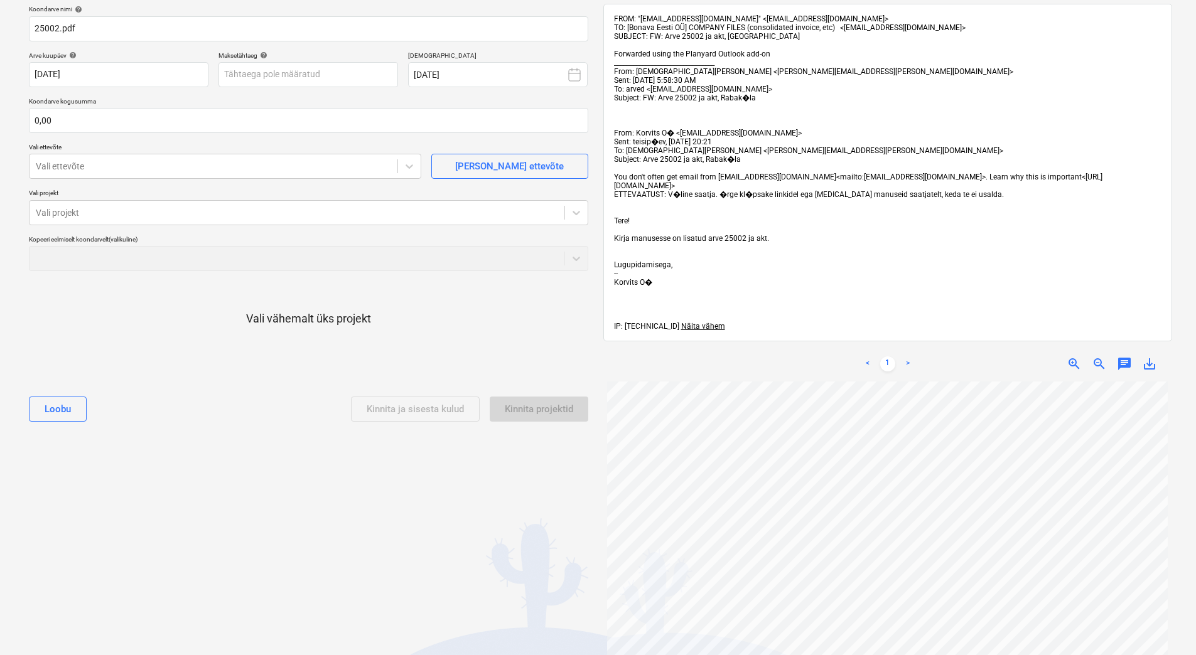
scroll to position [63, 0]
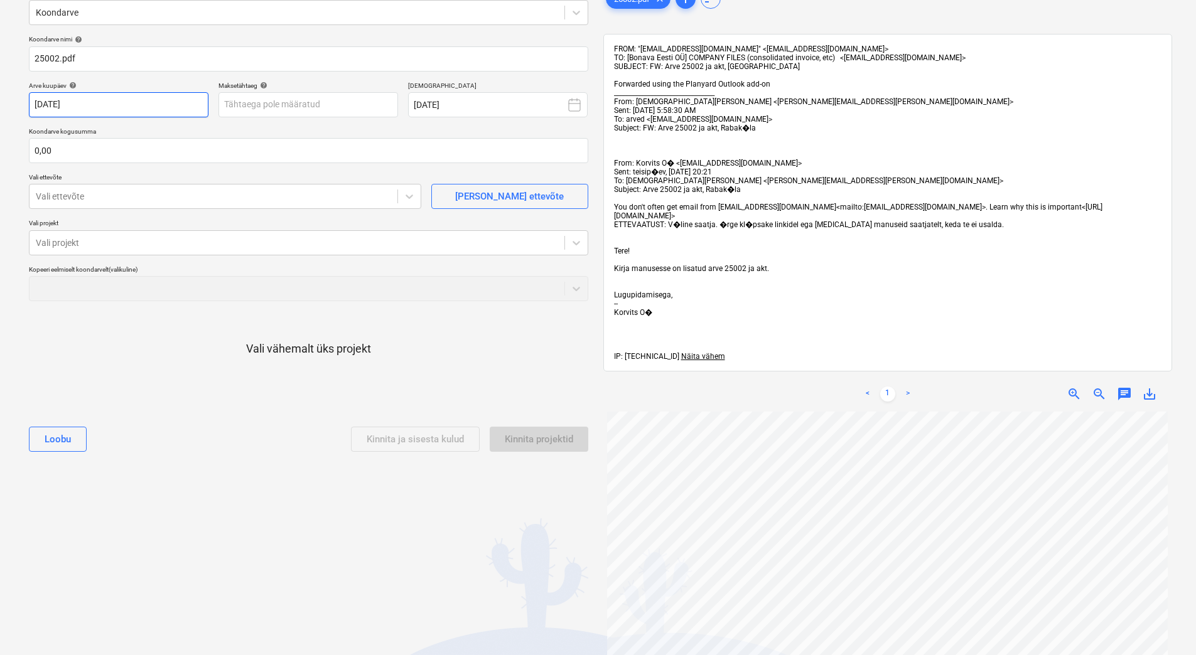
click at [126, 105] on body "Projektid Kontaktid Ettevõte Koondarved 1 Postkast 1 format_size keyboard_arrow…" at bounding box center [598, 264] width 1196 height 655
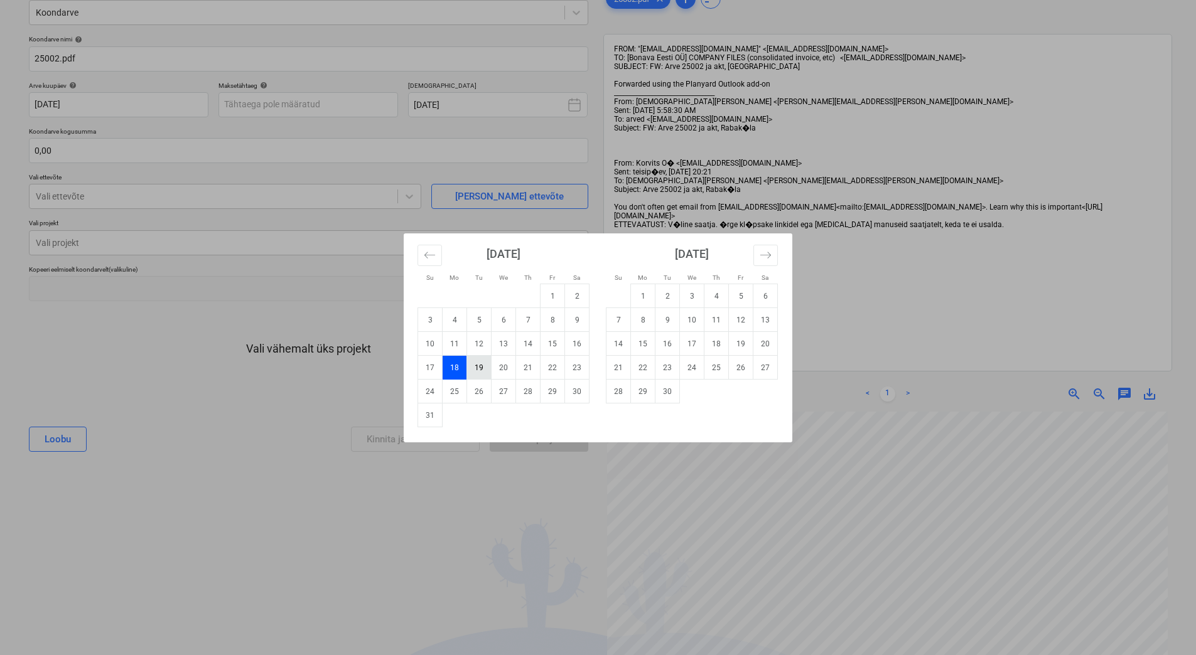
click at [486, 371] on td "19" at bounding box center [479, 368] width 24 height 24
type input "[DATE]"
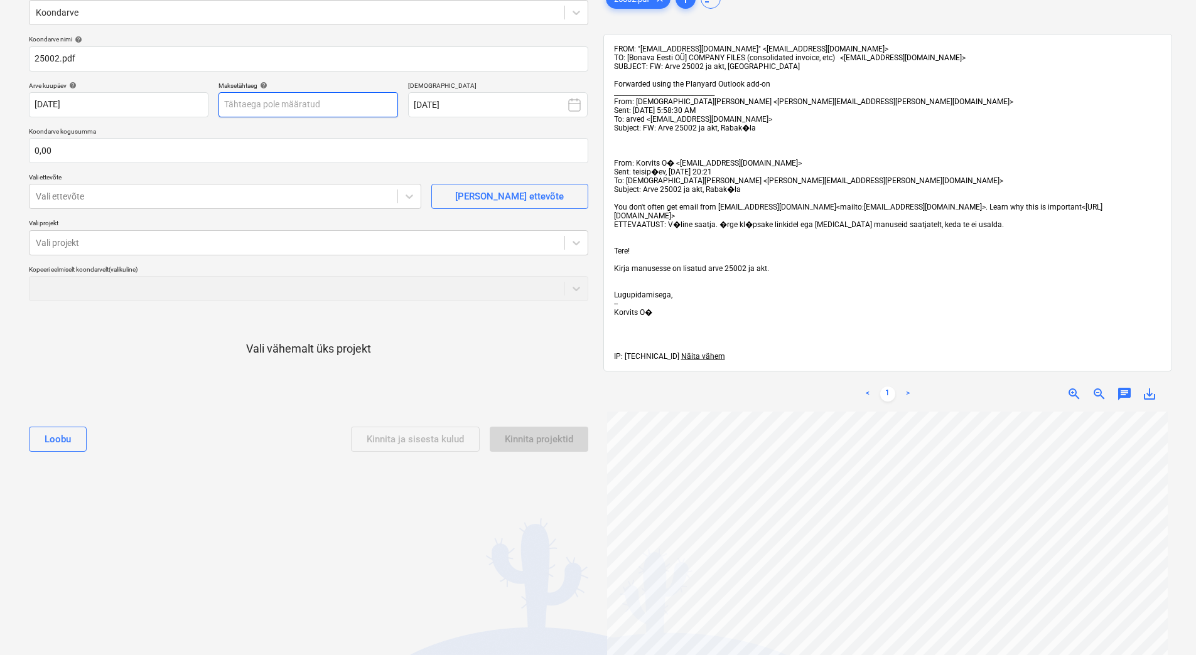
click at [271, 102] on body "Projektid Kontaktid Ettevõte Koondarved 1 Postkast 1 format_size keyboard_arrow…" at bounding box center [598, 264] width 1196 height 655
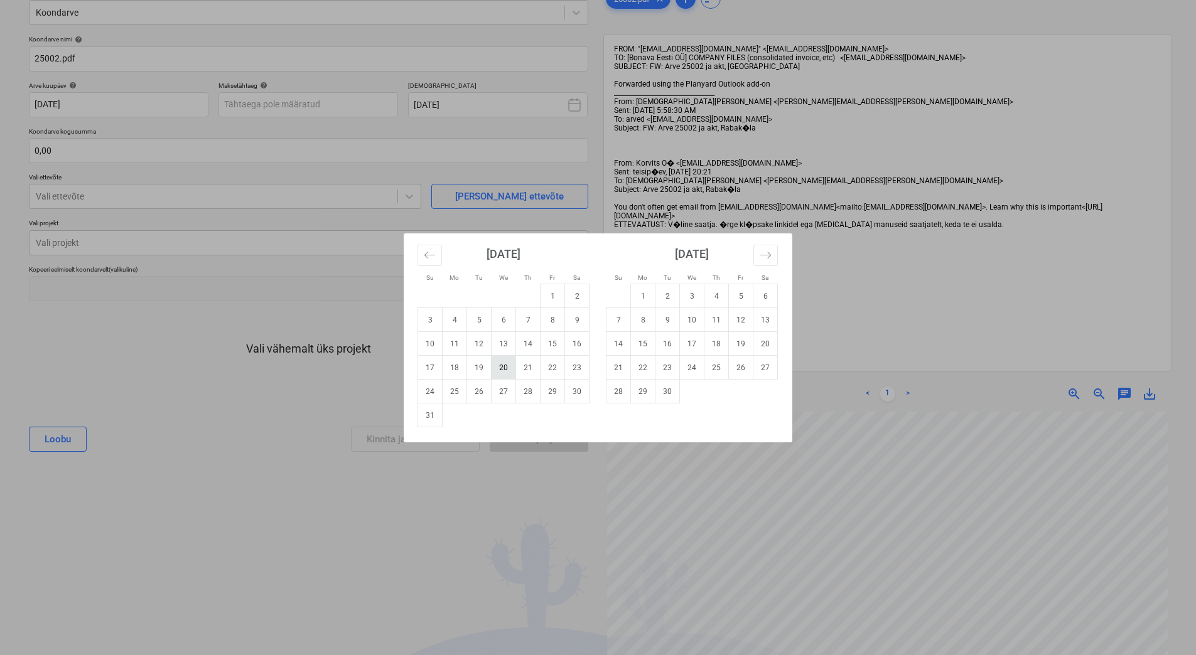
click at [504, 367] on td "20" at bounding box center [504, 368] width 24 height 24
type input "[DATE]"
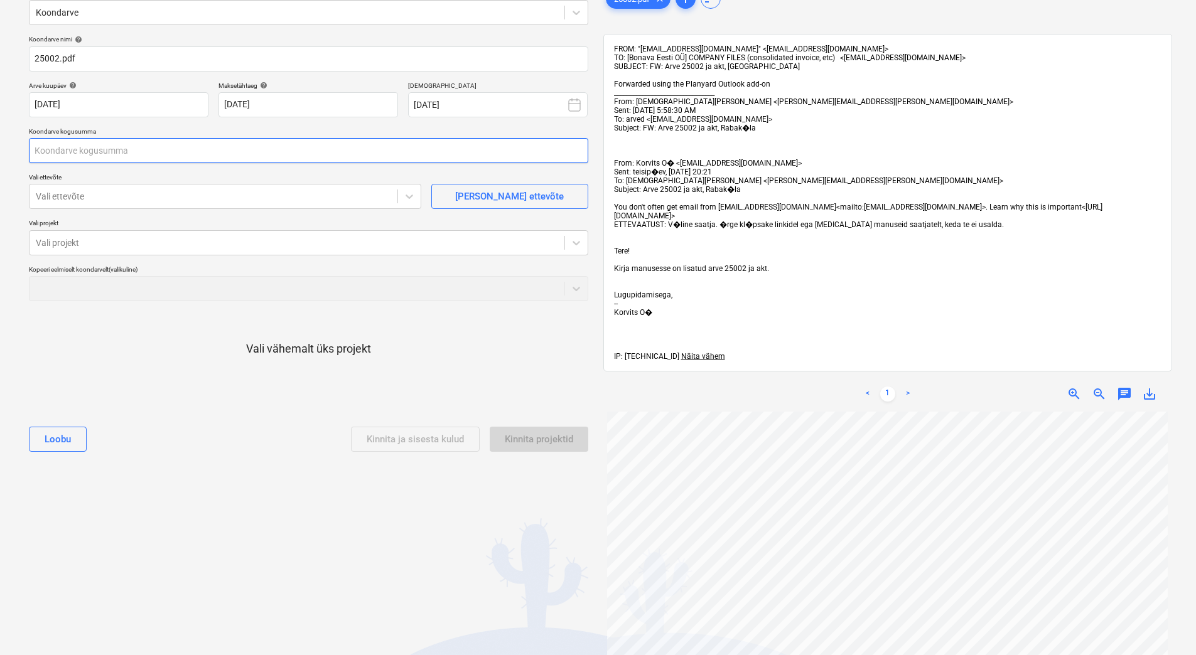
click at [239, 146] on input "text" at bounding box center [308, 150] width 559 height 25
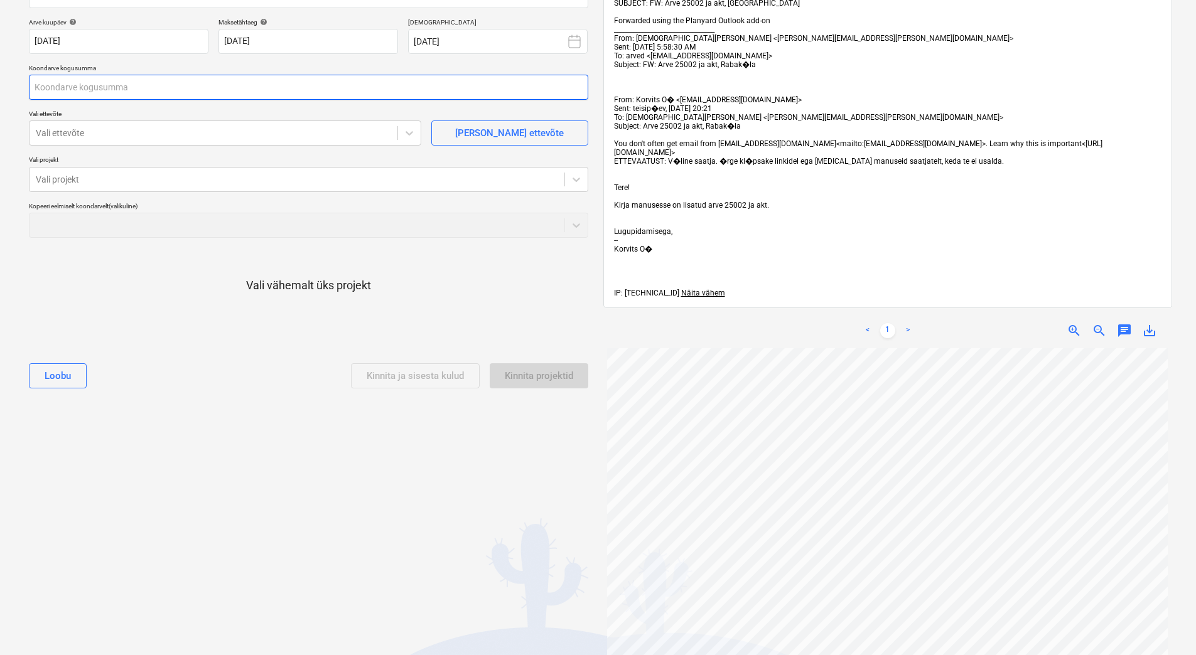
scroll to position [126, 0]
type input "512,00"
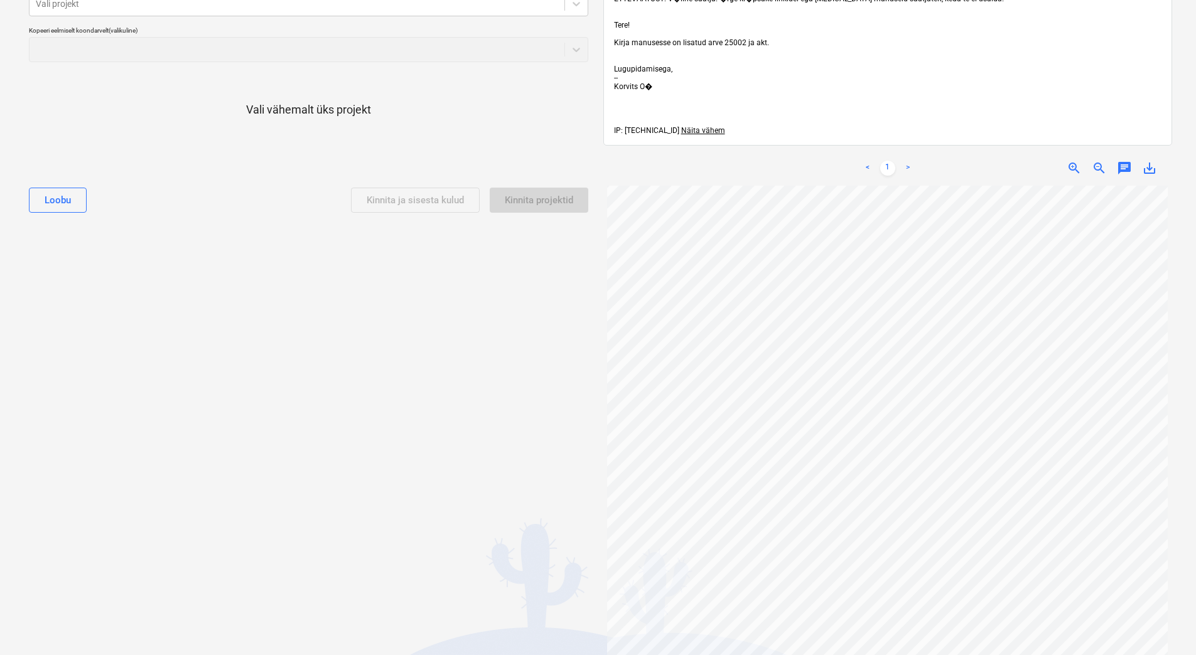
scroll to position [202, 0]
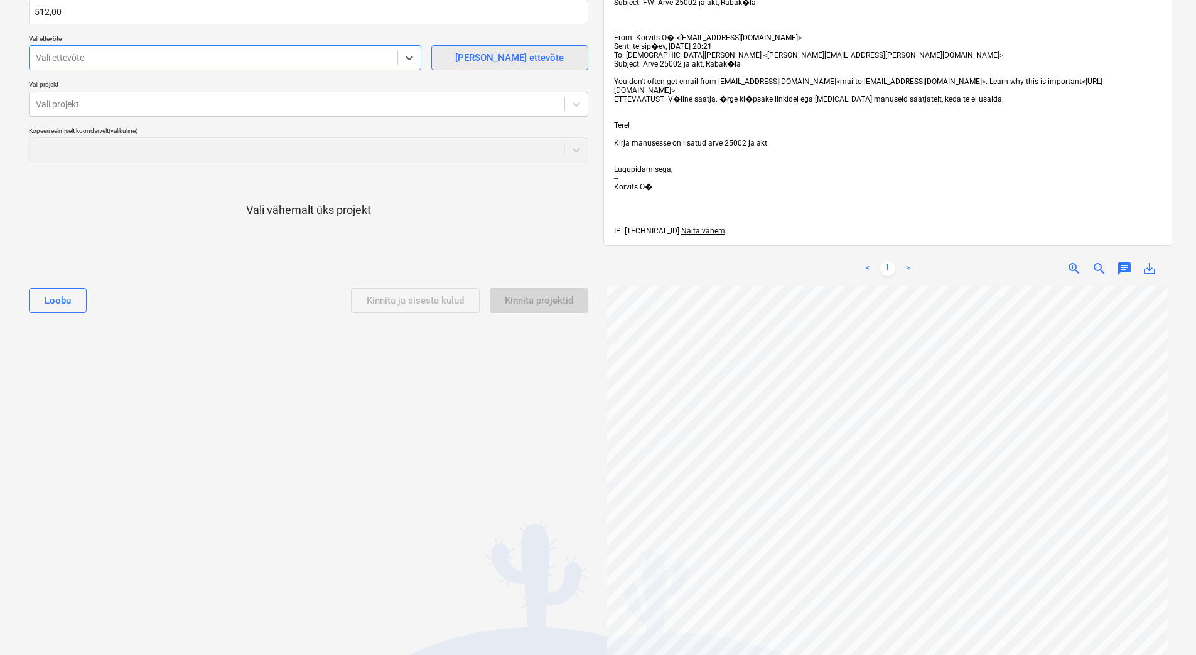
click at [485, 55] on div "[PERSON_NAME] ettevõte" at bounding box center [509, 58] width 109 height 16
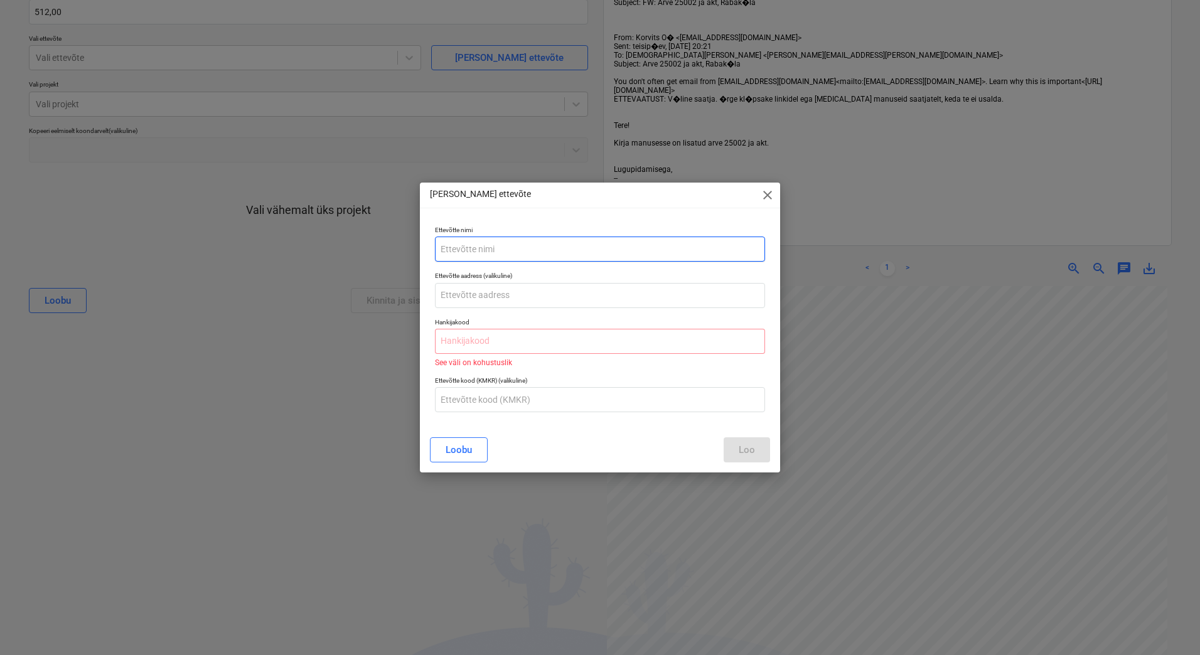
click at [495, 255] on input "text" at bounding box center [600, 249] width 330 height 25
type input "Korvits OÜ"
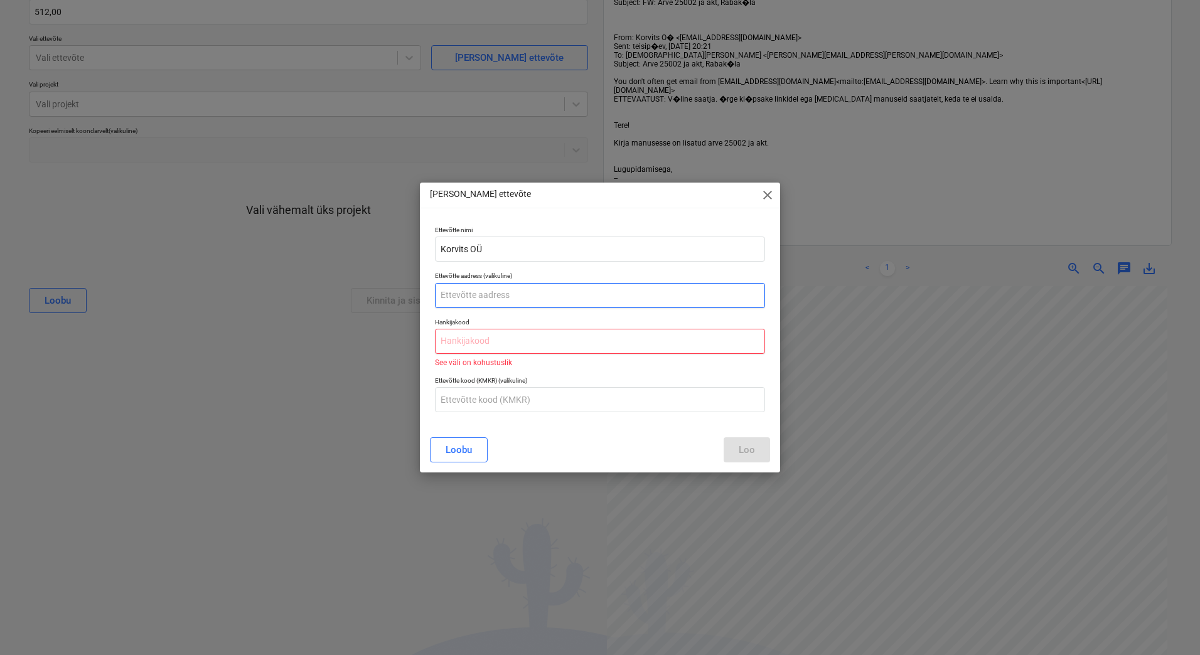
paste input "17306111"
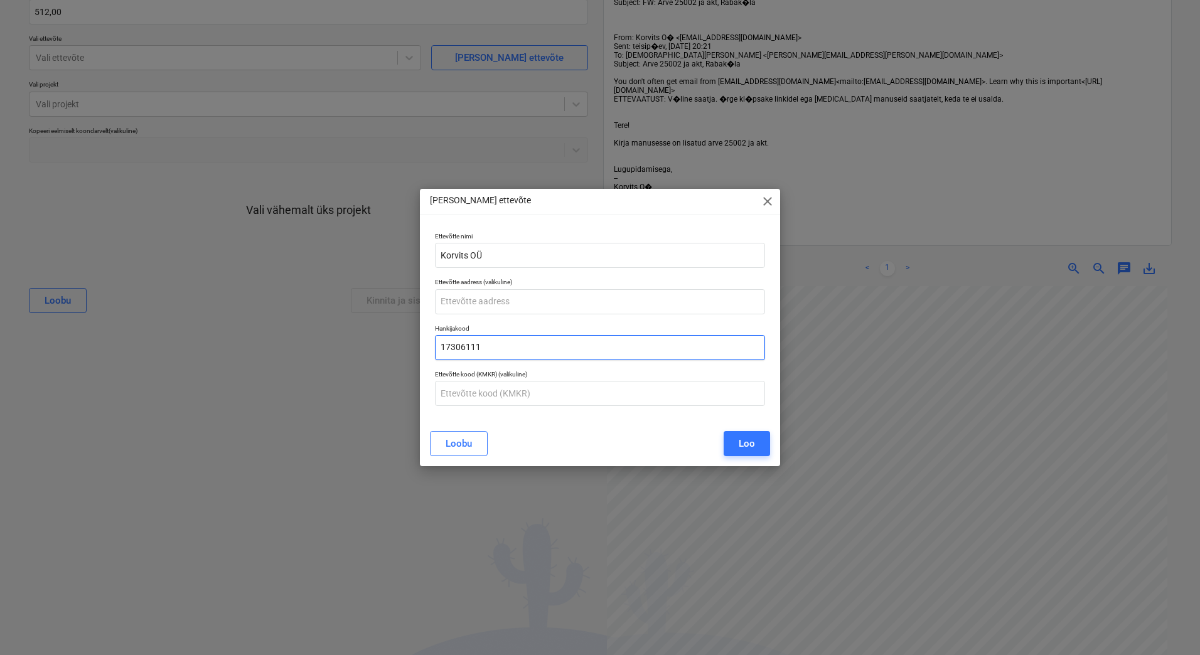
type input "17306111"
click at [593, 434] on div "[PERSON_NAME]" at bounding box center [600, 443] width 340 height 25
click at [747, 444] on div "Loo" at bounding box center [747, 444] width 16 height 16
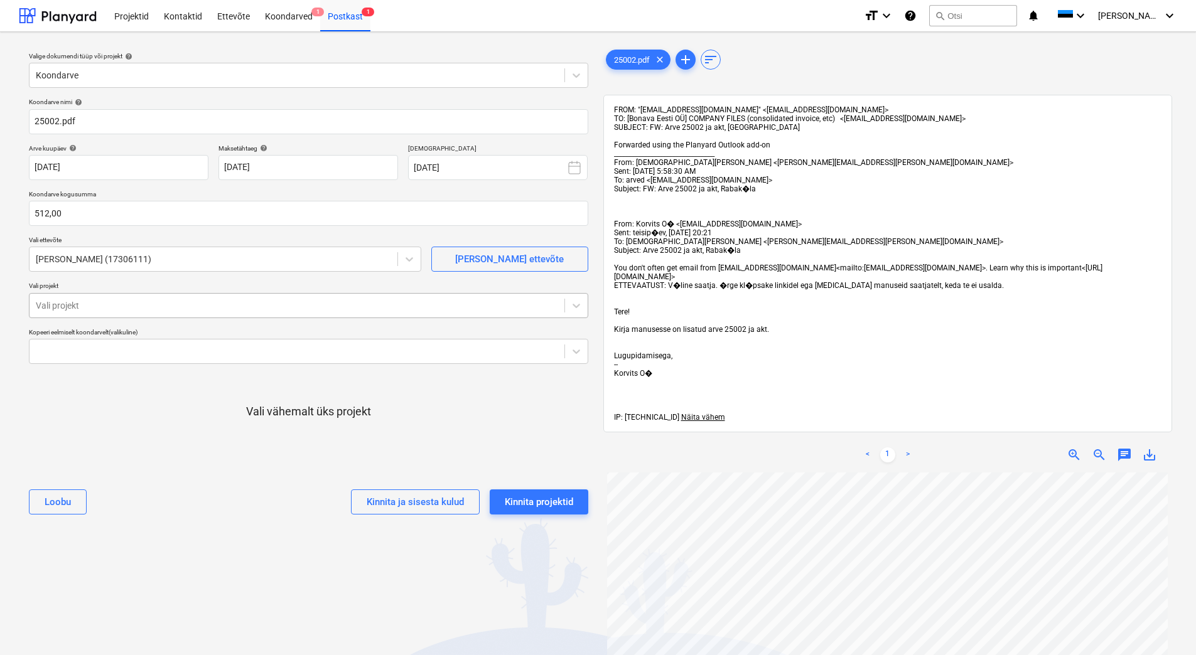
click at [300, 308] on div at bounding box center [297, 305] width 522 height 13
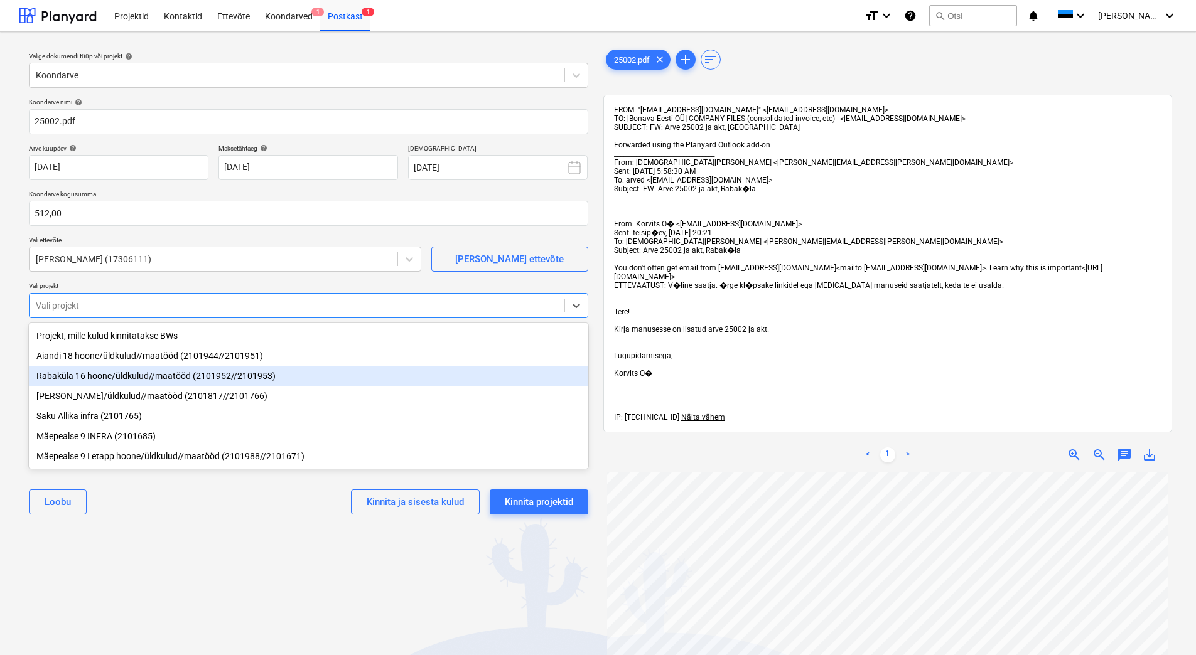
click at [291, 367] on div "Rabaküla 16 hoone/üldkulud//maatööd (2101952//2101953)" at bounding box center [308, 376] width 559 height 20
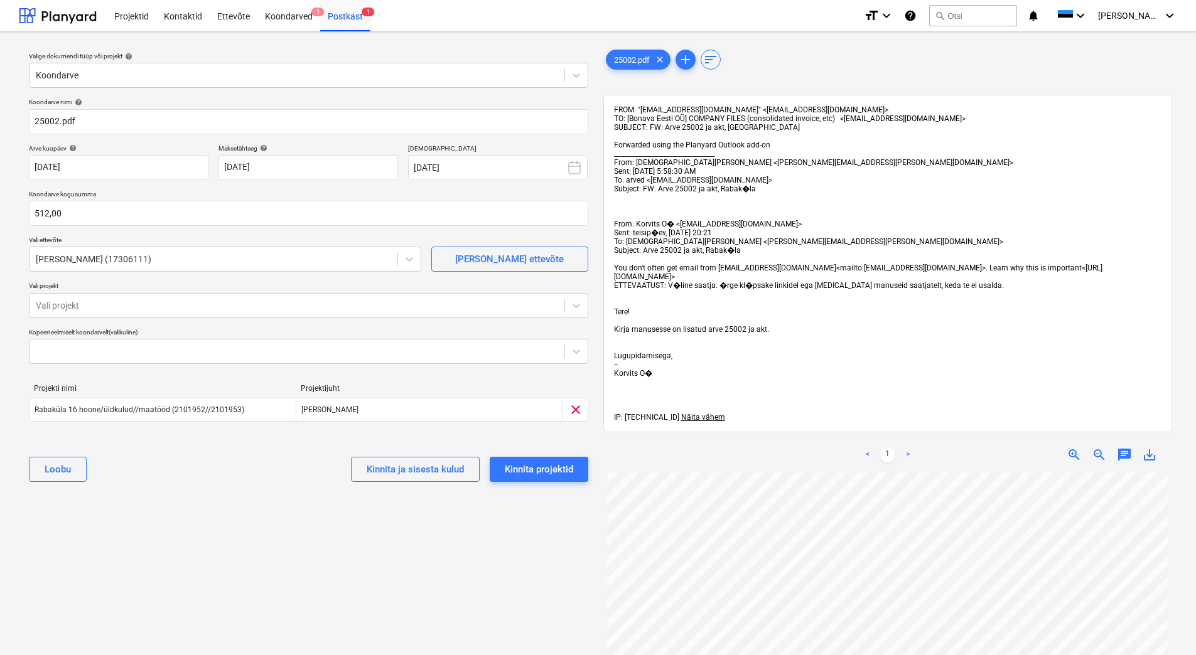
click at [236, 499] on div "Valige dokumendi tüüp või projekt help Koondarve Koondarve nimi help 25002.pdf …" at bounding box center [308, 570] width 579 height 1056
click at [551, 477] on div "Kinnita projektid" at bounding box center [539, 469] width 68 height 16
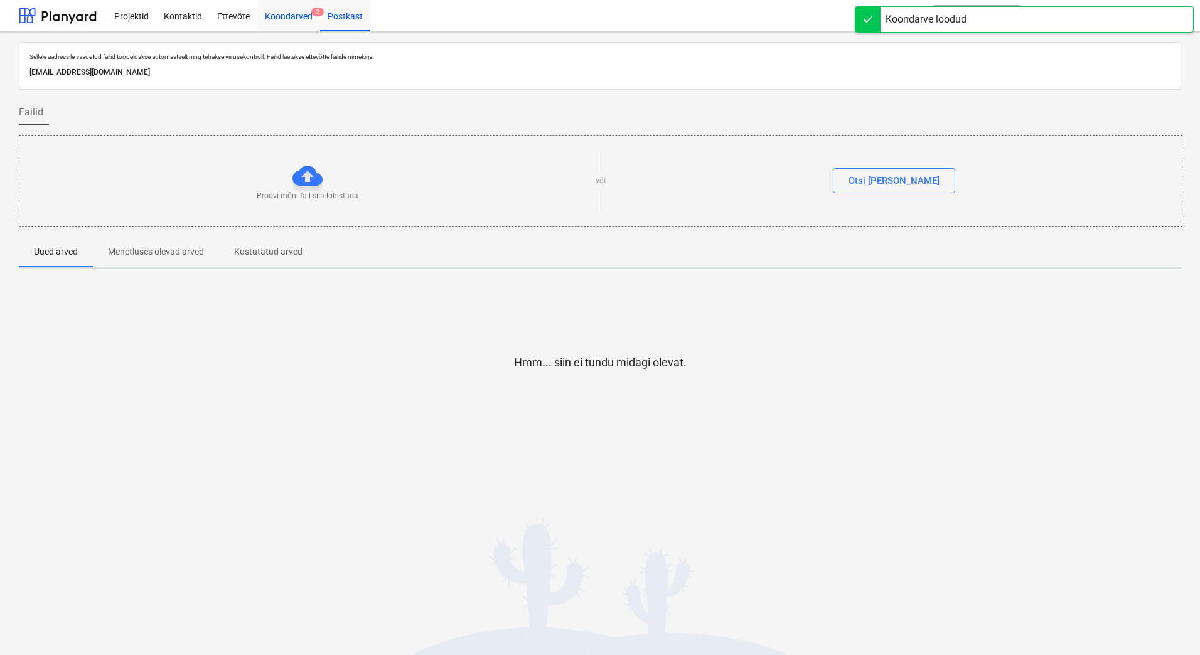
click at [282, 18] on div "Koondarved 2" at bounding box center [288, 15] width 63 height 32
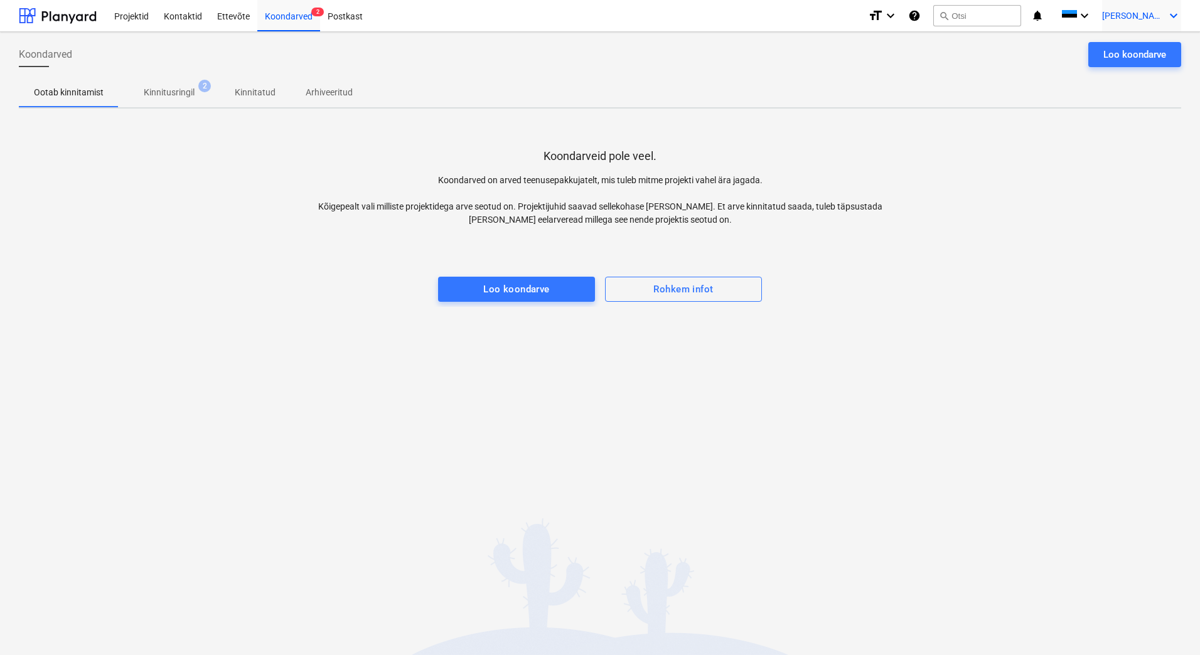
click at [1153, 15] on span "[PERSON_NAME]" at bounding box center [1133, 16] width 63 height 10
click at [1118, 75] on div "Logi välja" at bounding box center [1143, 69] width 75 height 20
